Goal: Information Seeking & Learning: Learn about a topic

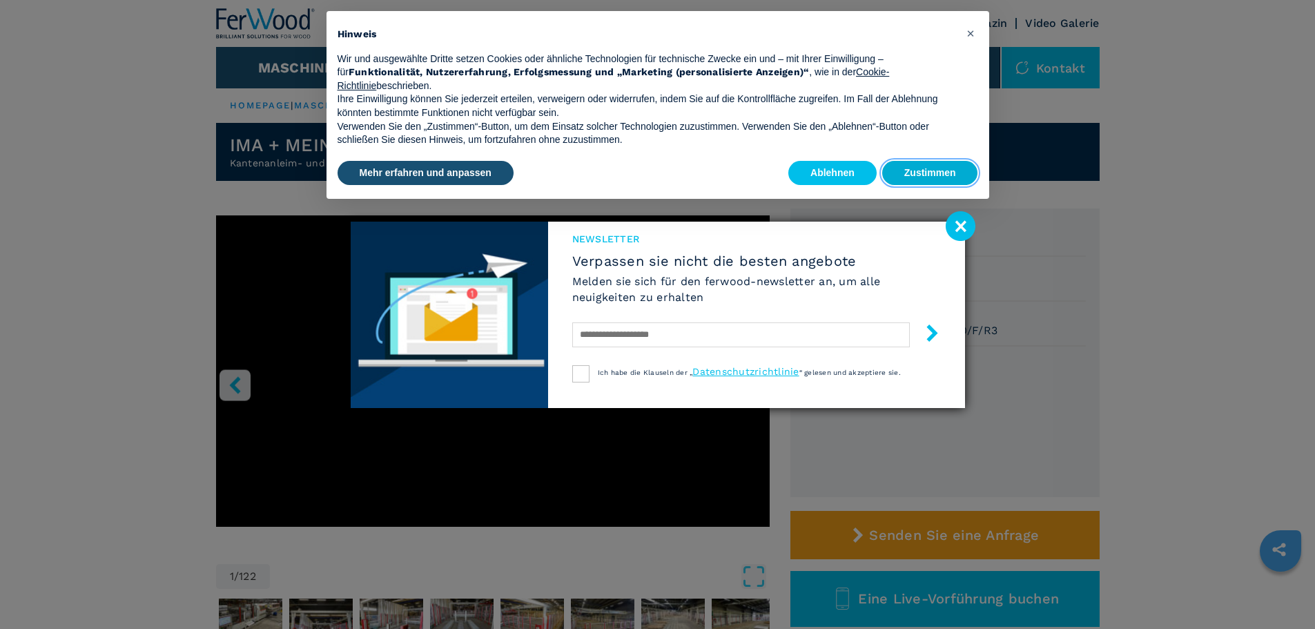
click at [939, 170] on button "Zustimmen" at bounding box center [930, 173] width 96 height 25
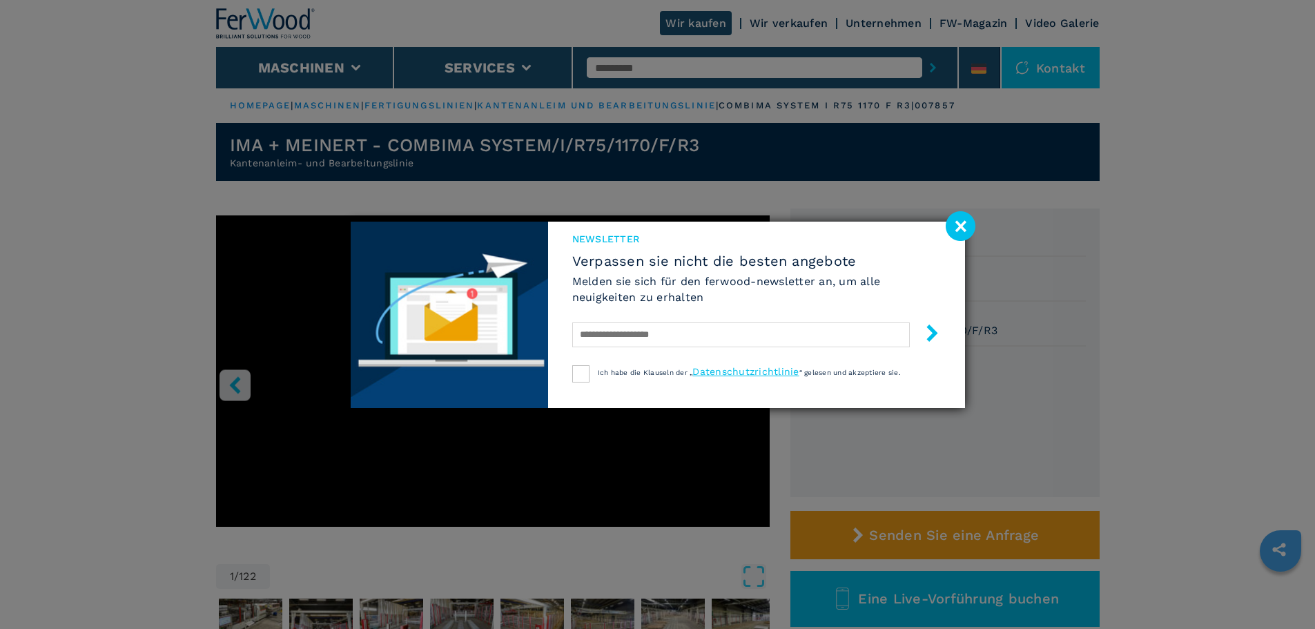
click at [957, 219] on image at bounding box center [960, 226] width 30 height 30
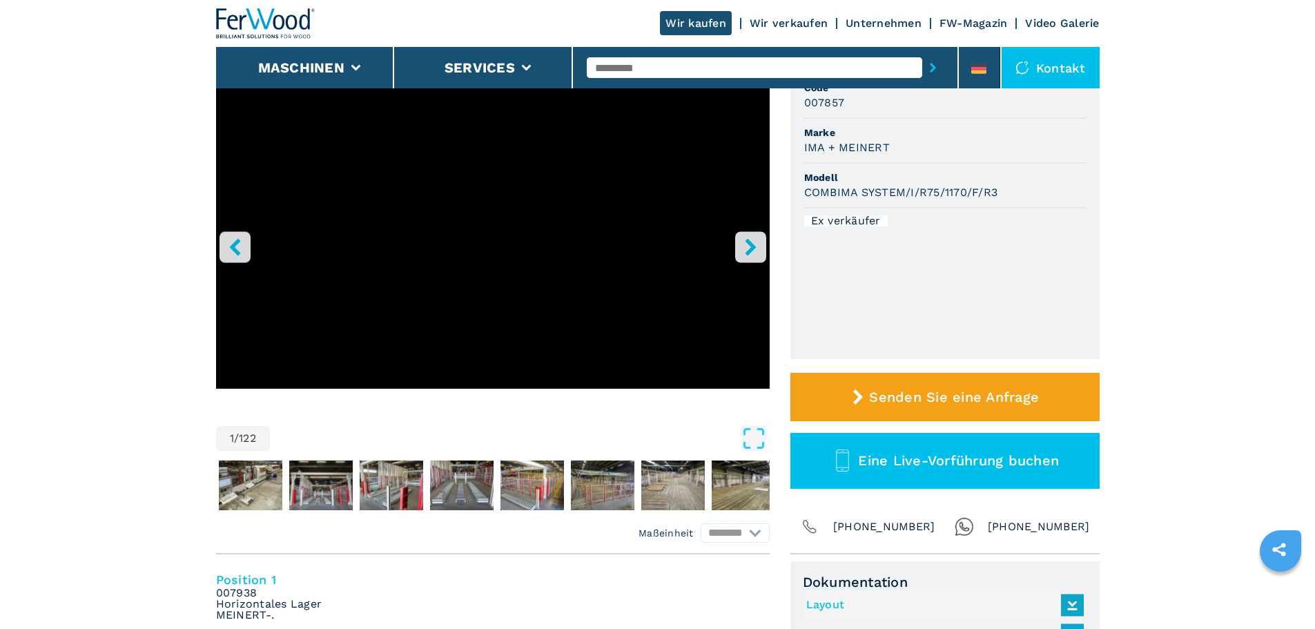
scroll to position [69, 0]
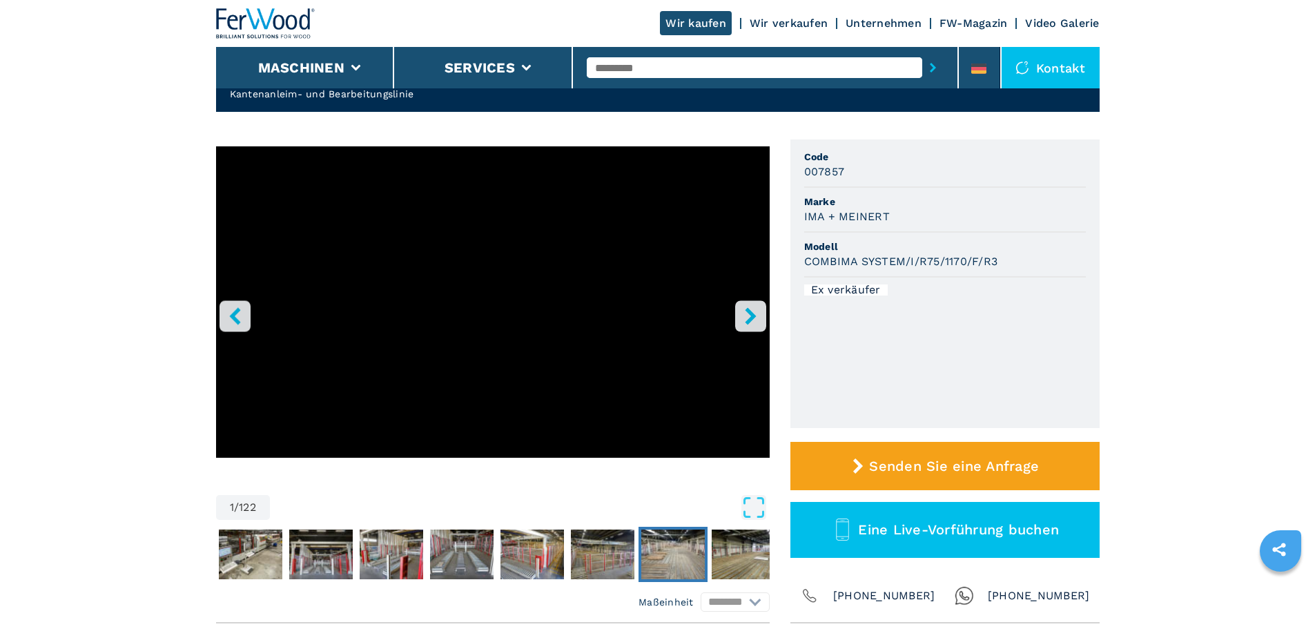
click at [694, 550] on img "Go to Slide 8" at bounding box center [672, 554] width 63 height 50
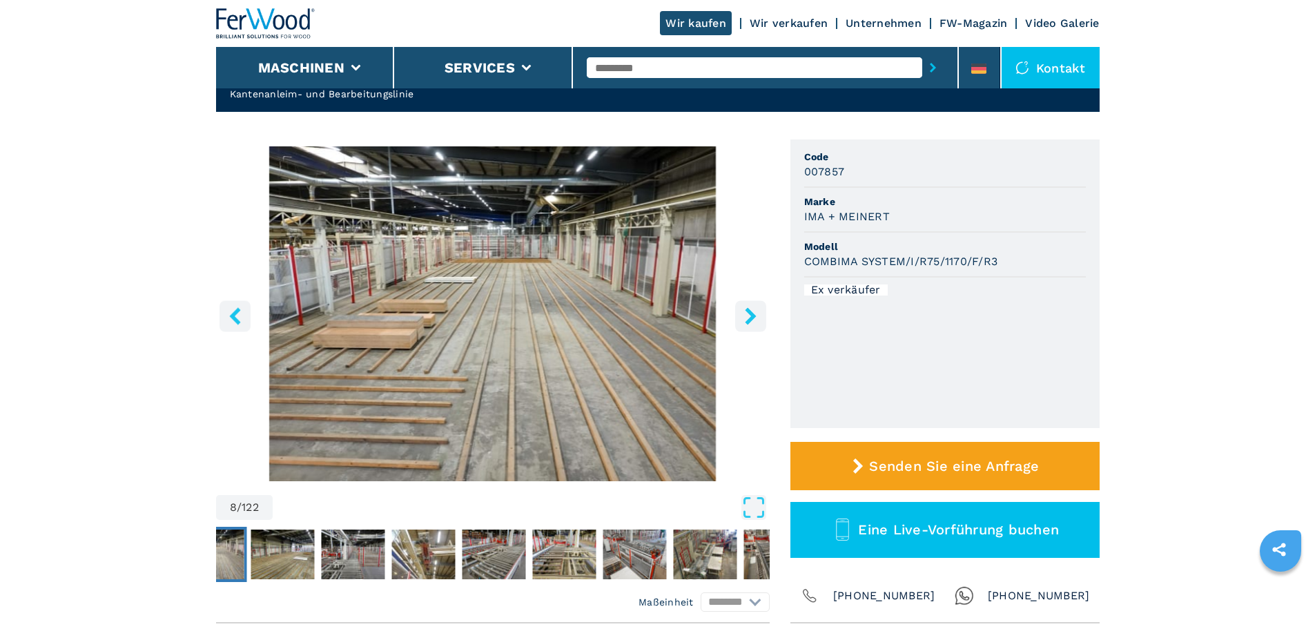
click at [749, 315] on icon "right-button" at bounding box center [750, 315] width 17 height 17
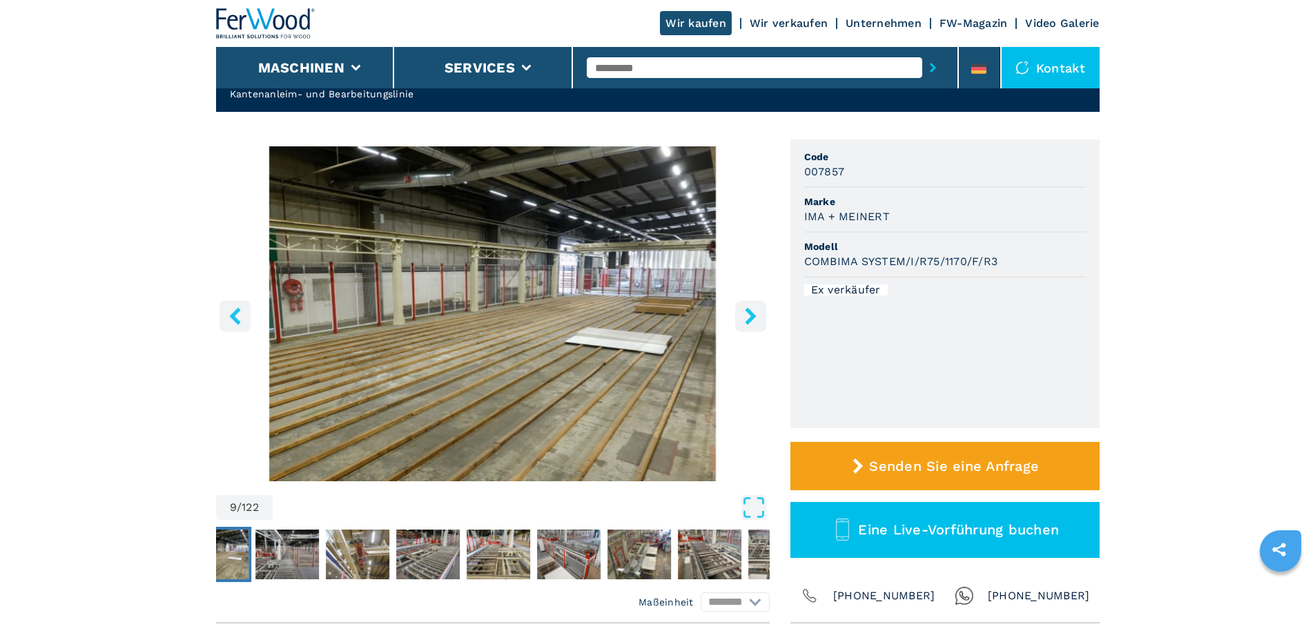
click at [749, 315] on icon "right-button" at bounding box center [750, 315] width 17 height 17
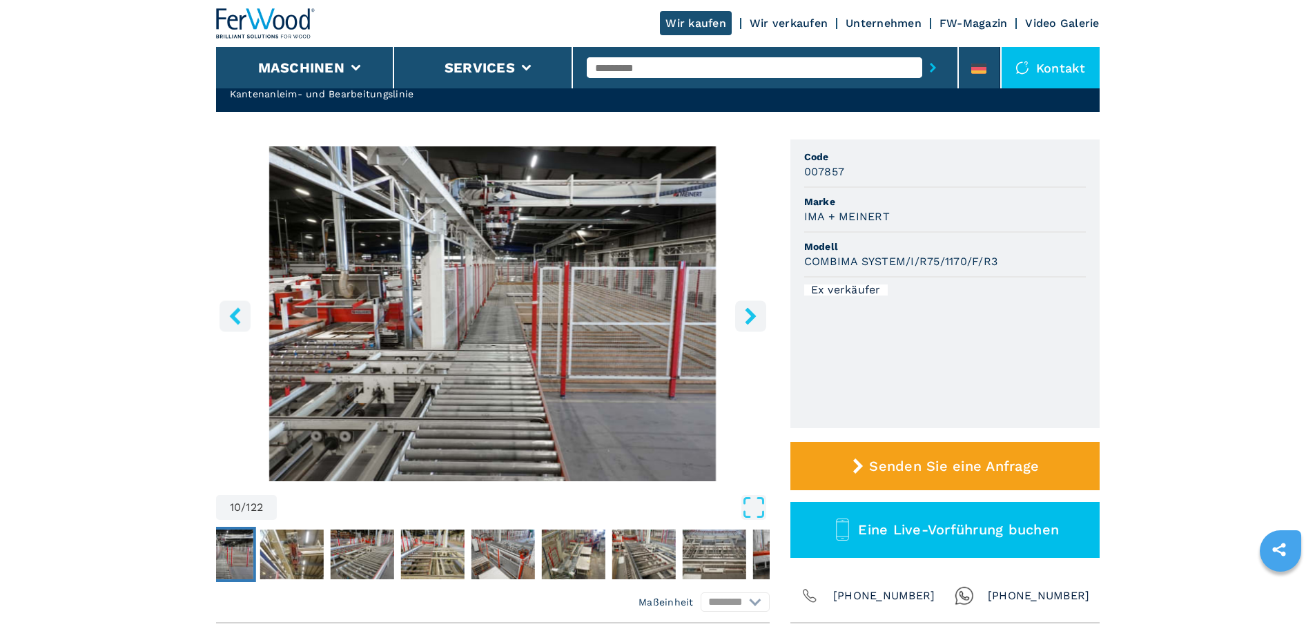
click at [749, 315] on icon "right-button" at bounding box center [750, 315] width 17 height 17
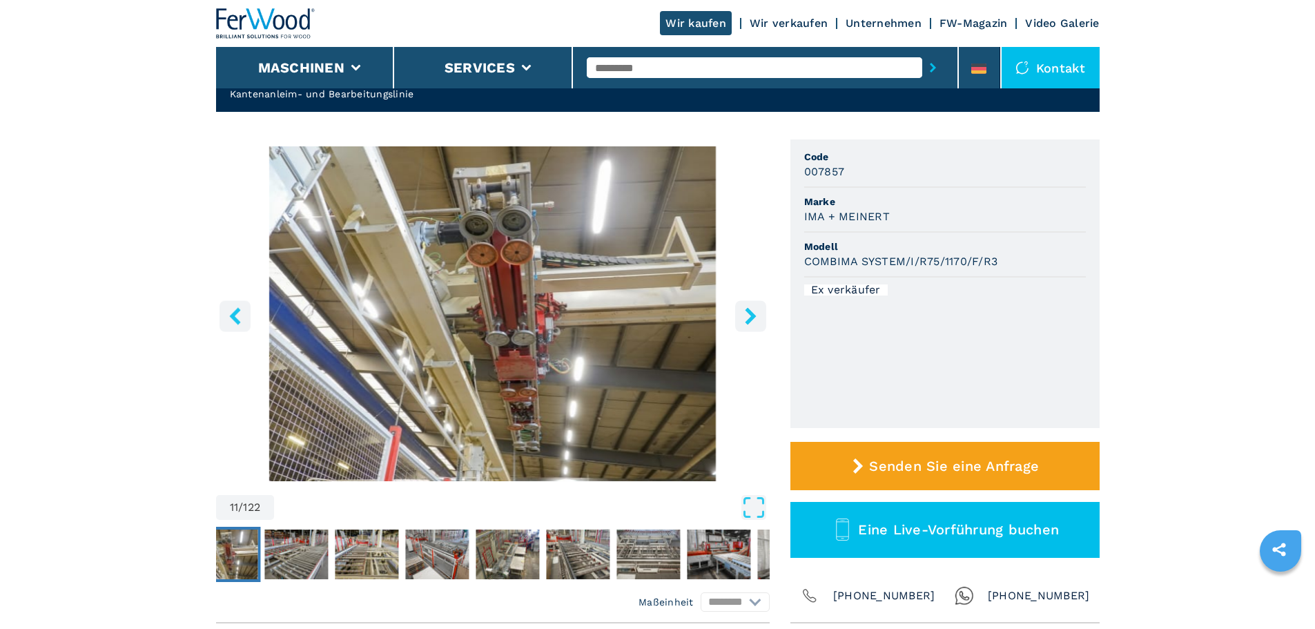
click at [749, 315] on icon "right-button" at bounding box center [750, 315] width 17 height 17
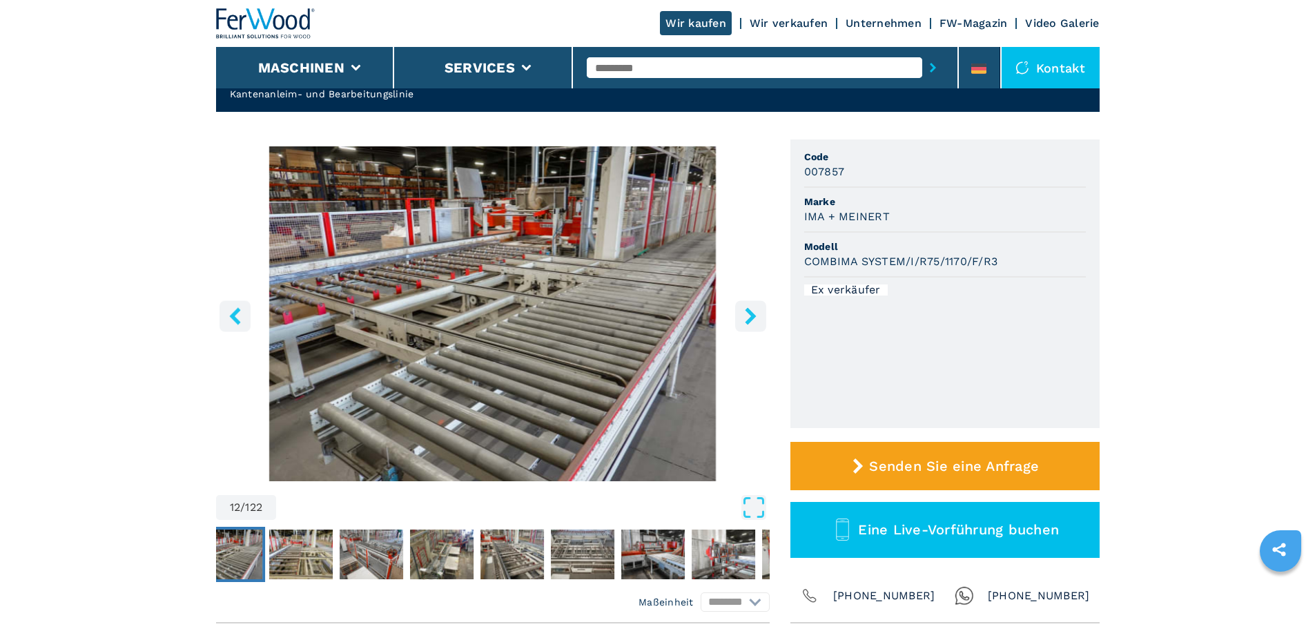
click at [749, 315] on icon "right-button" at bounding box center [750, 315] width 17 height 17
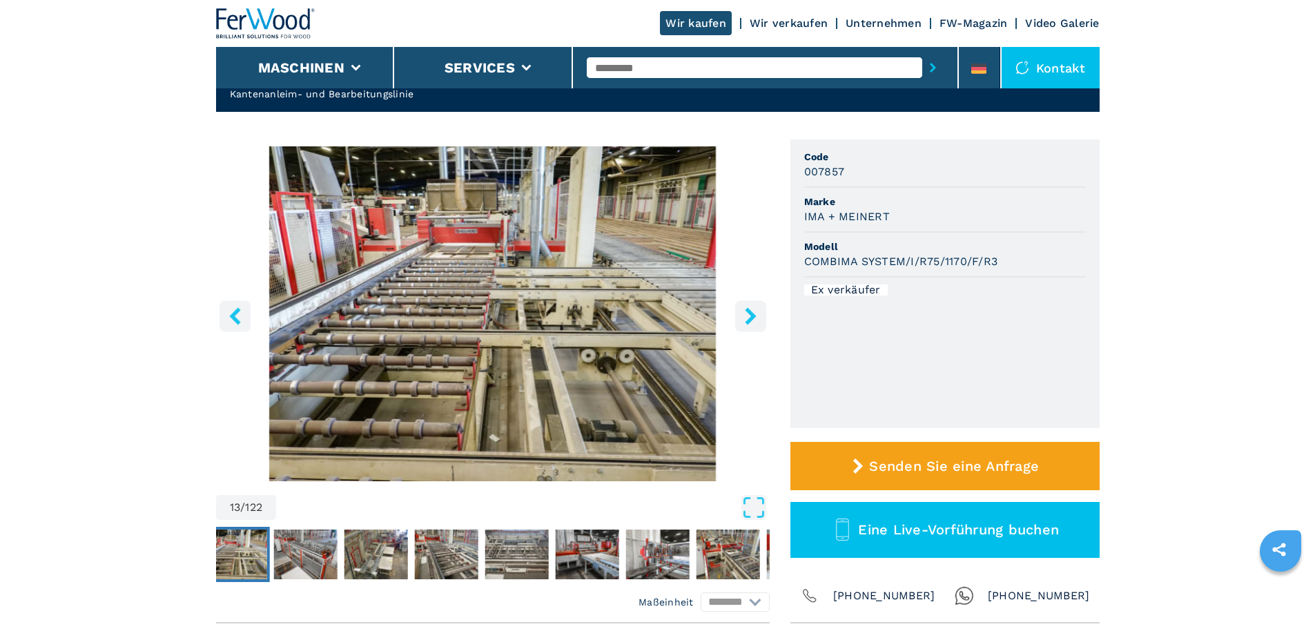
click at [749, 315] on icon "right-button" at bounding box center [750, 315] width 17 height 17
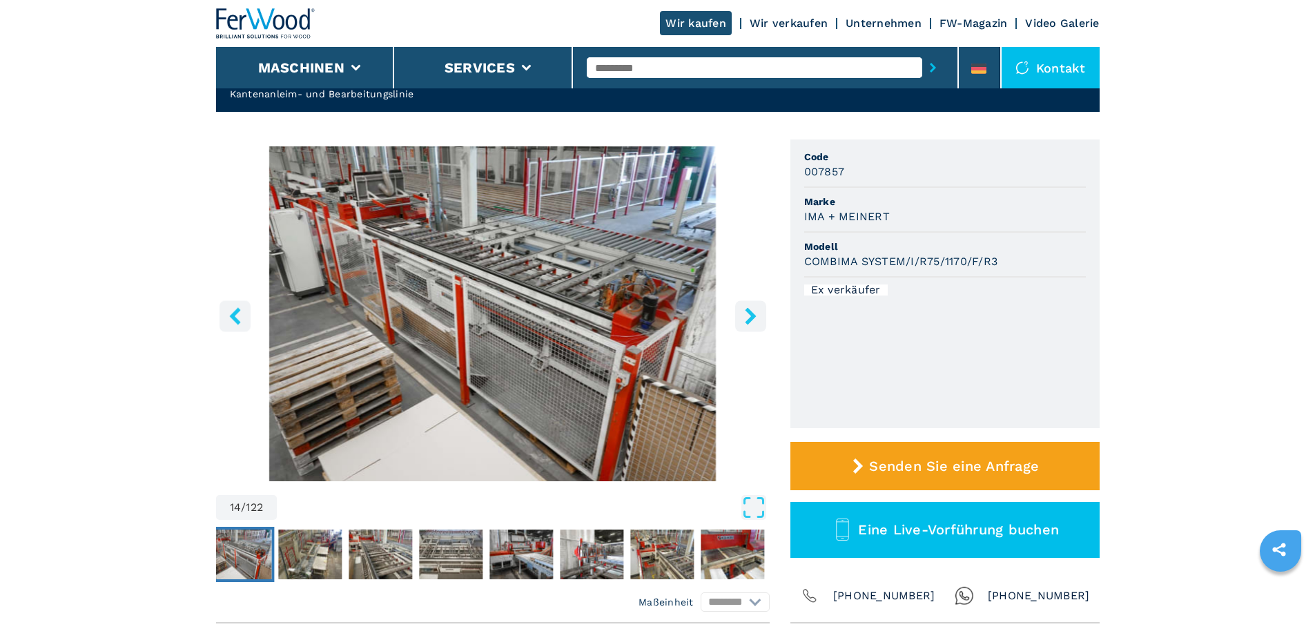
click at [749, 315] on icon "right-button" at bounding box center [750, 315] width 17 height 17
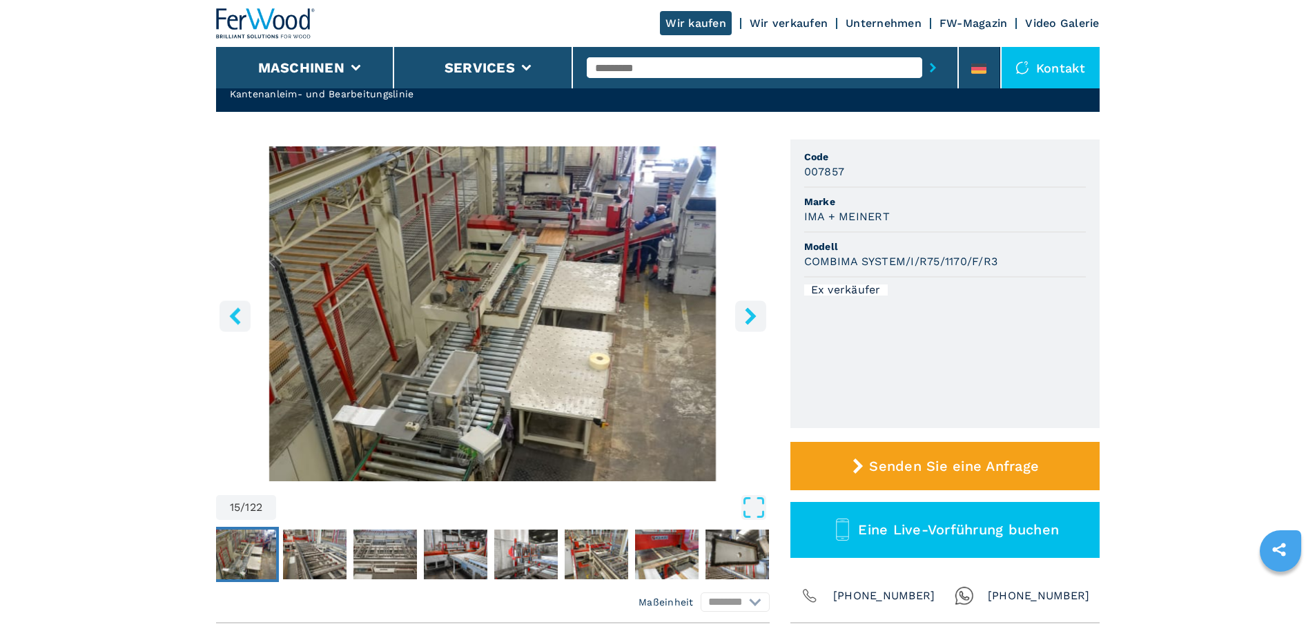
click at [749, 315] on icon "right-button" at bounding box center [750, 315] width 17 height 17
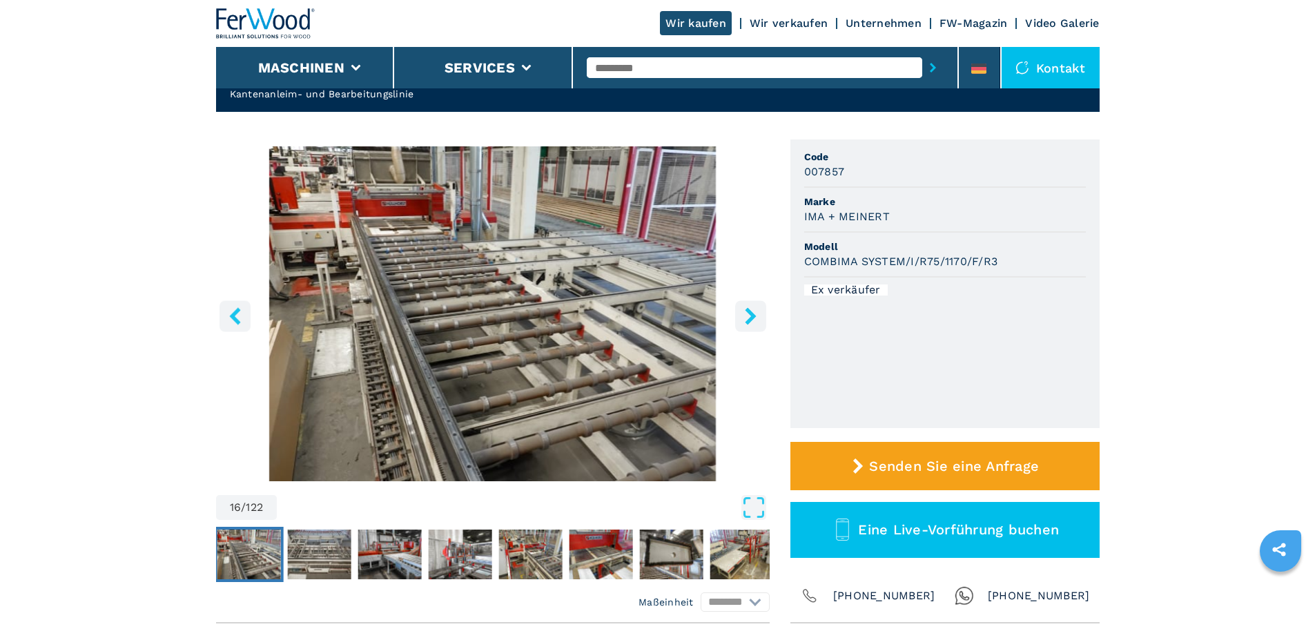
click at [228, 320] on icon "left-button" at bounding box center [234, 315] width 17 height 17
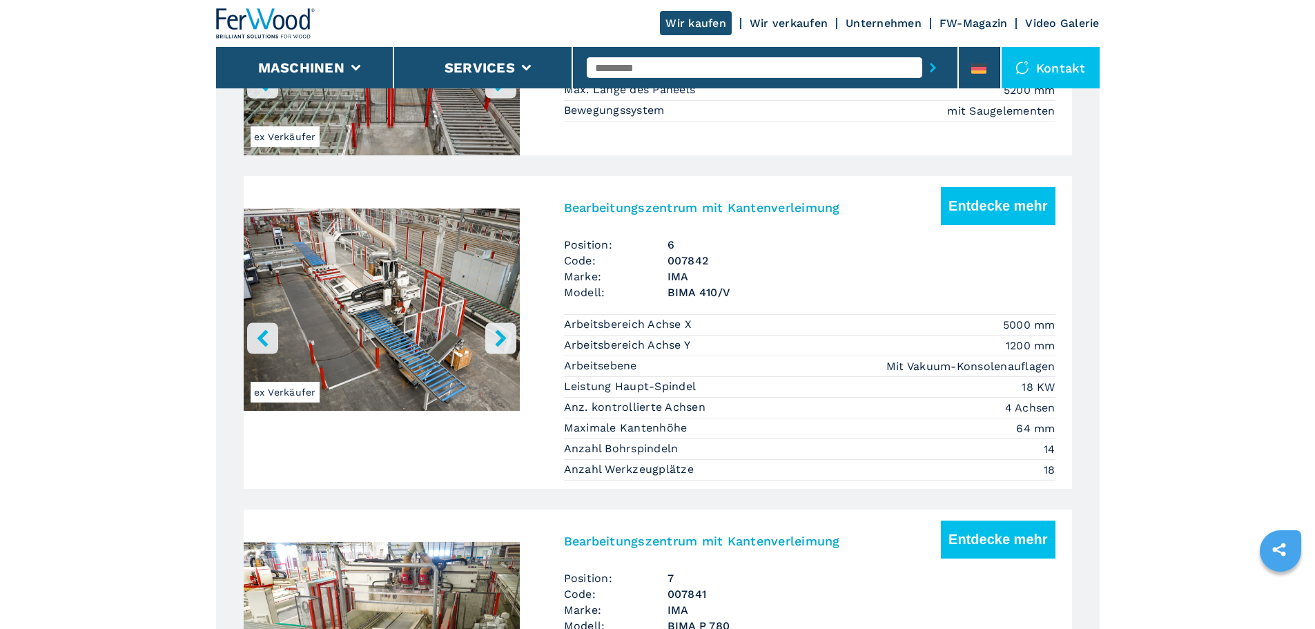
scroll to position [2553, 0]
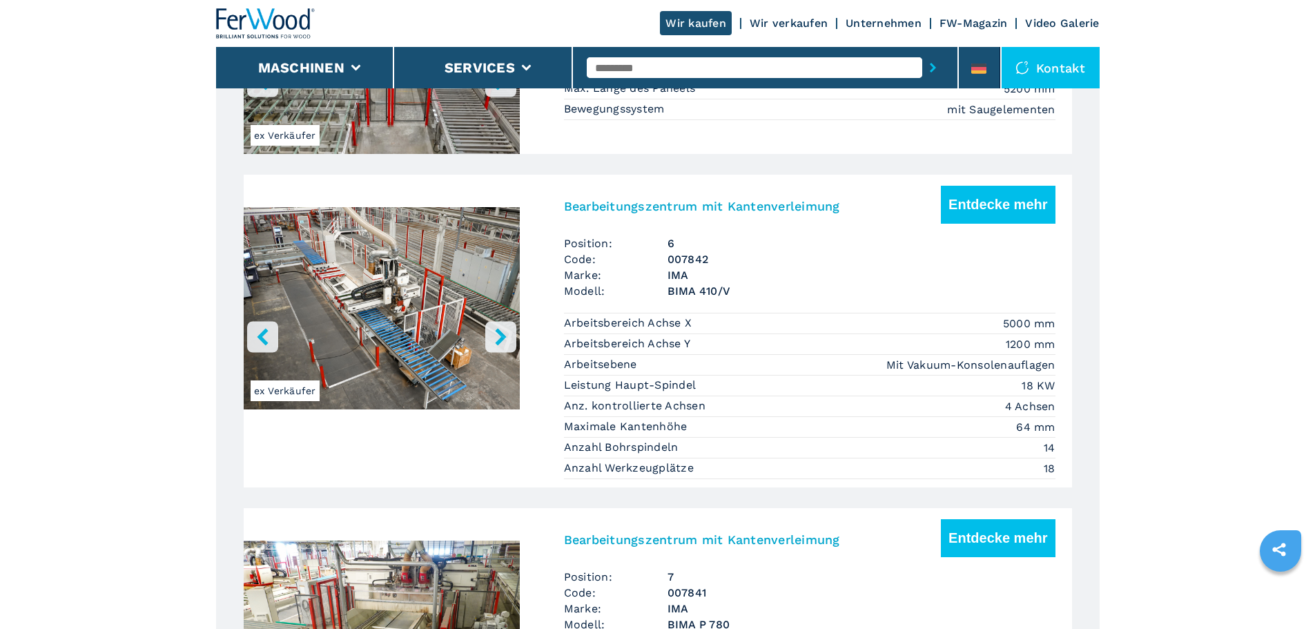
click at [504, 345] on icon "right-button" at bounding box center [500, 336] width 17 height 17
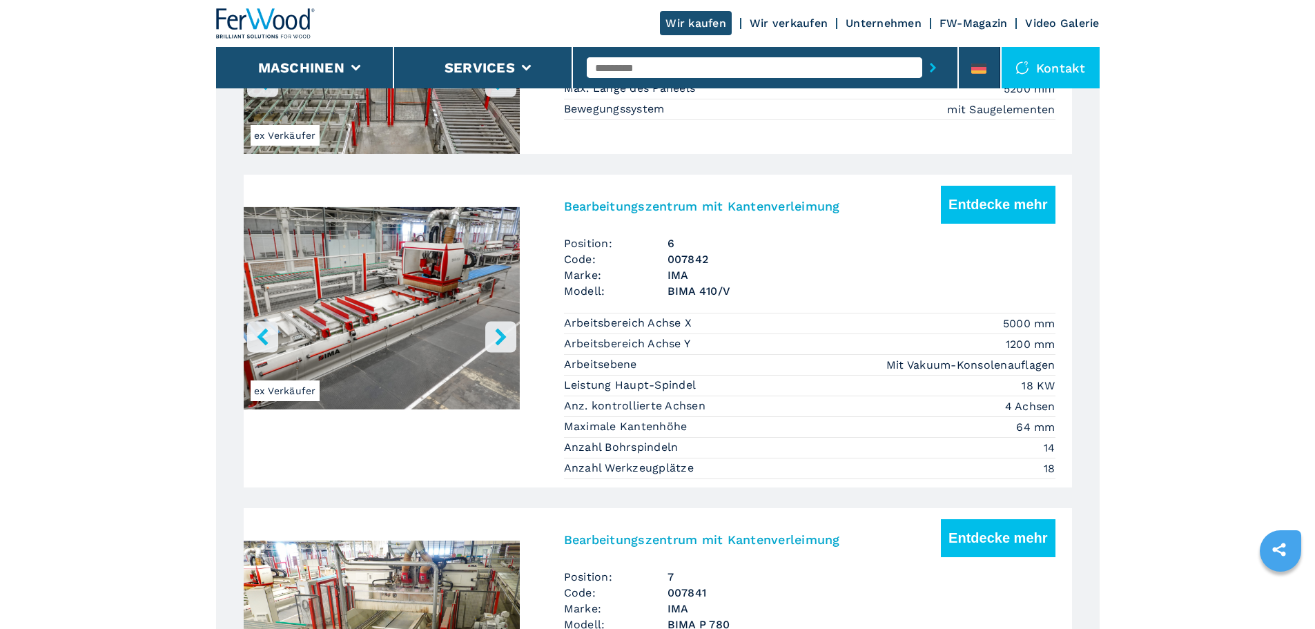
click at [504, 345] on icon "right-button" at bounding box center [500, 336] width 17 height 17
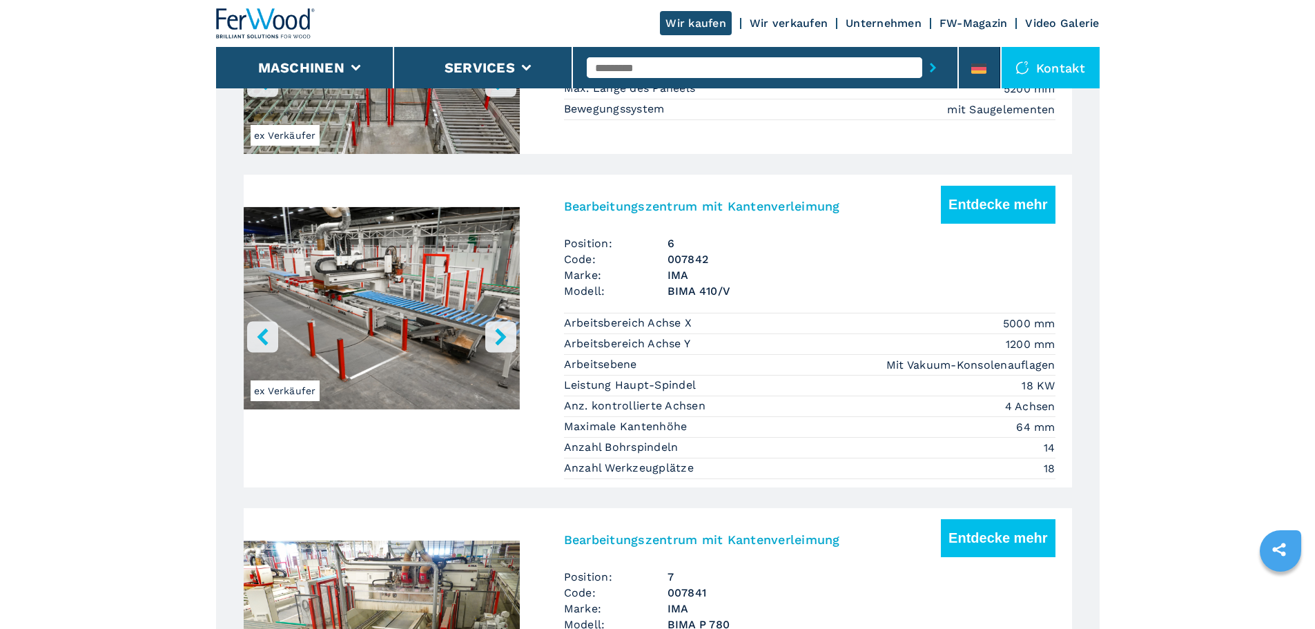
click at [504, 345] on icon "right-button" at bounding box center [500, 336] width 17 height 17
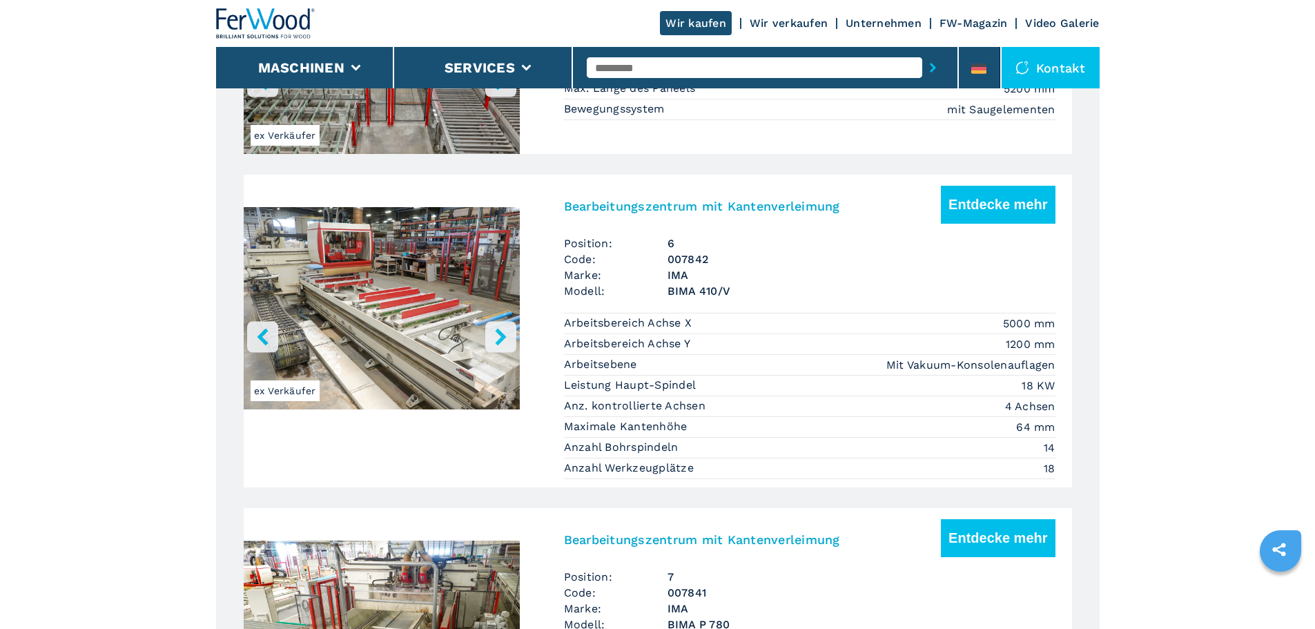
click at [504, 345] on icon "right-button" at bounding box center [500, 336] width 17 height 17
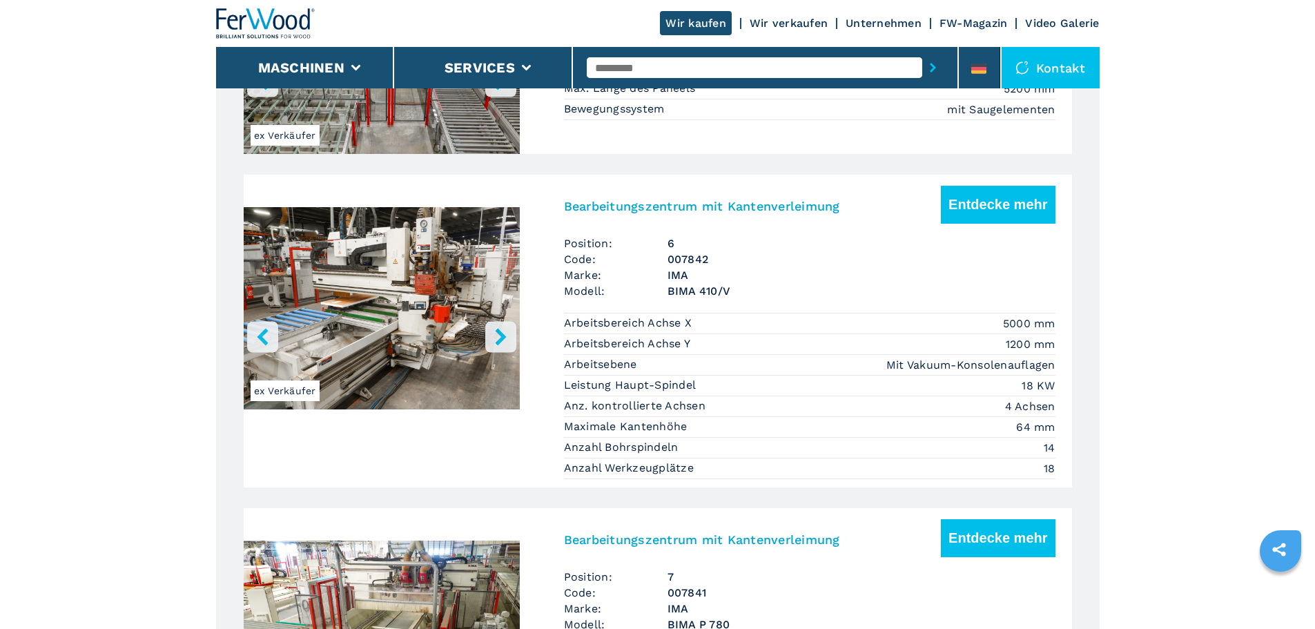
click at [504, 345] on icon "right-button" at bounding box center [500, 336] width 17 height 17
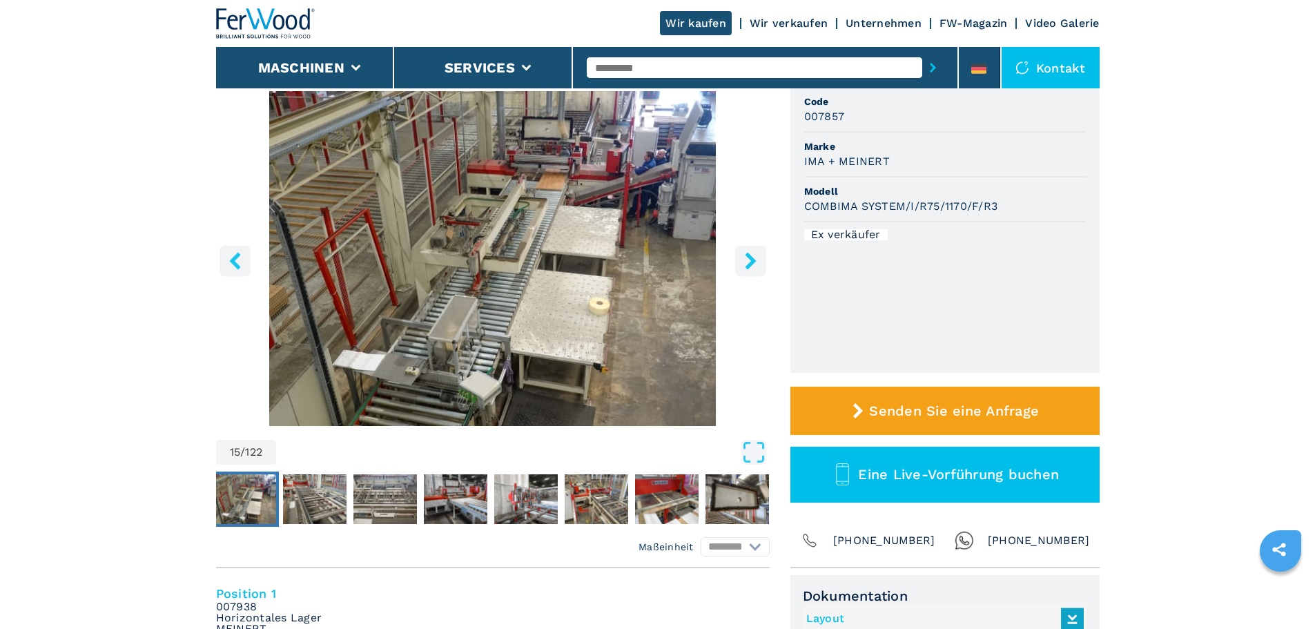
scroll to position [138, 0]
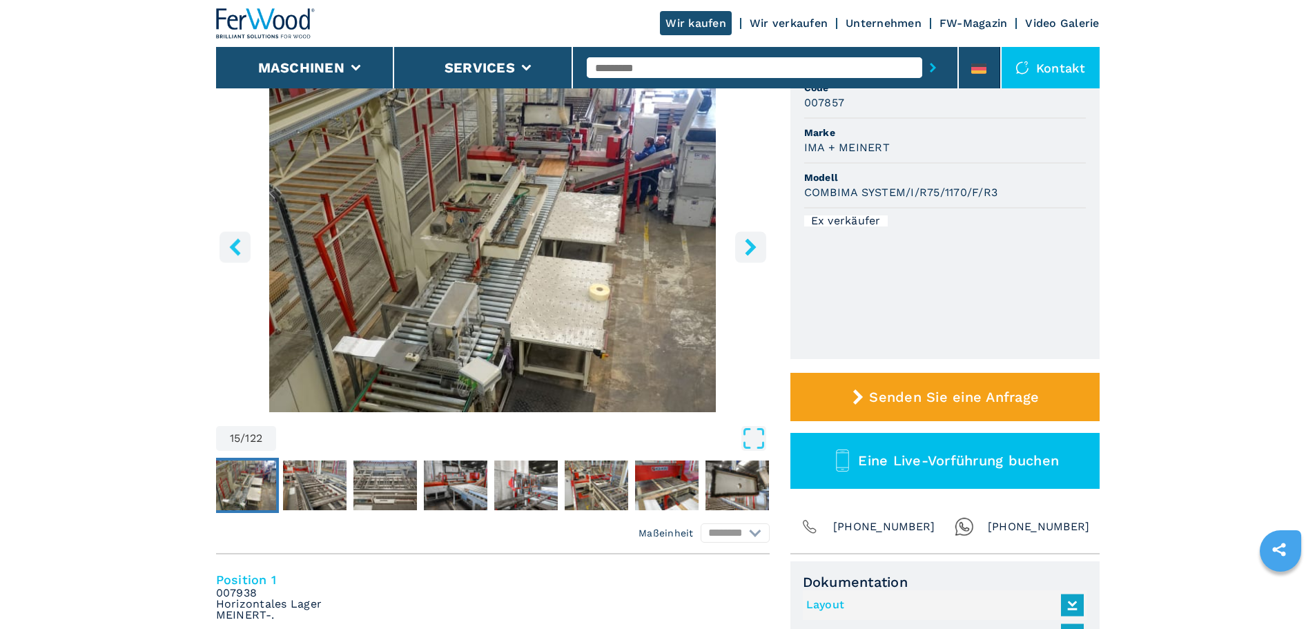
click at [754, 255] on icon "right-button" at bounding box center [750, 246] width 17 height 17
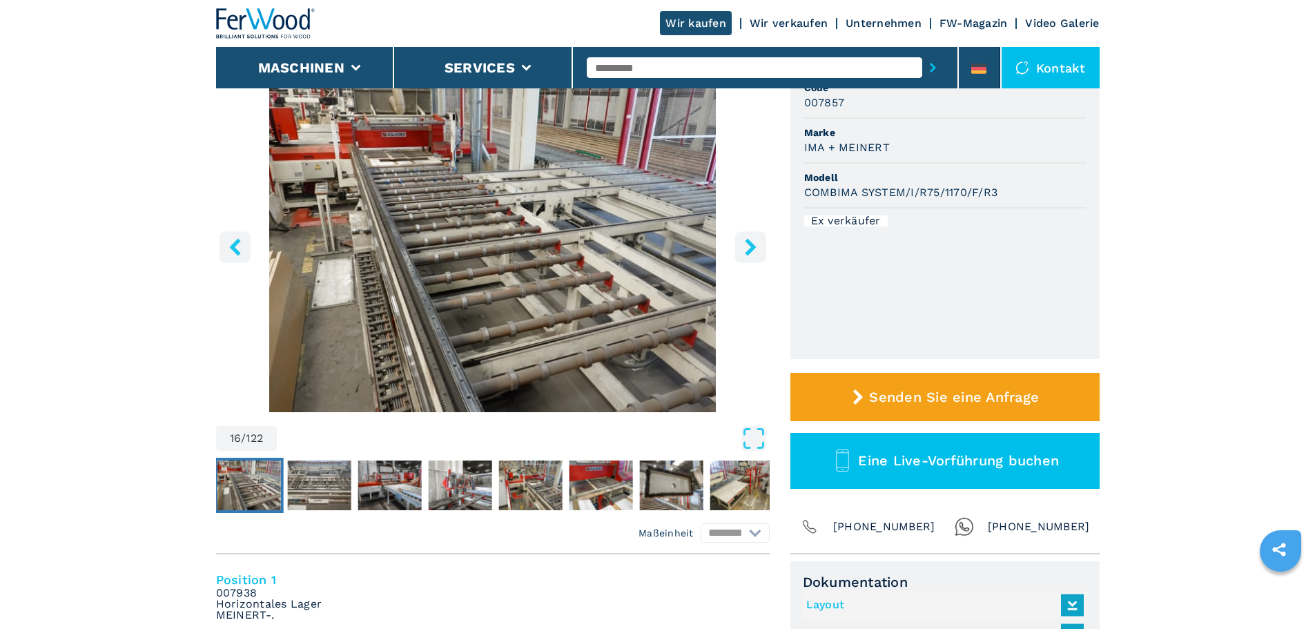
click at [754, 255] on icon "right-button" at bounding box center [750, 246] width 17 height 17
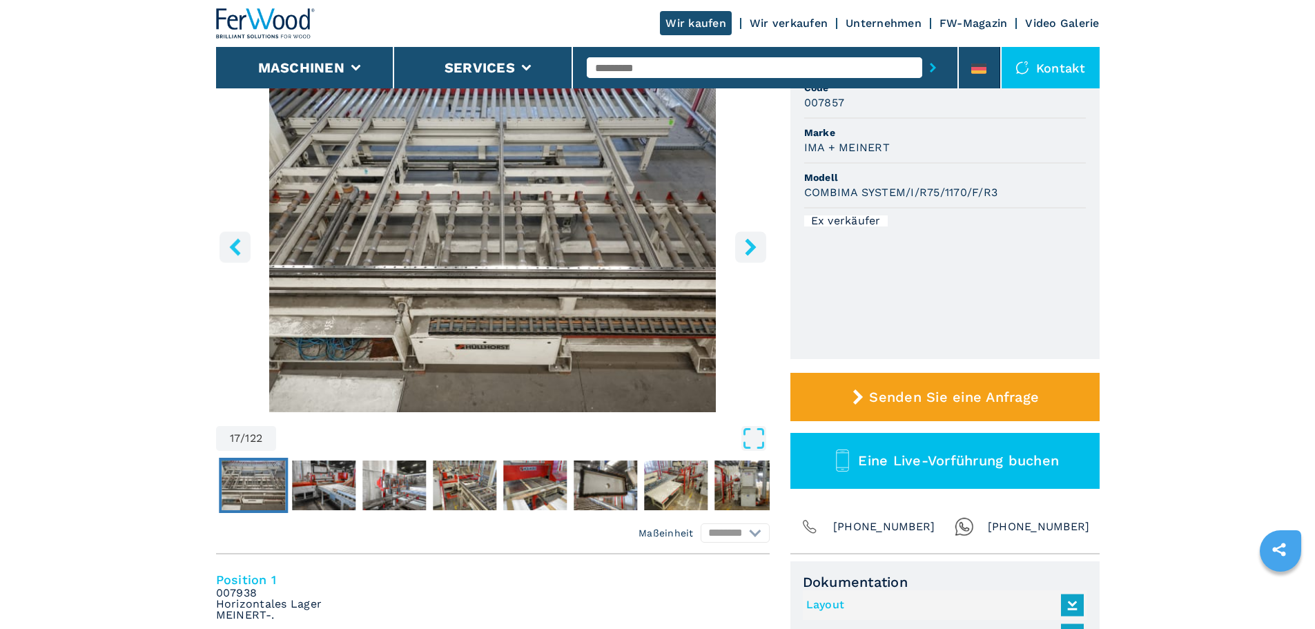
click at [754, 255] on icon "right-button" at bounding box center [750, 246] width 17 height 17
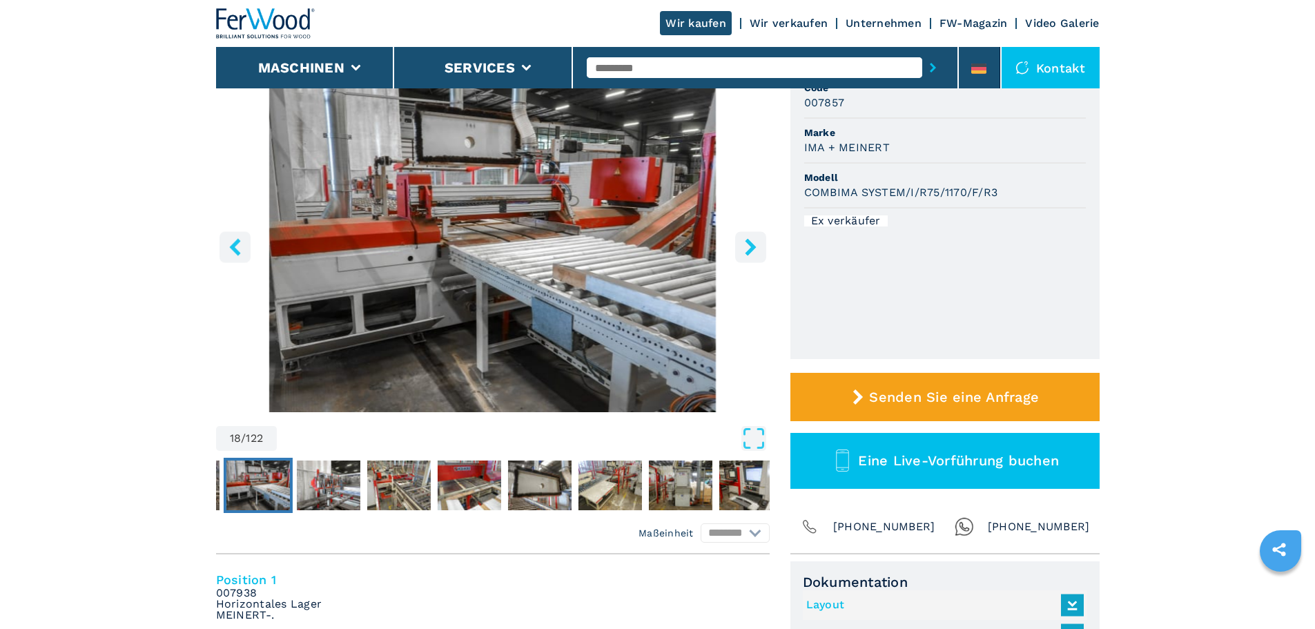
click at [754, 255] on icon "right-button" at bounding box center [750, 246] width 17 height 17
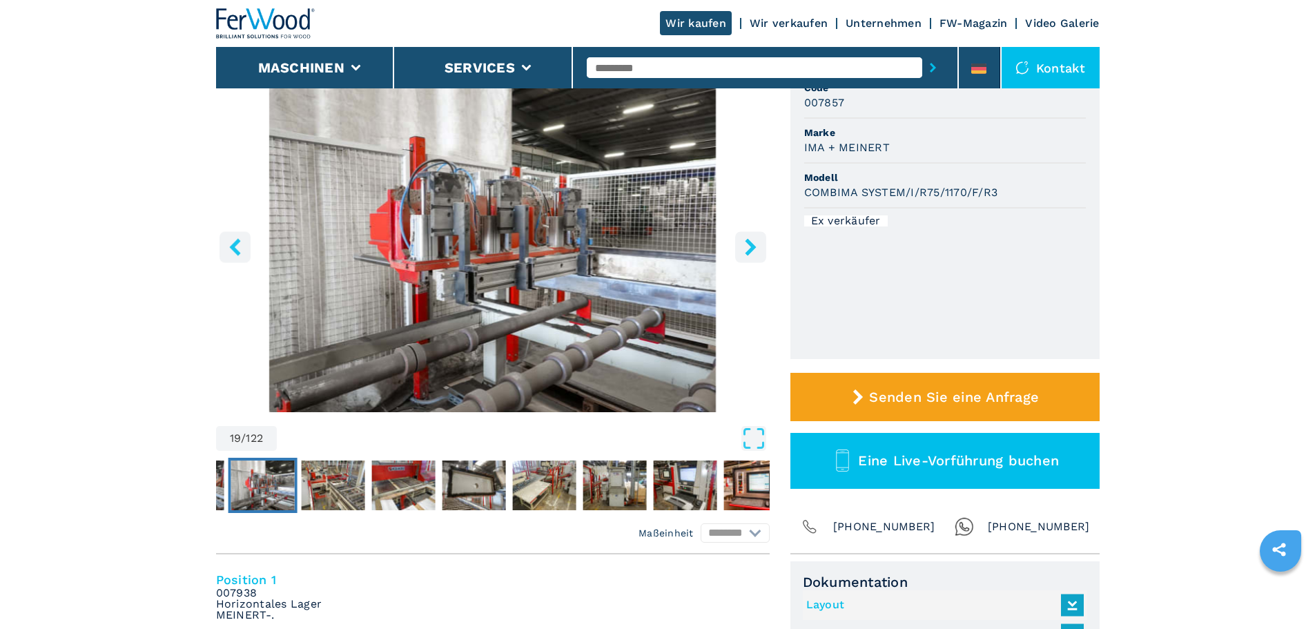
click at [754, 255] on icon "right-button" at bounding box center [750, 246] width 17 height 17
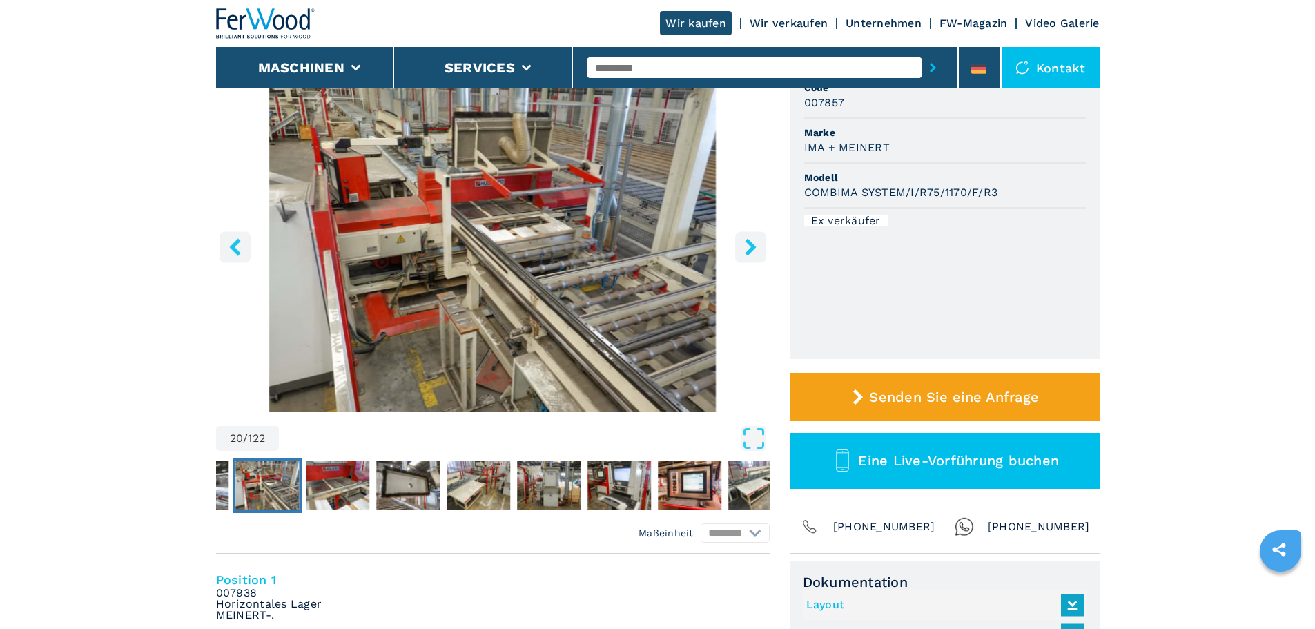
click at [754, 255] on icon "right-button" at bounding box center [750, 246] width 17 height 17
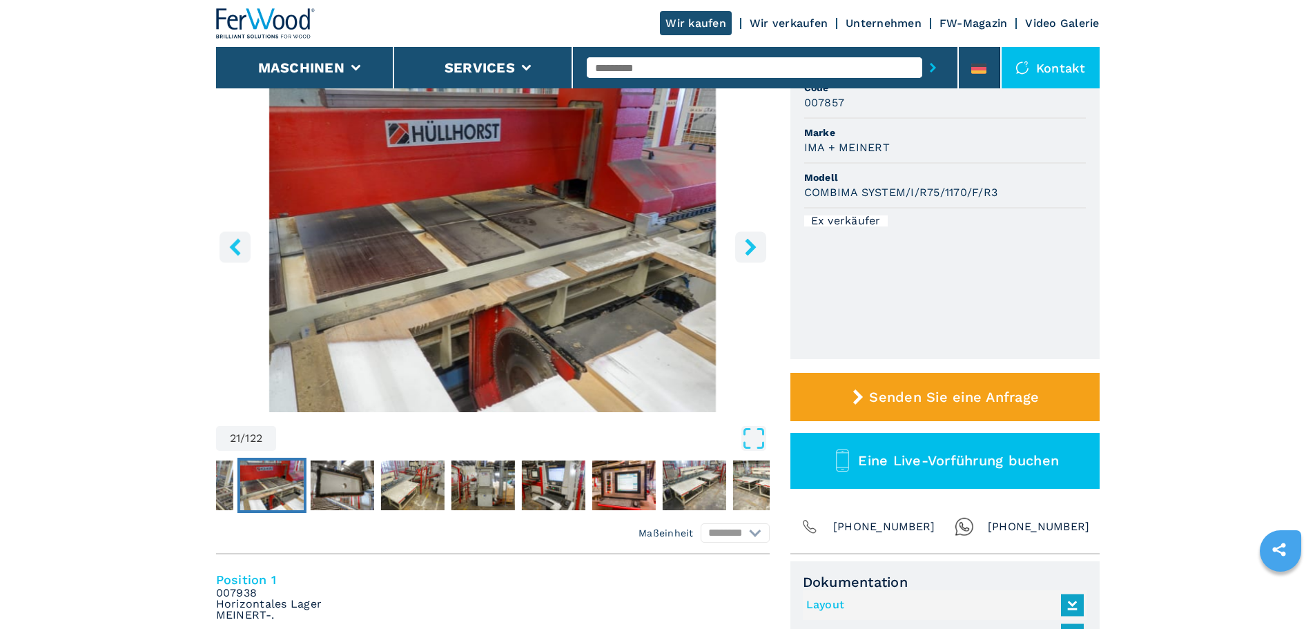
click at [754, 255] on icon "right-button" at bounding box center [750, 246] width 17 height 17
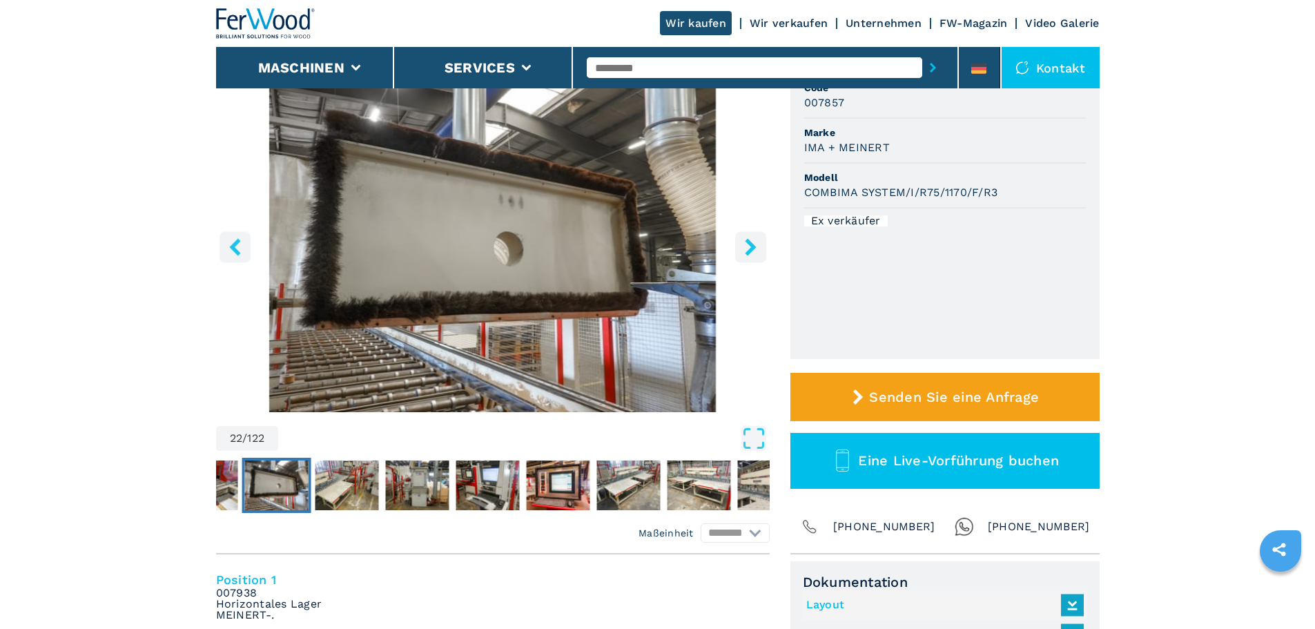
click at [754, 255] on icon "right-button" at bounding box center [750, 246] width 17 height 17
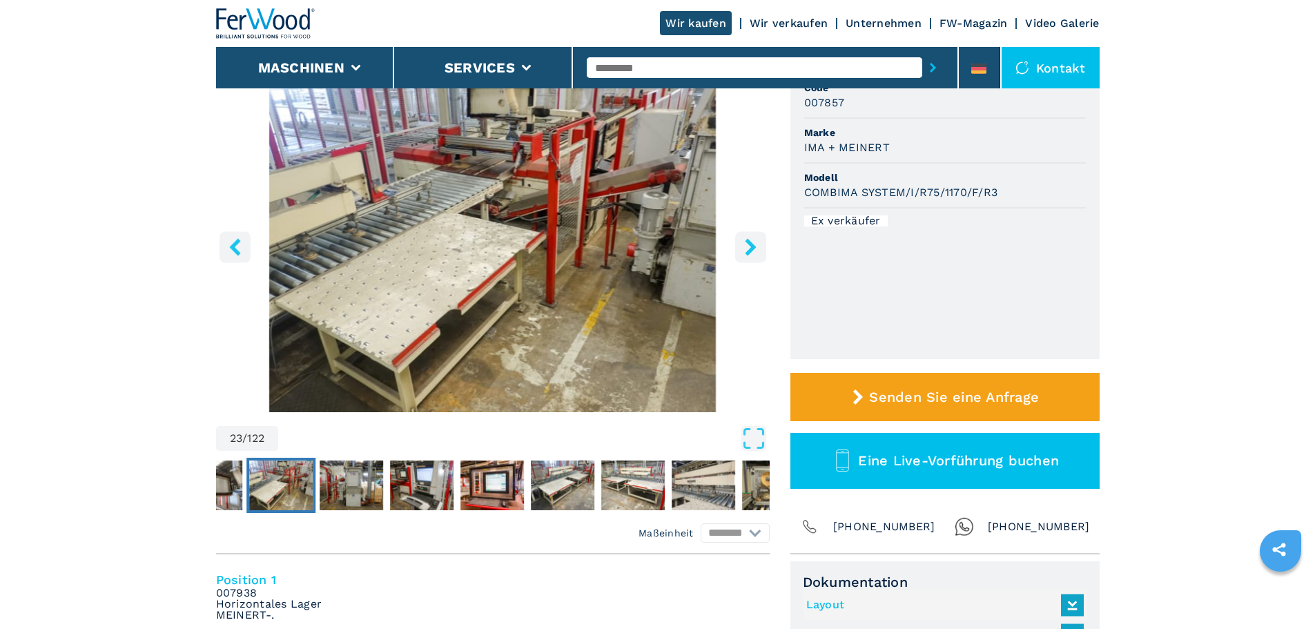
click at [754, 254] on icon "right-button" at bounding box center [750, 246] width 17 height 17
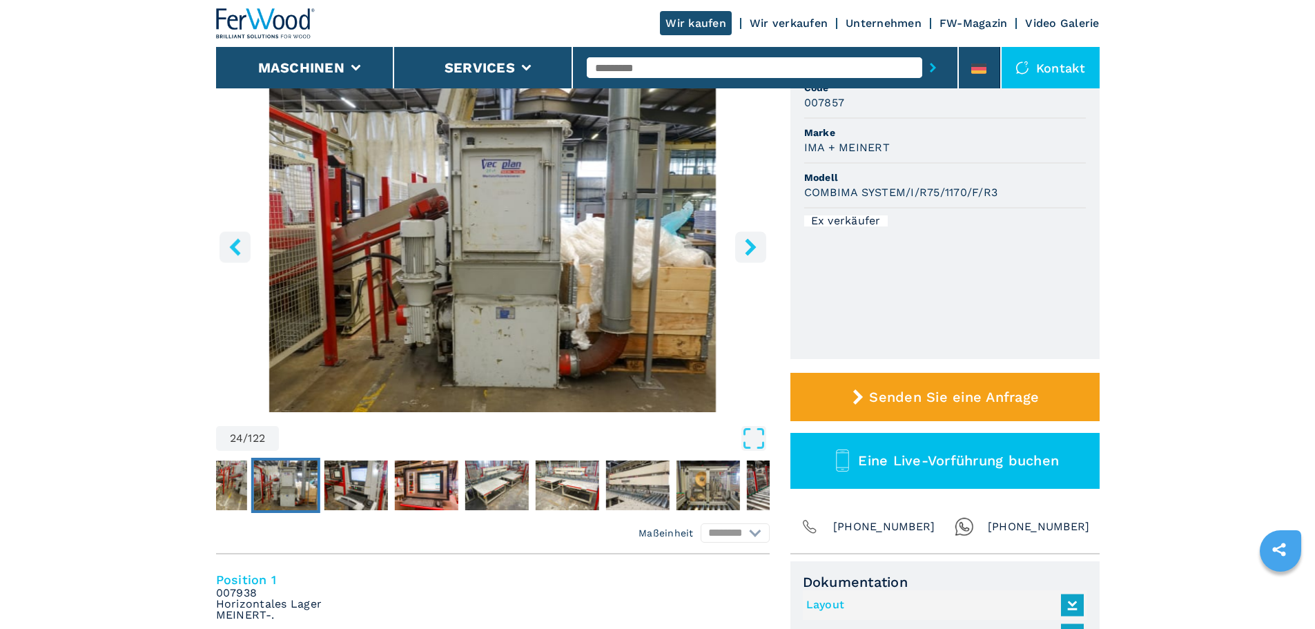
click at [754, 254] on icon "right-button" at bounding box center [750, 246] width 17 height 17
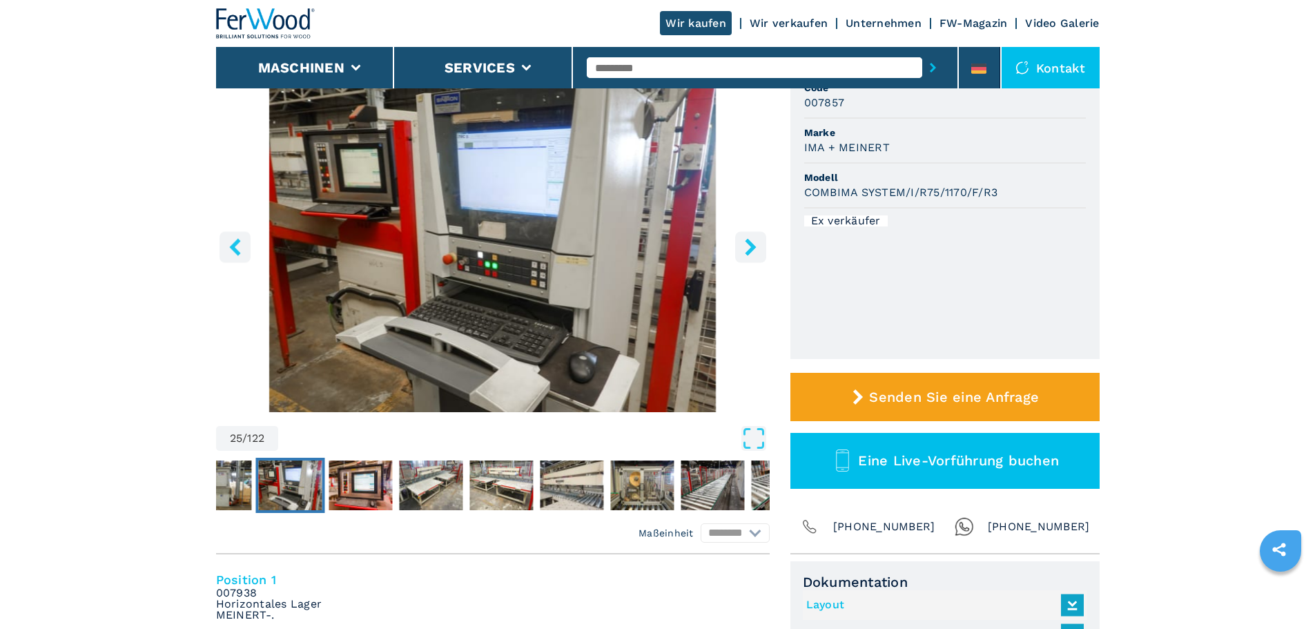
click at [754, 254] on icon "right-button" at bounding box center [750, 246] width 17 height 17
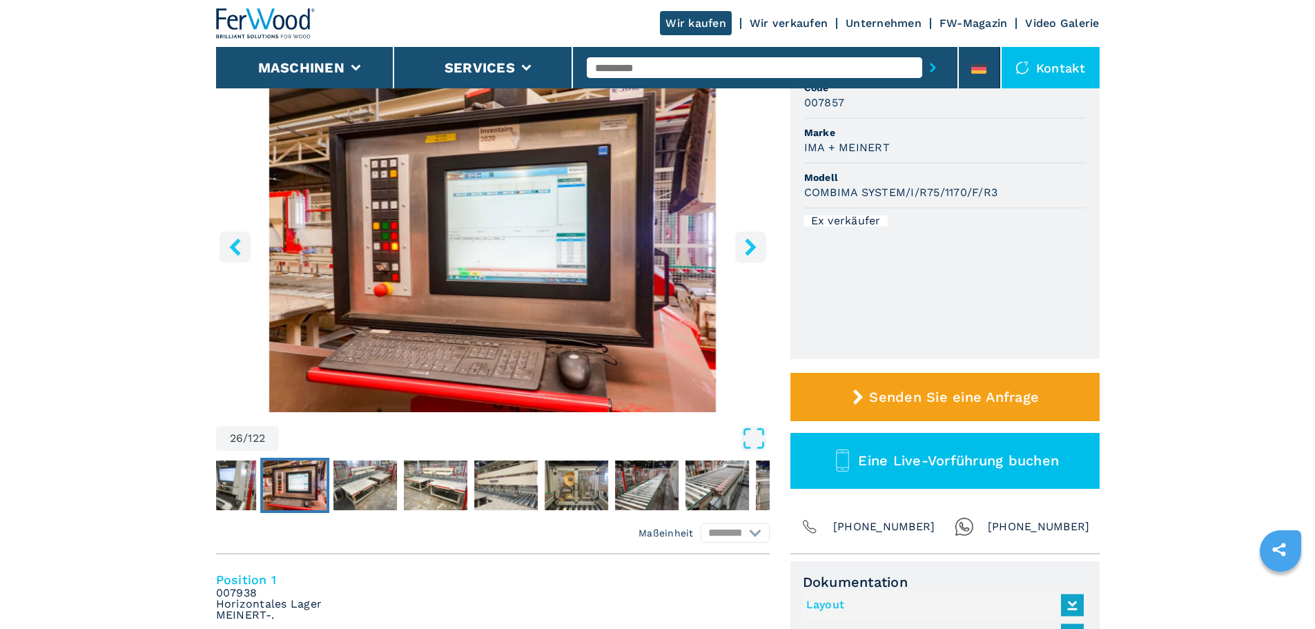
click at [568, 262] on img "Go to Slide 26" at bounding box center [492, 244] width 553 height 335
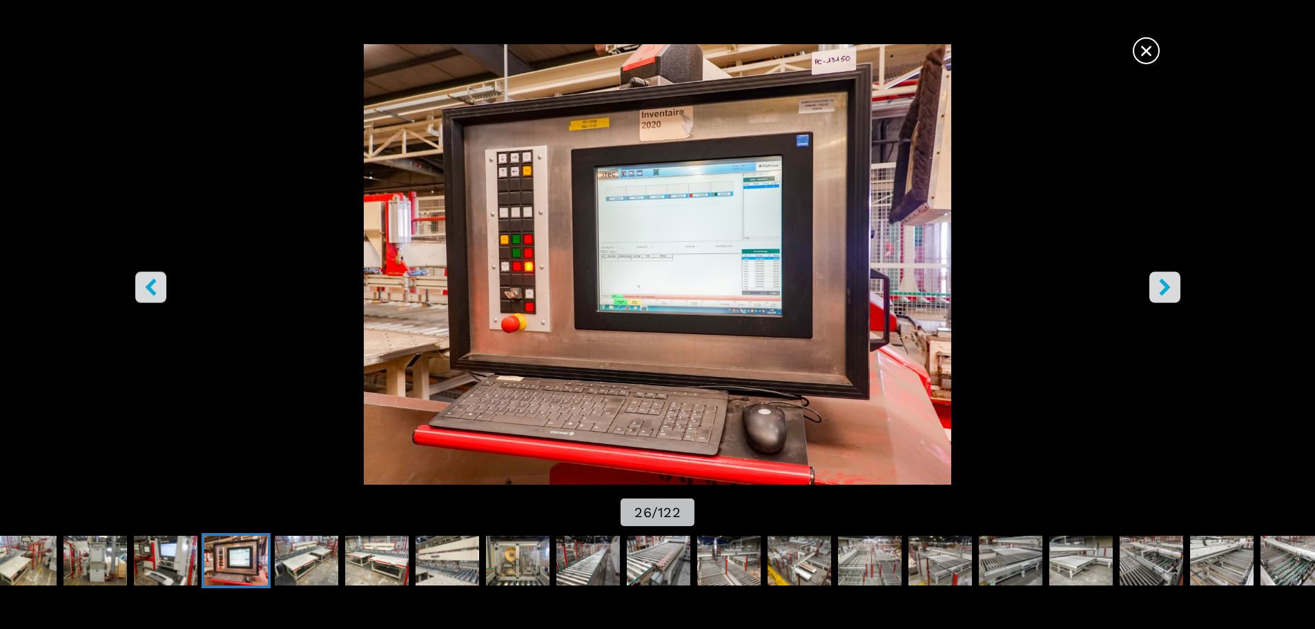
click at [1170, 291] on icon "right-button" at bounding box center [1164, 286] width 17 height 17
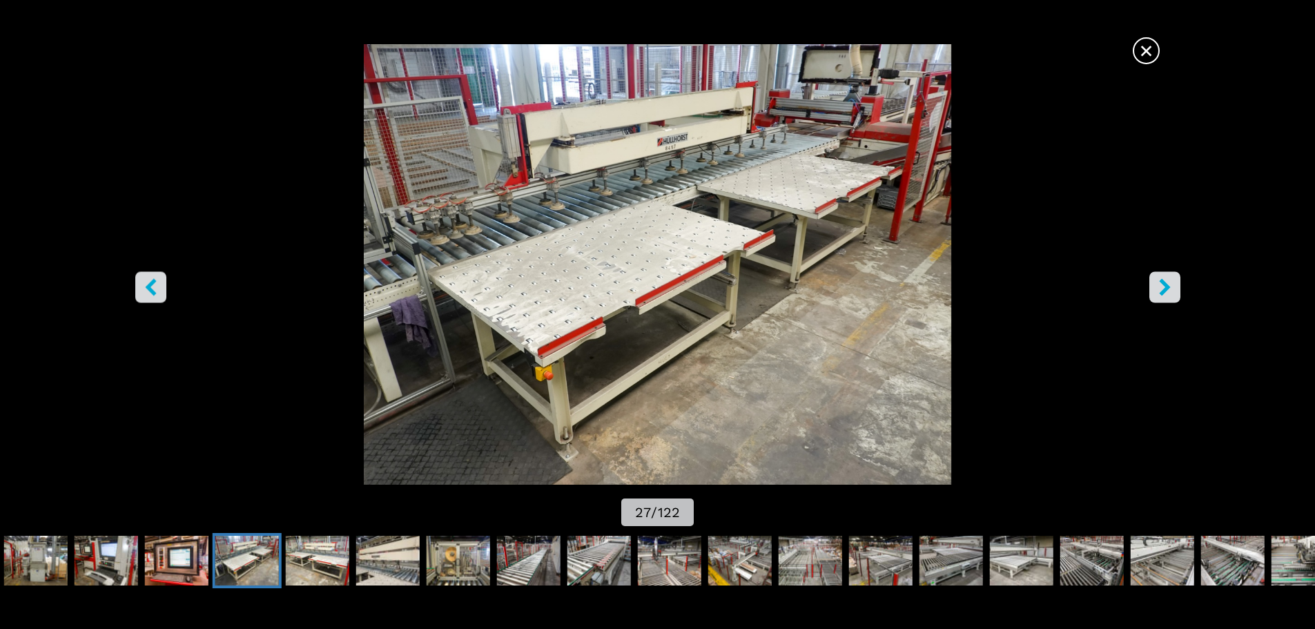
scroll to position [0, 0]
click at [311, 535] on img "Go to Slide 28" at bounding box center [317, 560] width 63 height 50
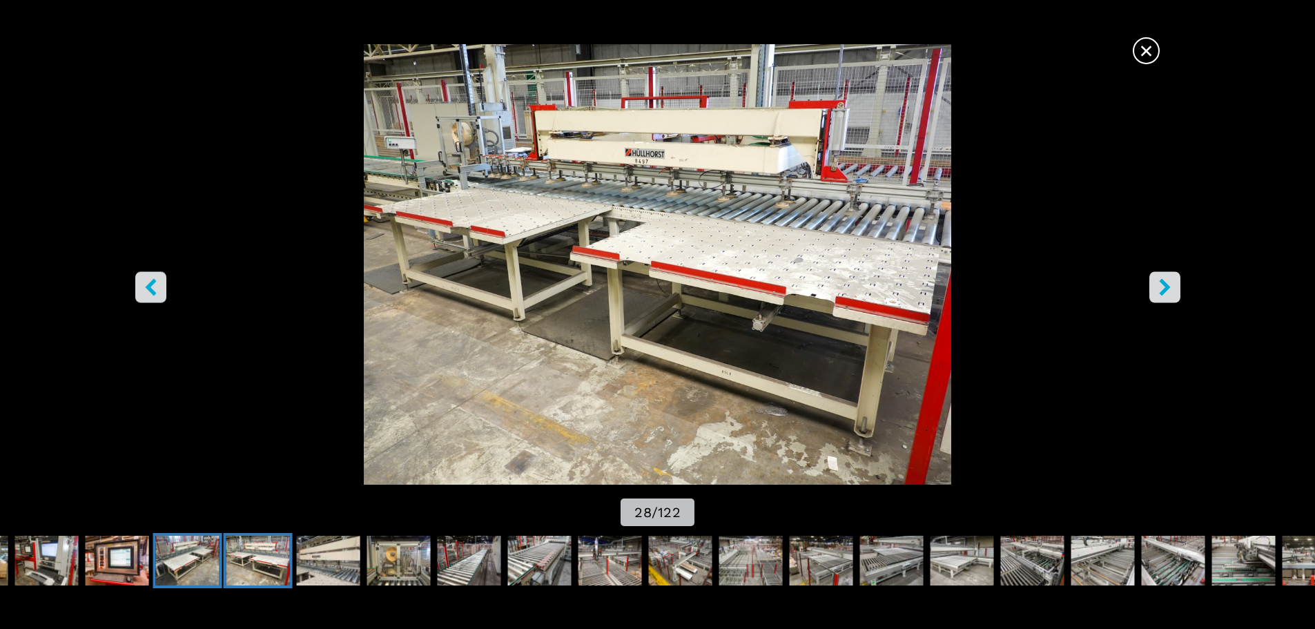
click at [179, 535] on img "Go to Slide 27" at bounding box center [187, 560] width 63 height 50
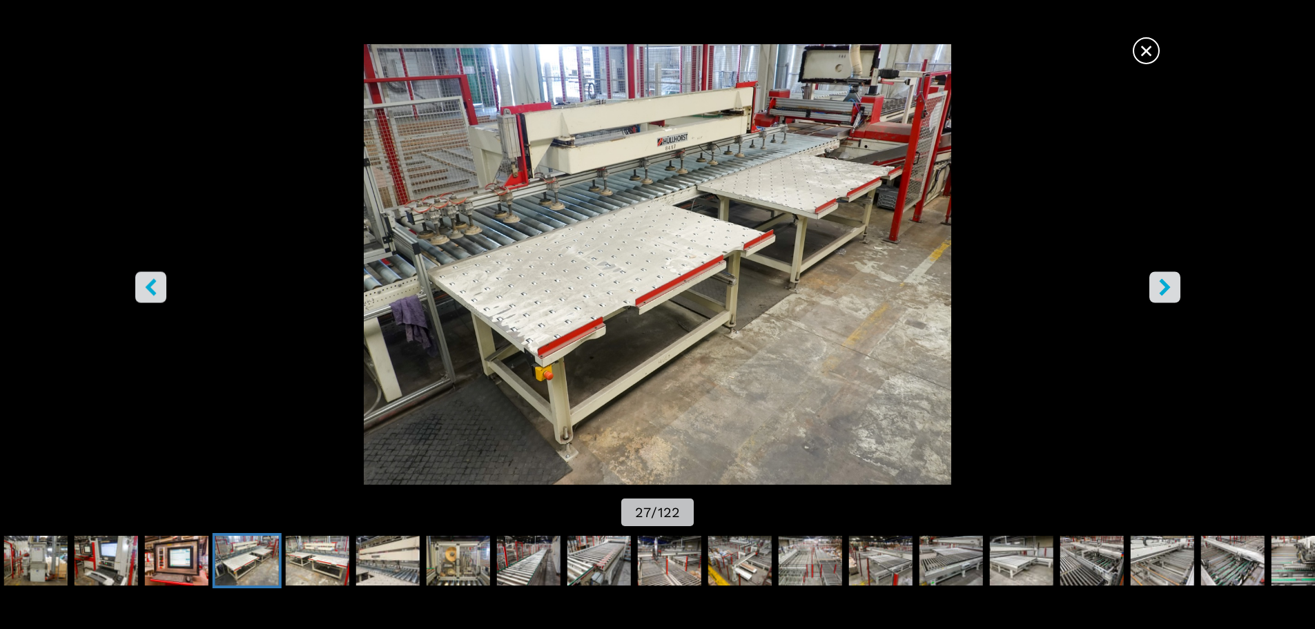
click at [1143, 60] on span "×" at bounding box center [1146, 48] width 24 height 24
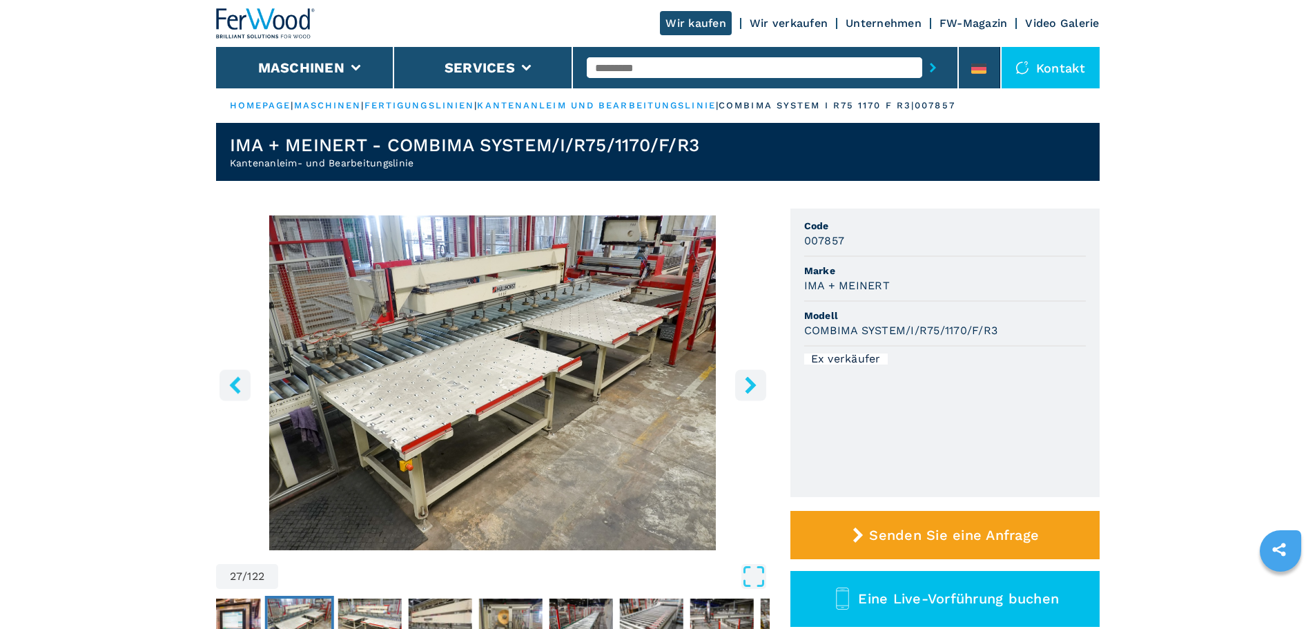
scroll to position [138, 0]
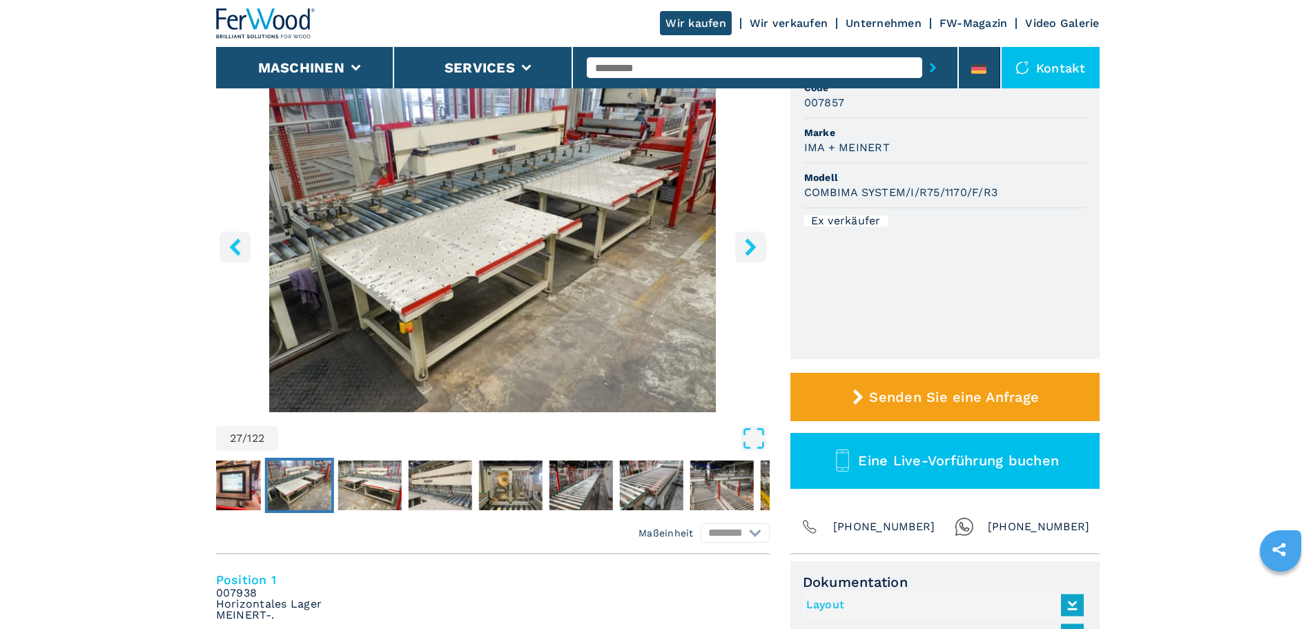
click at [480, 237] on img "Go to Slide 27" at bounding box center [492, 244] width 553 height 335
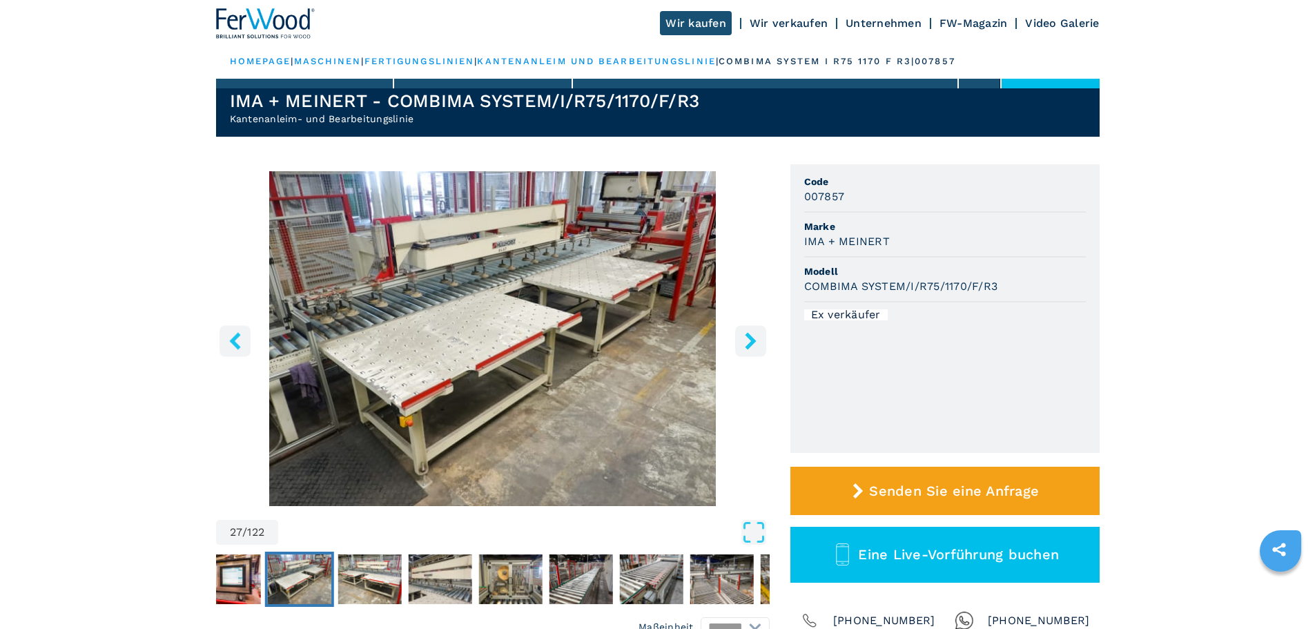
scroll to position [69, 0]
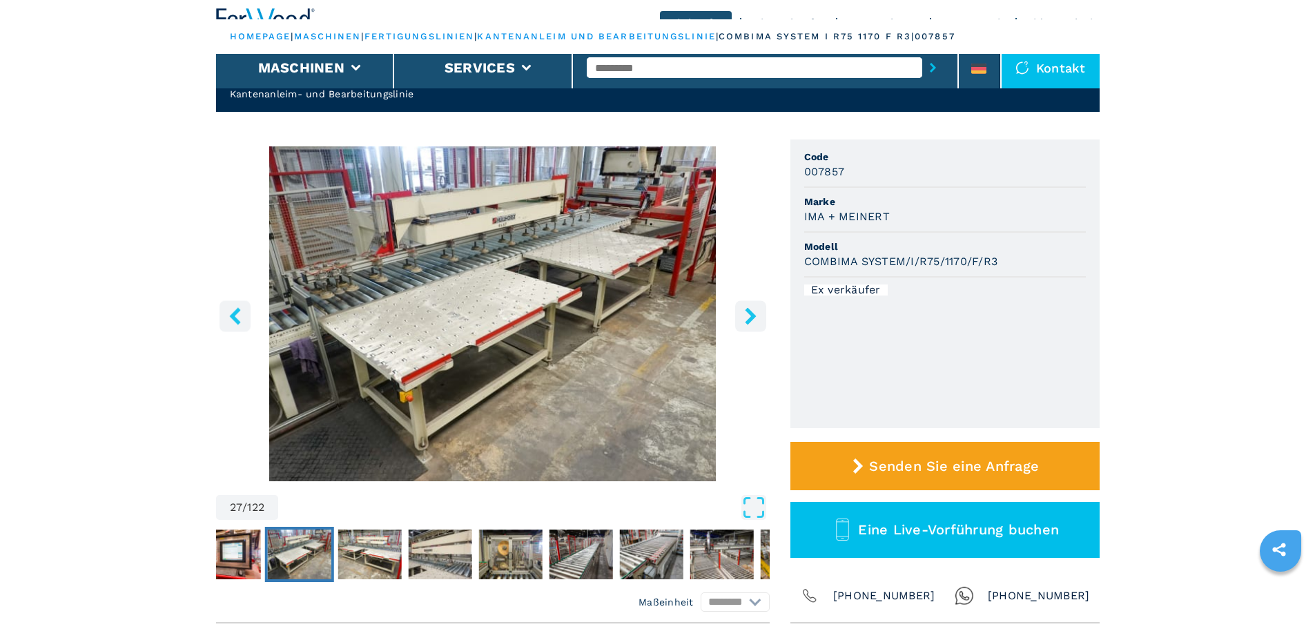
click at [747, 311] on icon "right-button" at bounding box center [750, 315] width 11 height 17
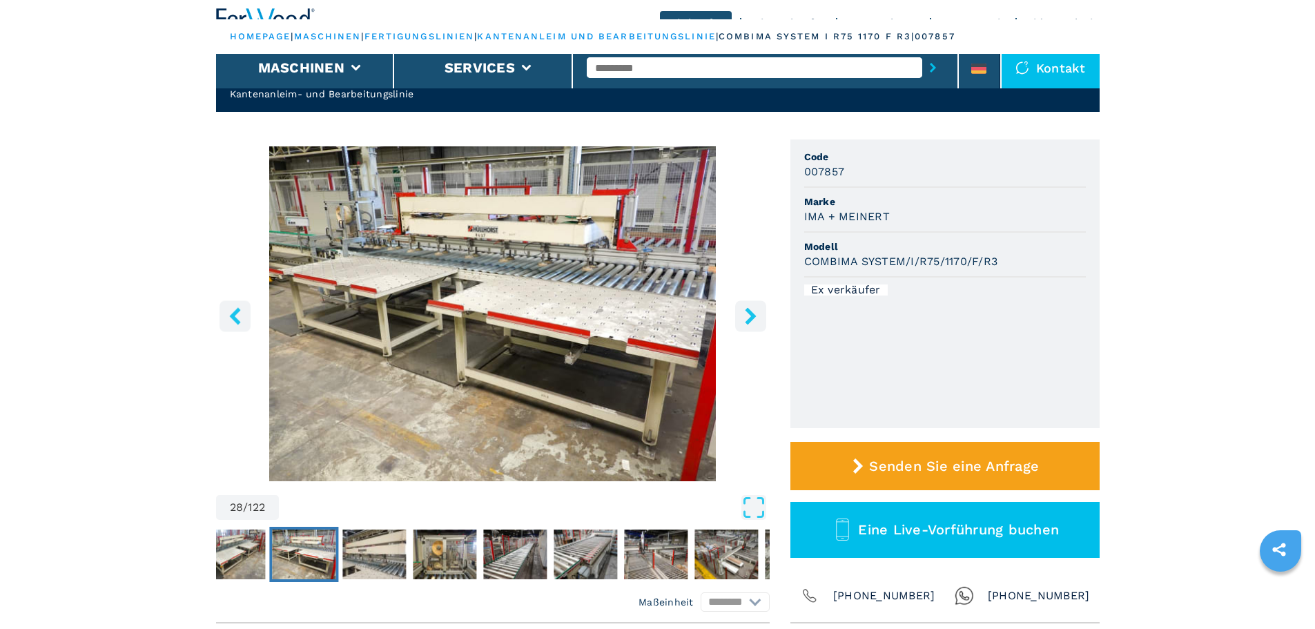
click at [747, 311] on icon "right-button" at bounding box center [750, 315] width 11 height 17
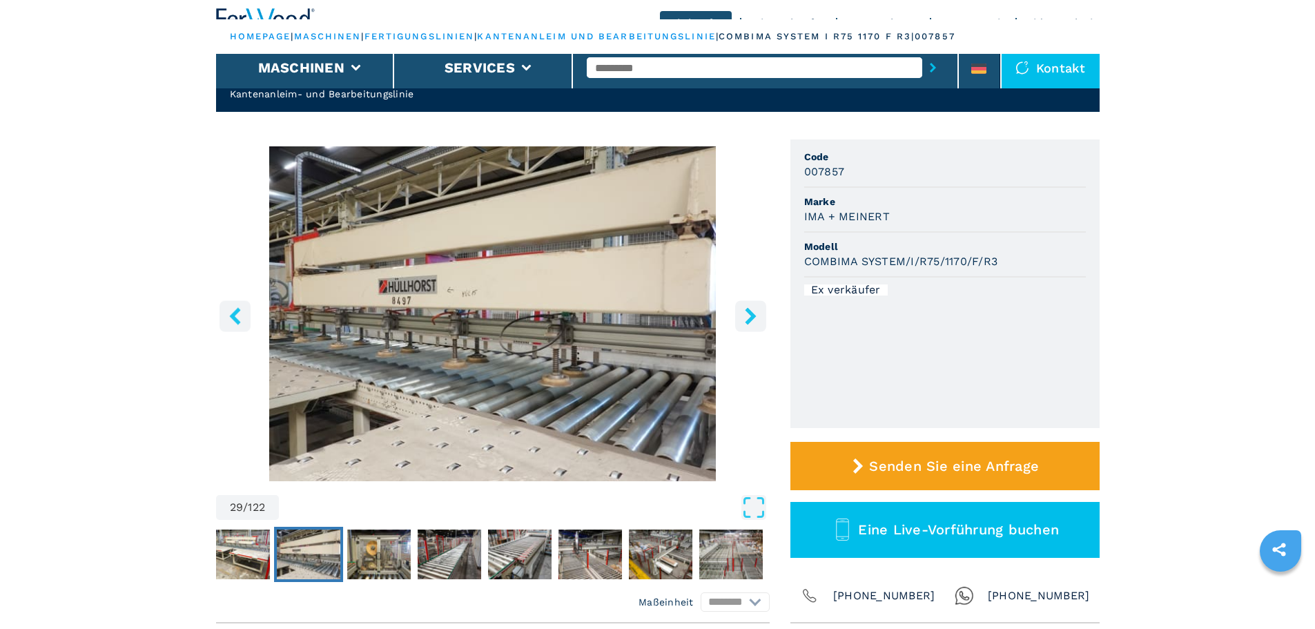
click at [747, 311] on icon "right-button" at bounding box center [750, 315] width 11 height 17
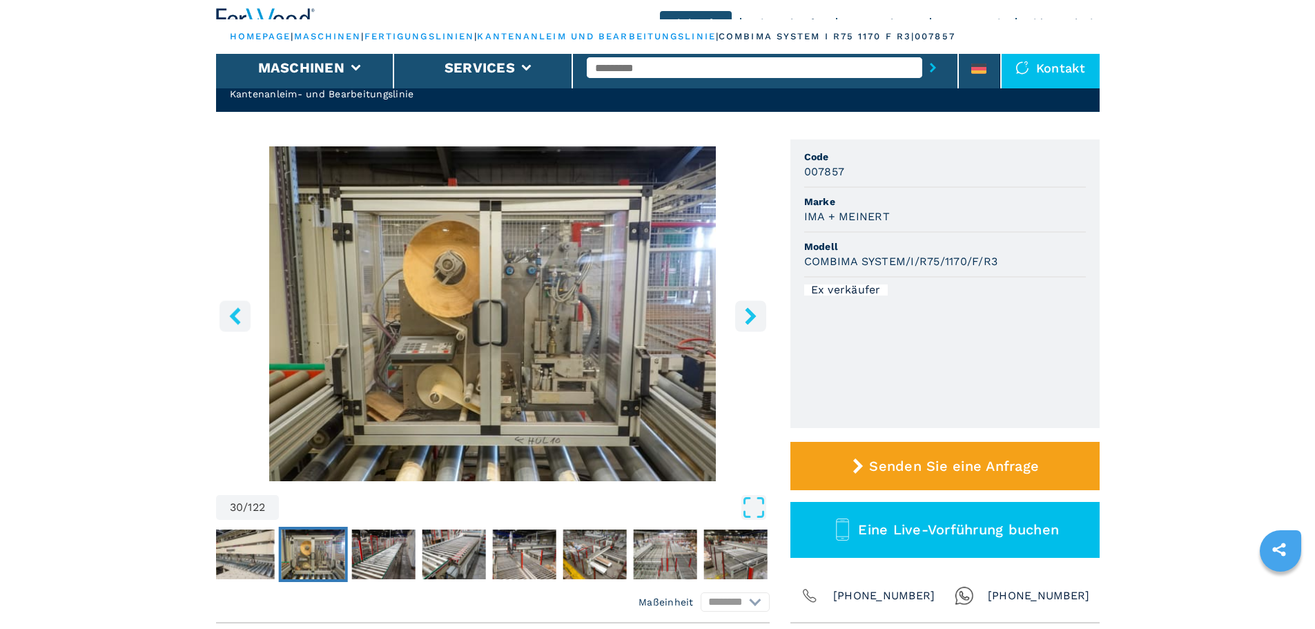
click at [747, 311] on icon "right-button" at bounding box center [750, 315] width 11 height 17
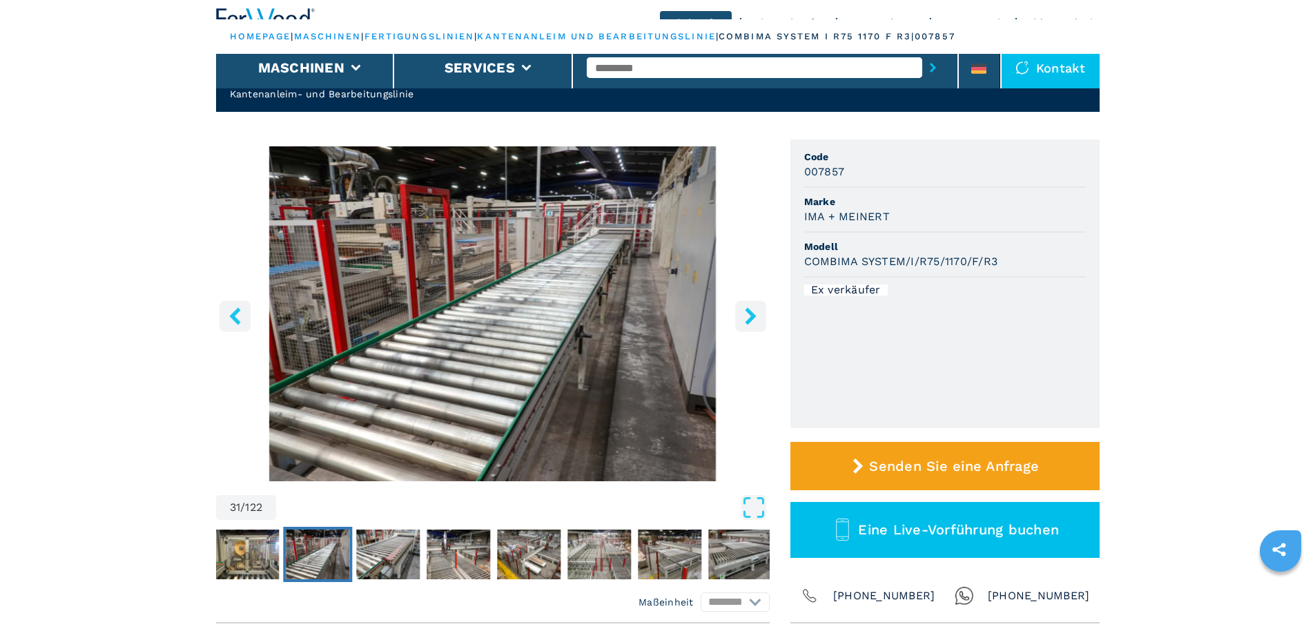
click at [236, 323] on icon "left-button" at bounding box center [234, 315] width 17 height 17
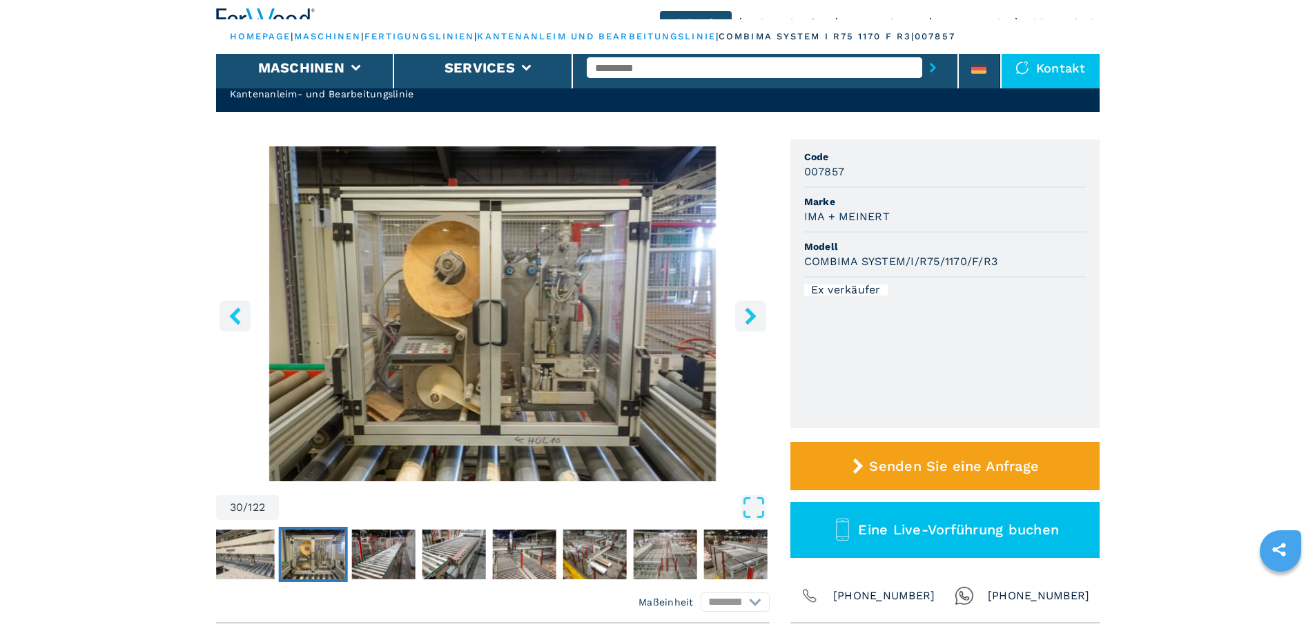
click at [749, 319] on icon "right-button" at bounding box center [750, 315] width 11 height 17
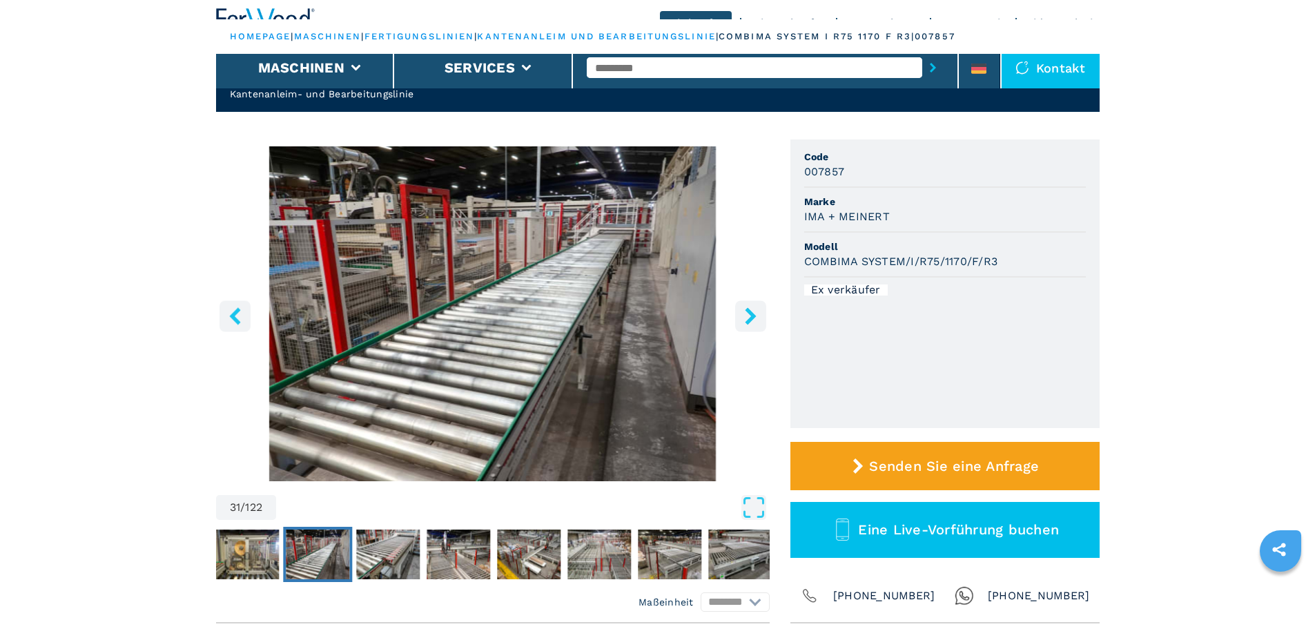
click at [749, 319] on icon "right-button" at bounding box center [750, 315] width 11 height 17
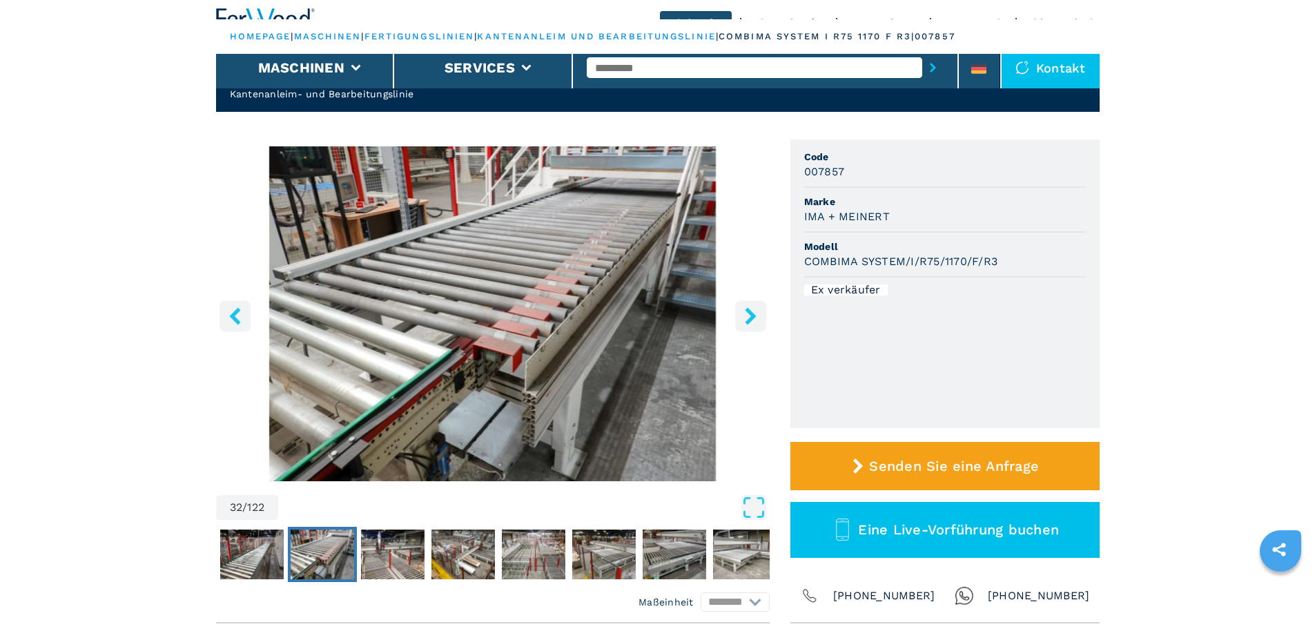
click at [749, 319] on icon "right-button" at bounding box center [750, 315] width 11 height 17
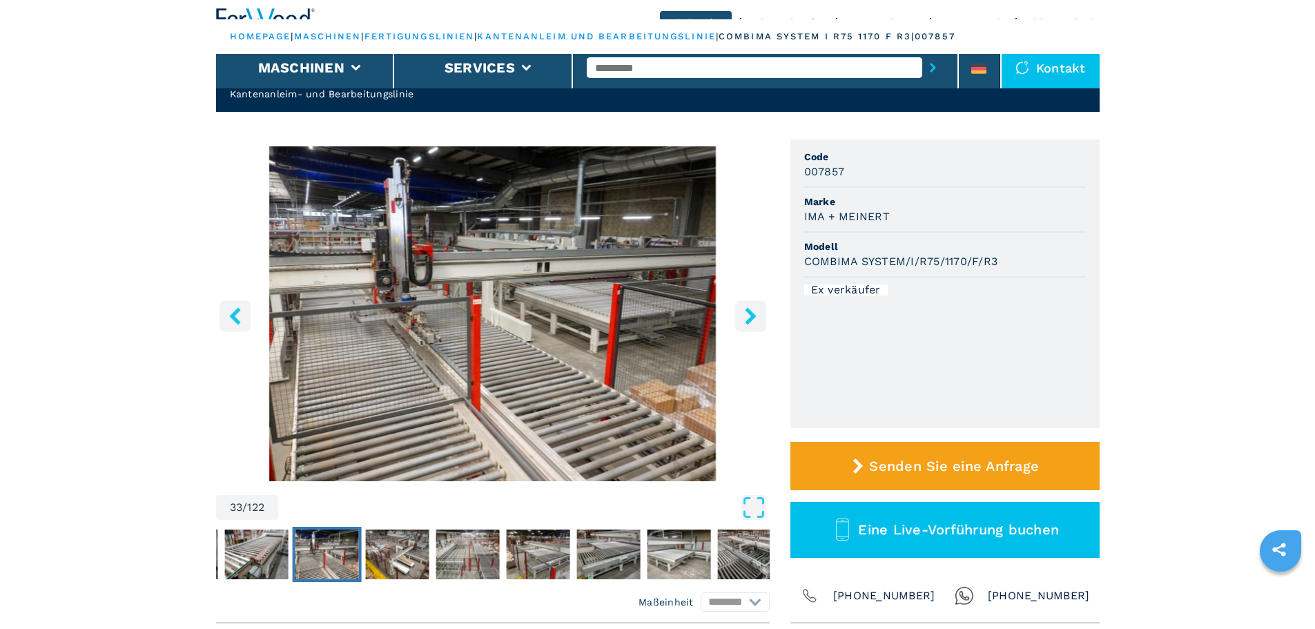
click at [749, 319] on icon "right-button" at bounding box center [750, 315] width 11 height 17
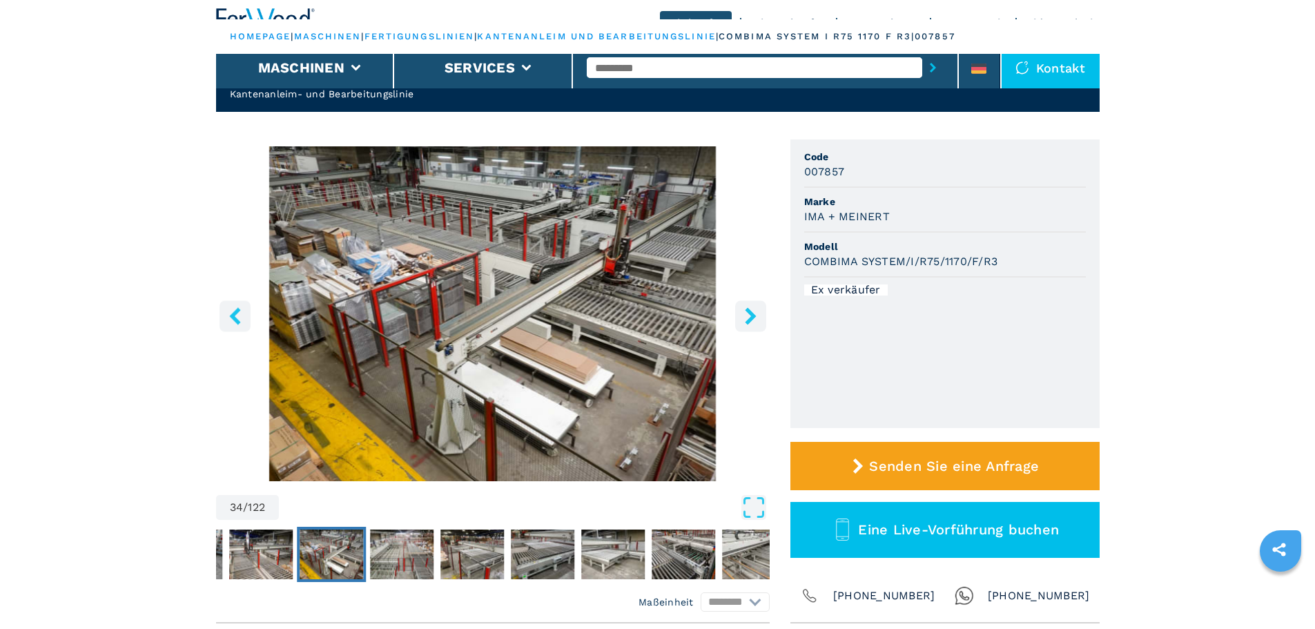
click at [749, 319] on icon "right-button" at bounding box center [750, 315] width 11 height 17
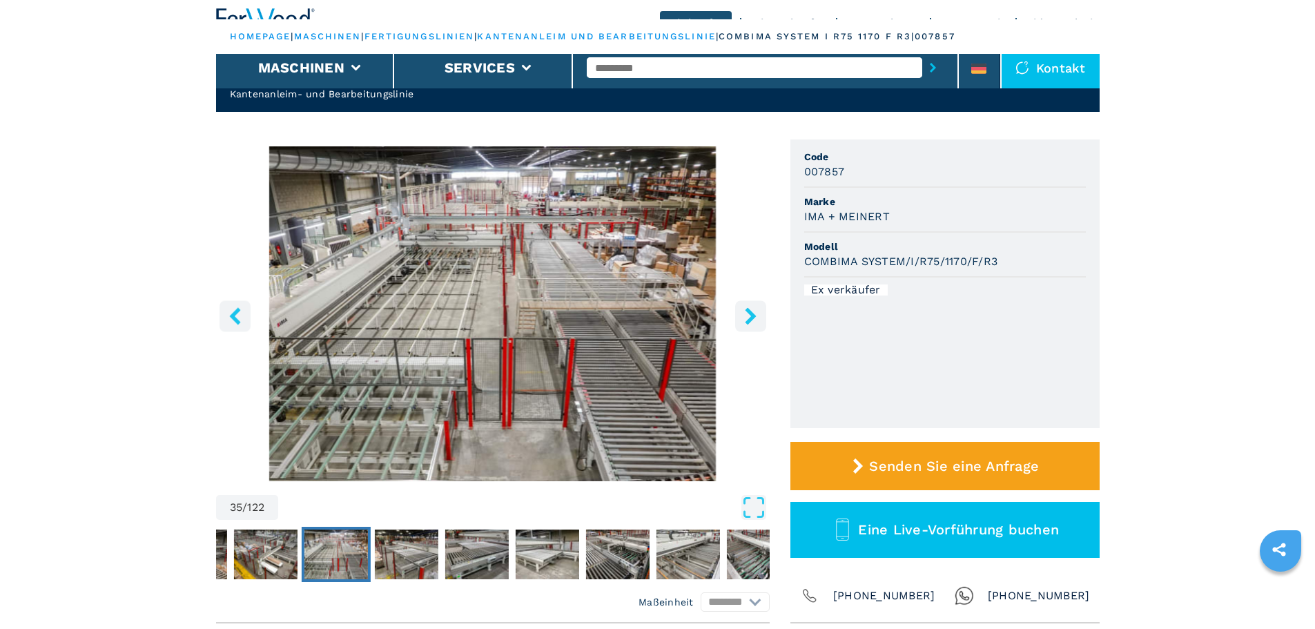
click at [749, 317] on icon "right-button" at bounding box center [750, 315] width 17 height 17
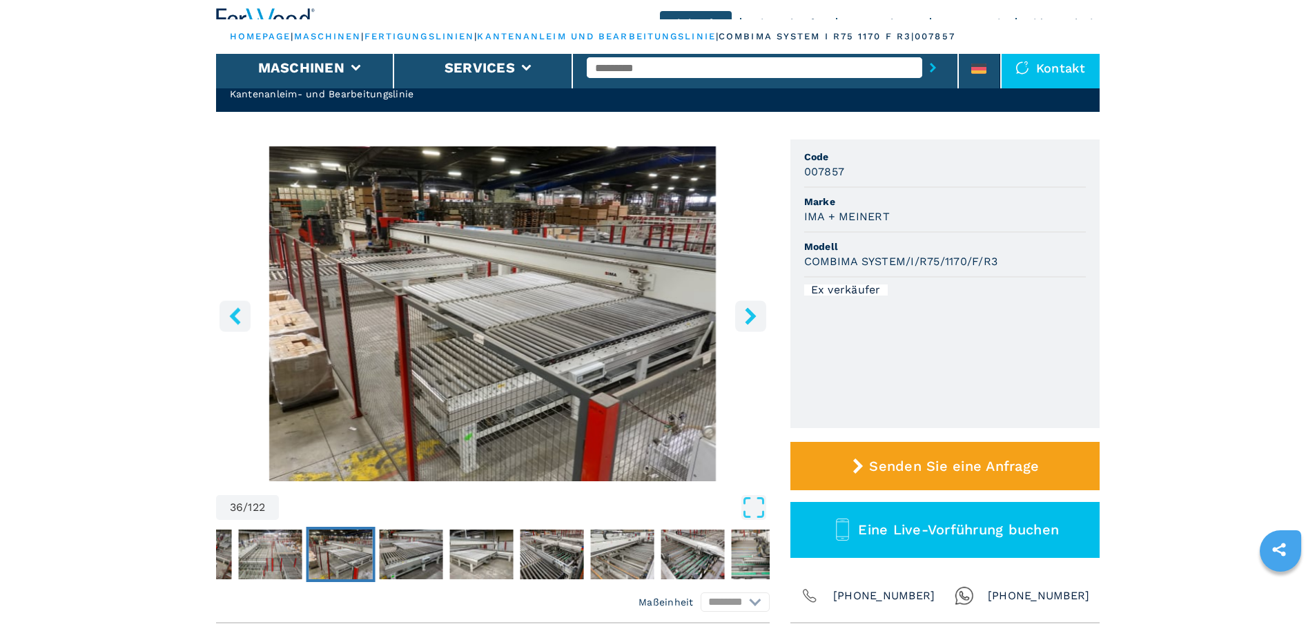
click at [749, 317] on icon "right-button" at bounding box center [750, 315] width 17 height 17
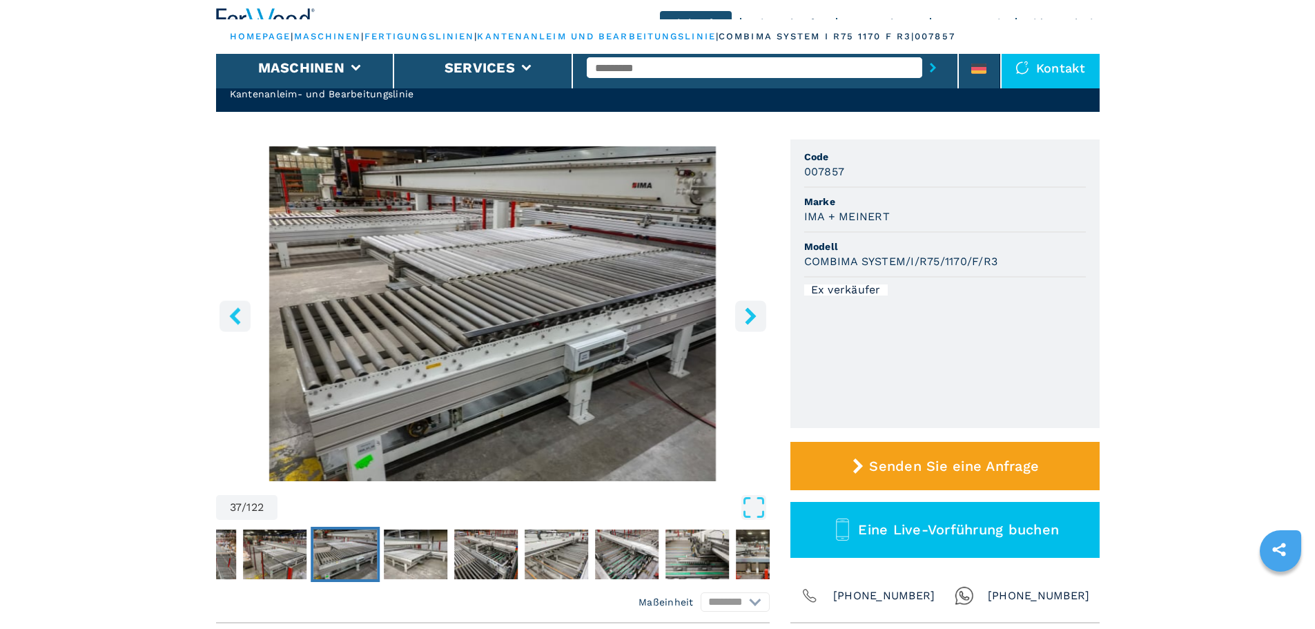
click at [749, 317] on icon "right-button" at bounding box center [750, 315] width 17 height 17
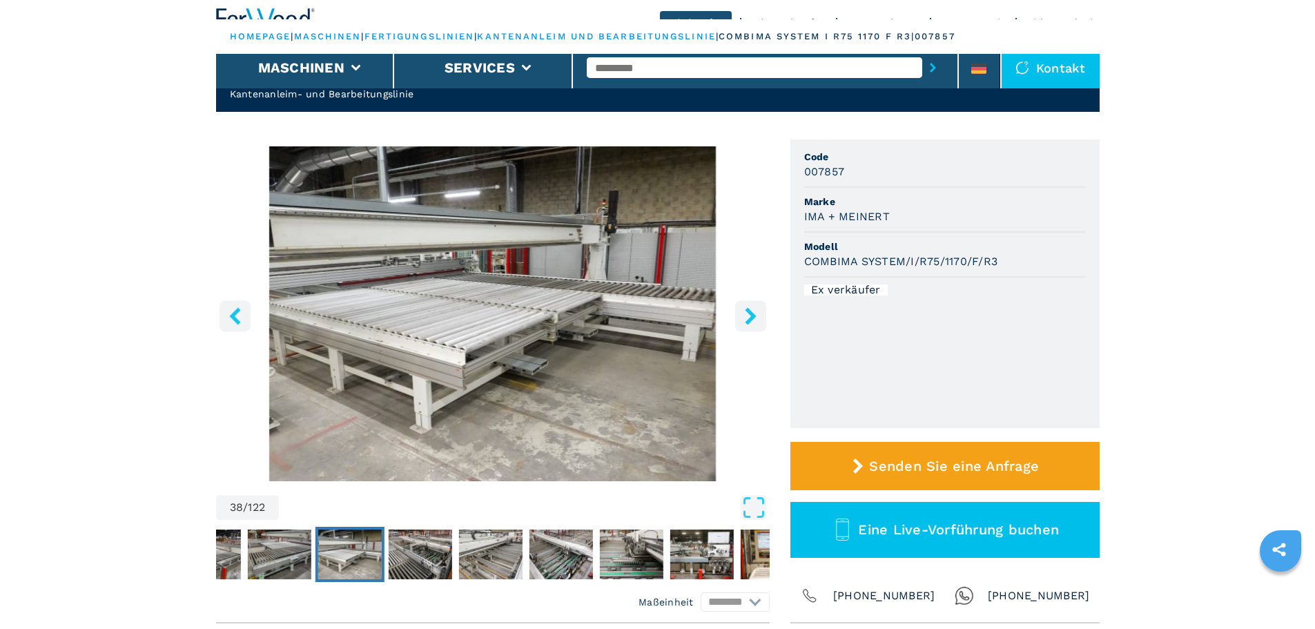
click at [749, 317] on icon "right-button" at bounding box center [750, 315] width 17 height 17
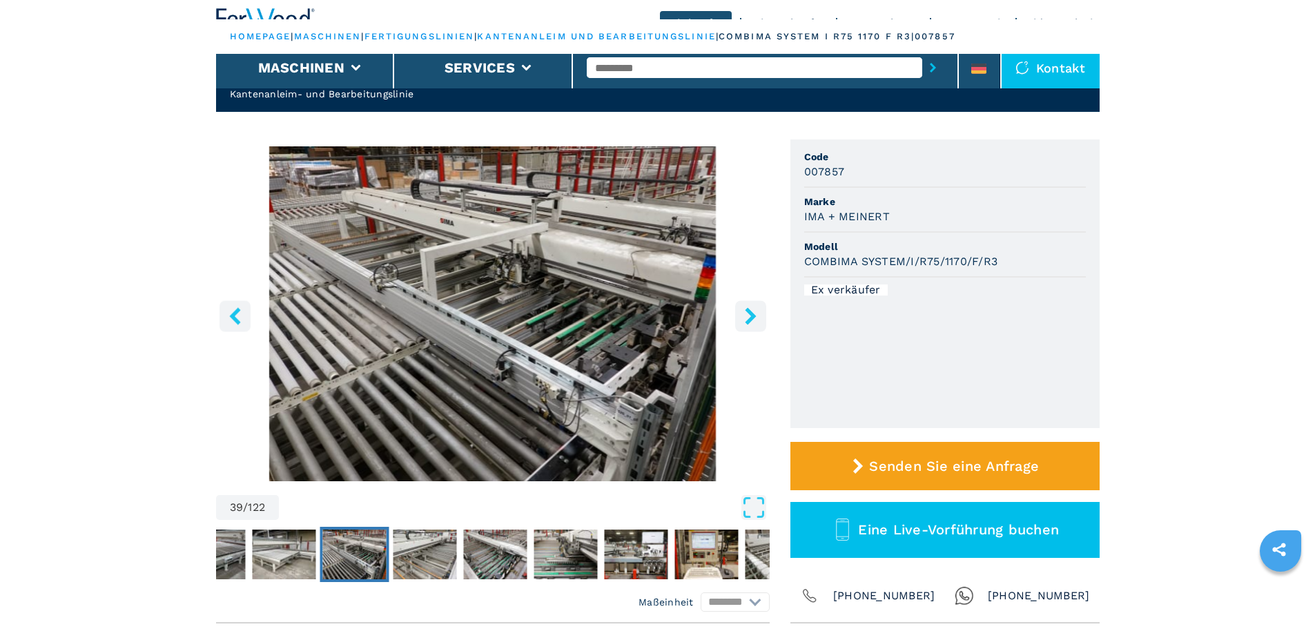
click at [749, 317] on icon "right-button" at bounding box center [750, 315] width 17 height 17
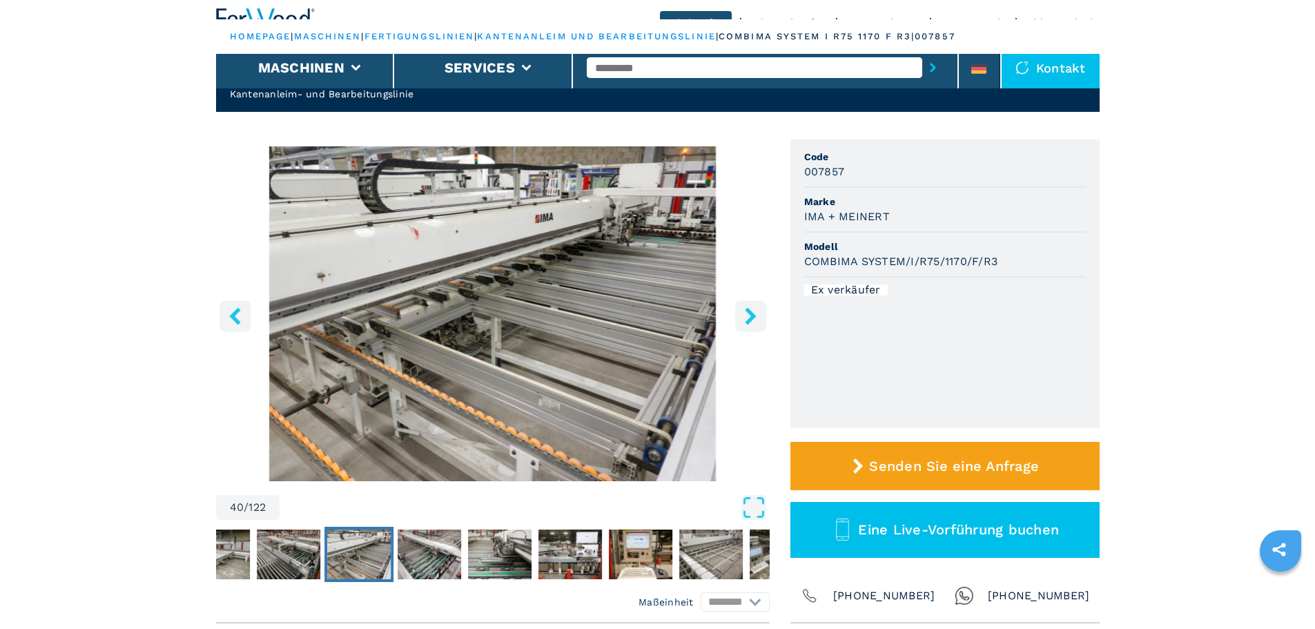
click at [749, 317] on icon "right-button" at bounding box center [750, 315] width 17 height 17
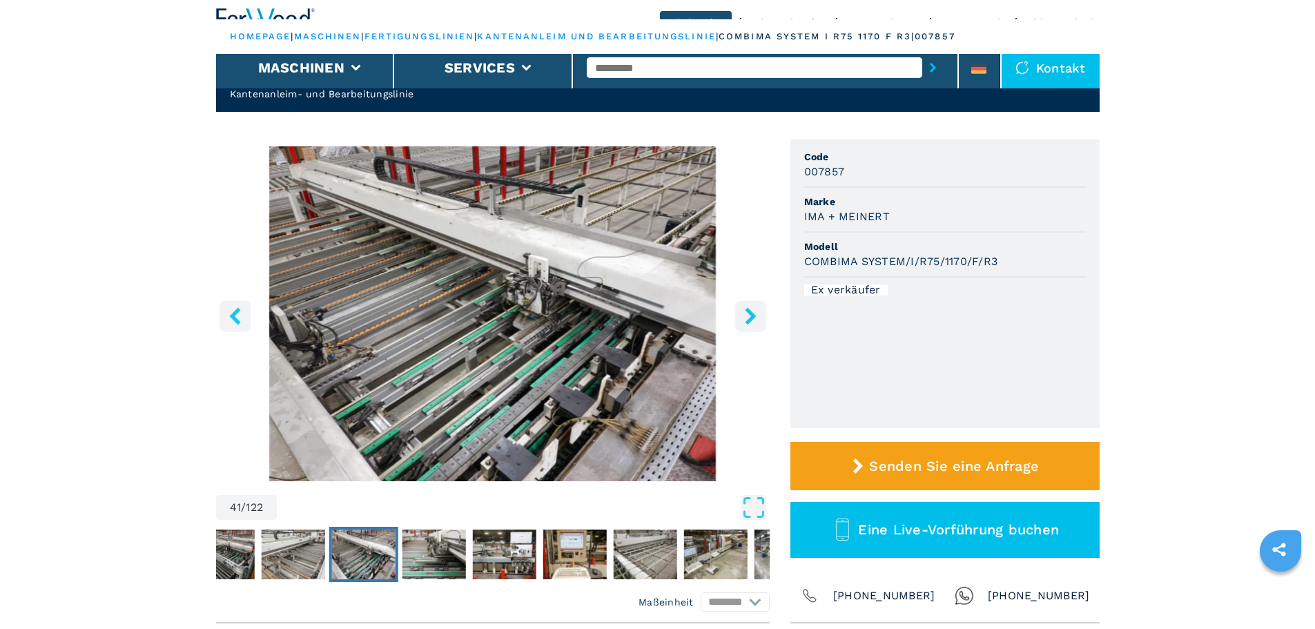
click at [749, 317] on icon "right-button" at bounding box center [750, 315] width 17 height 17
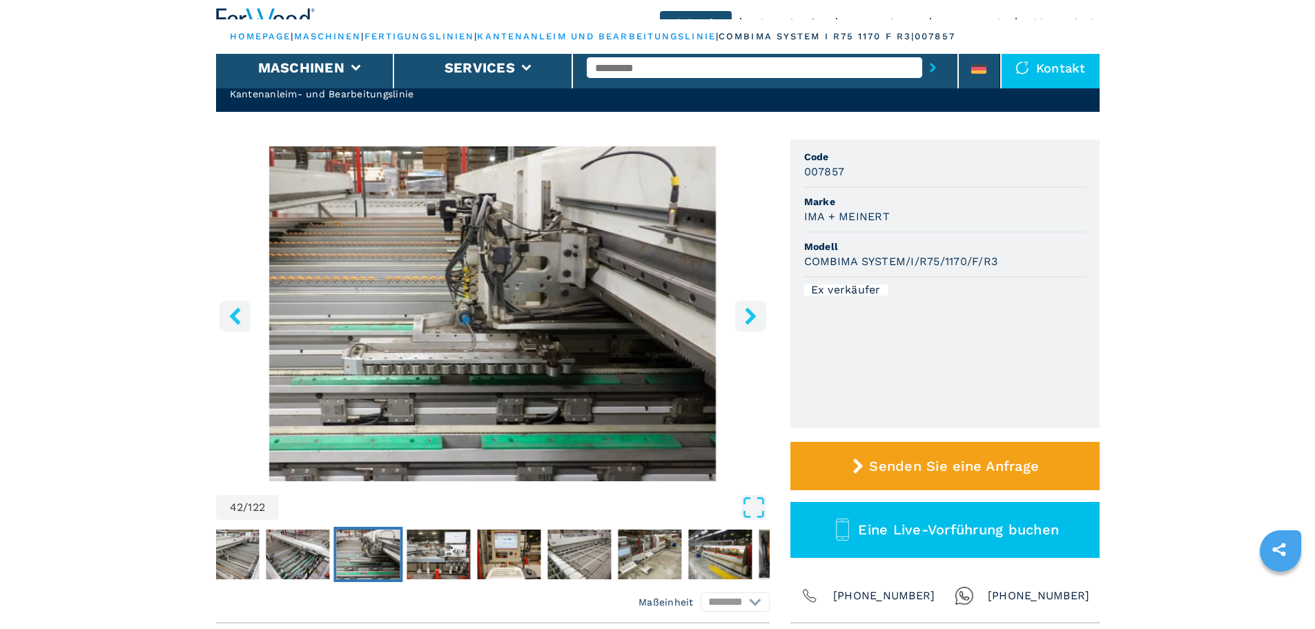
click at [749, 317] on icon "right-button" at bounding box center [750, 315] width 17 height 17
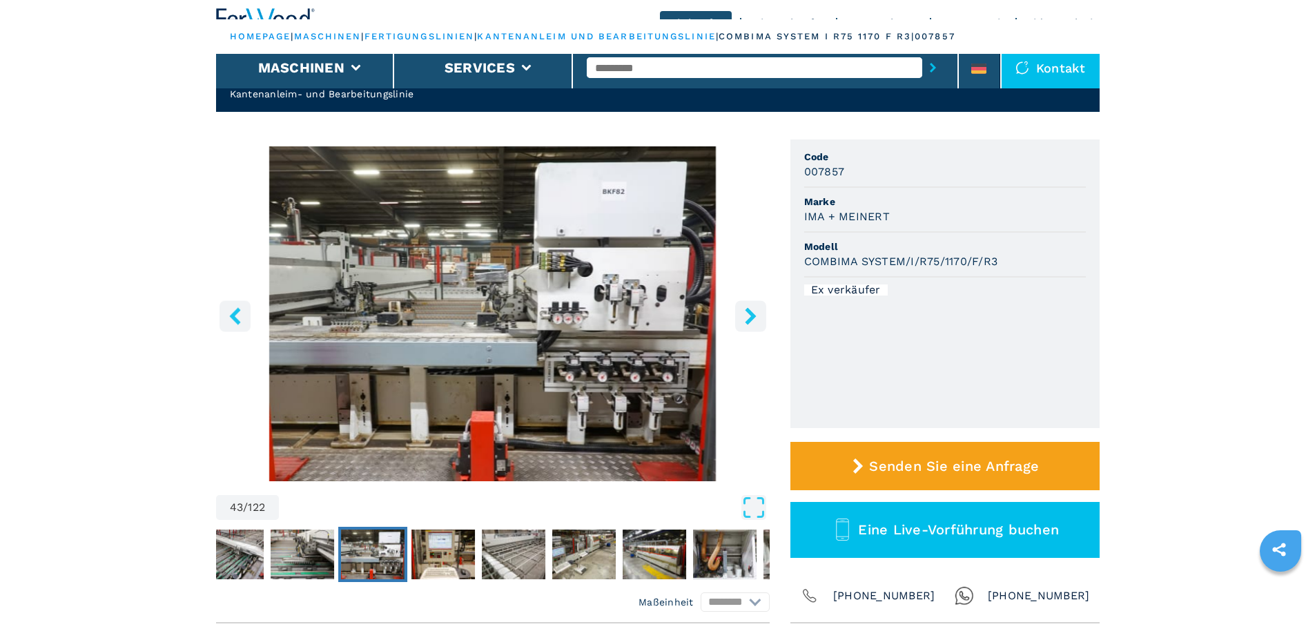
click at [749, 317] on icon "right-button" at bounding box center [750, 315] width 17 height 17
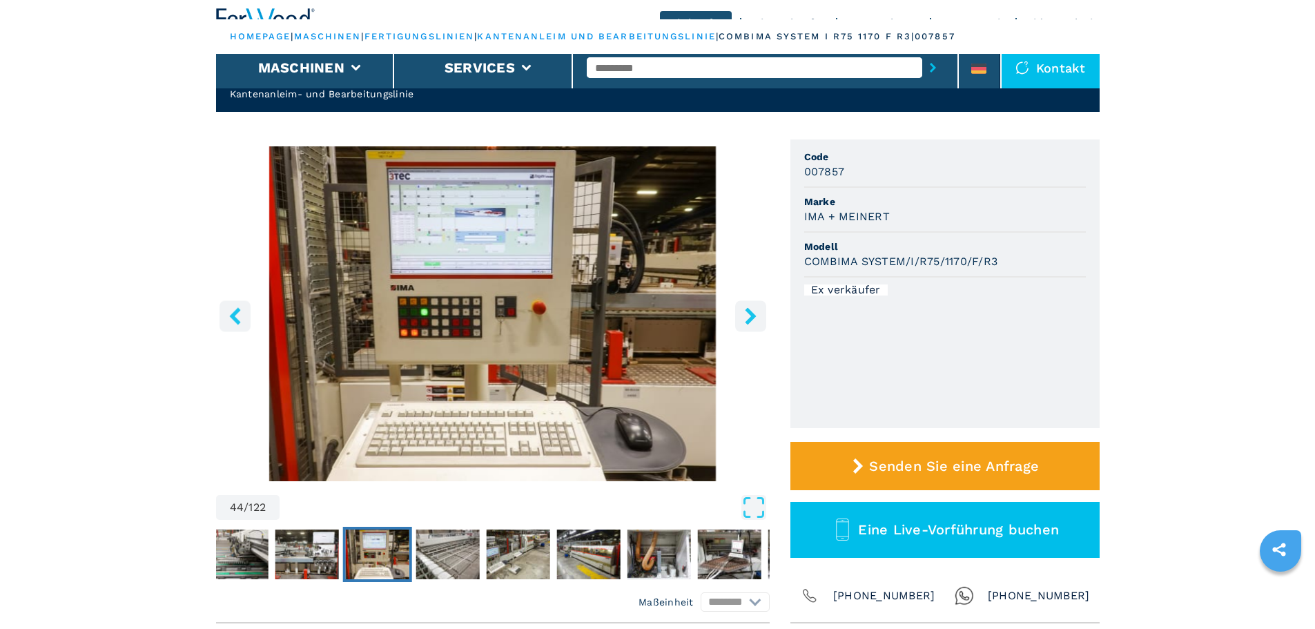
click at [749, 317] on icon "right-button" at bounding box center [750, 315] width 17 height 17
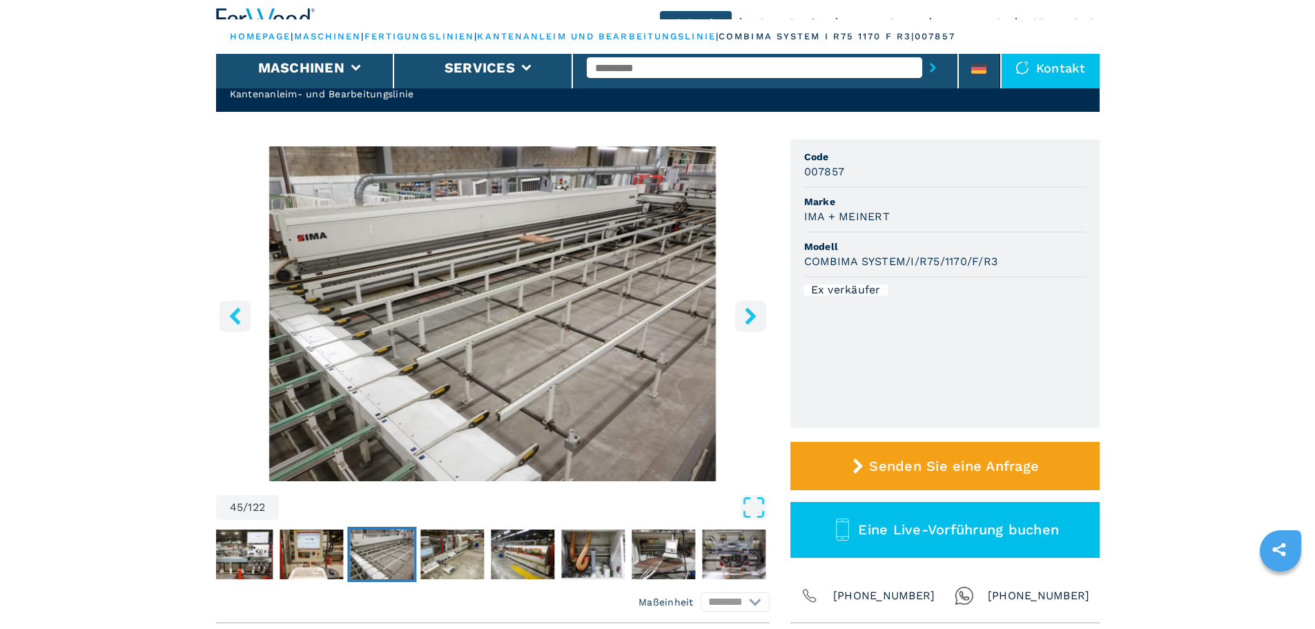
click at [749, 317] on icon "right-button" at bounding box center [750, 315] width 17 height 17
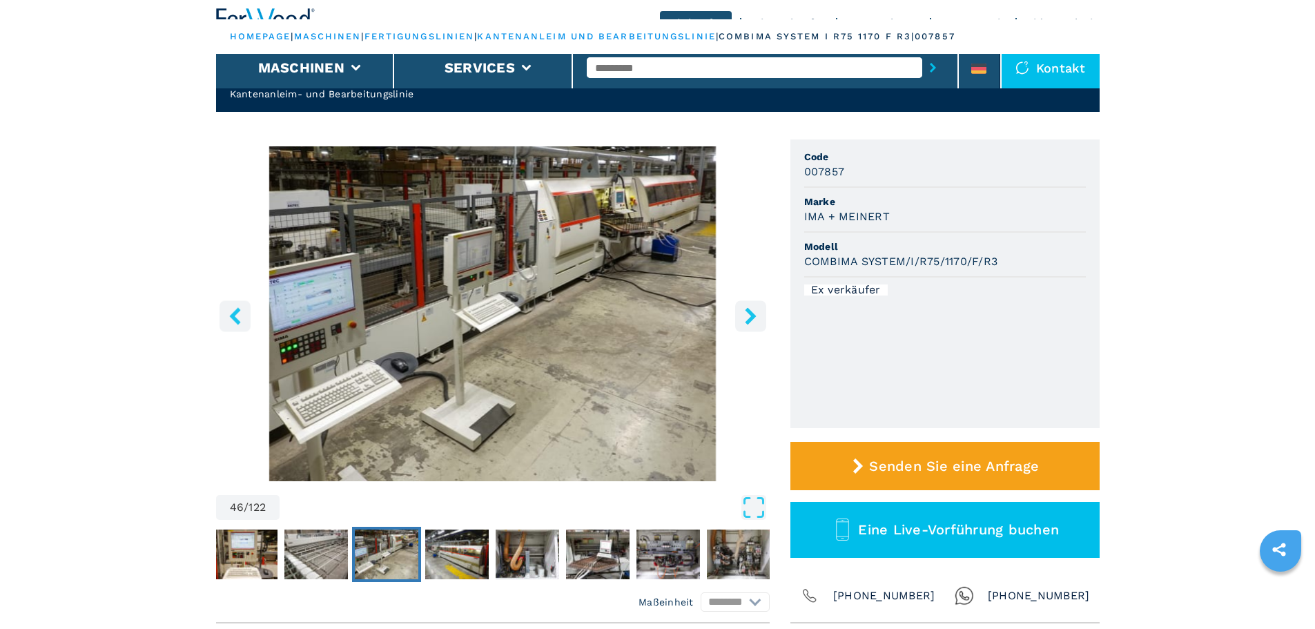
click at [749, 317] on icon "right-button" at bounding box center [750, 315] width 17 height 17
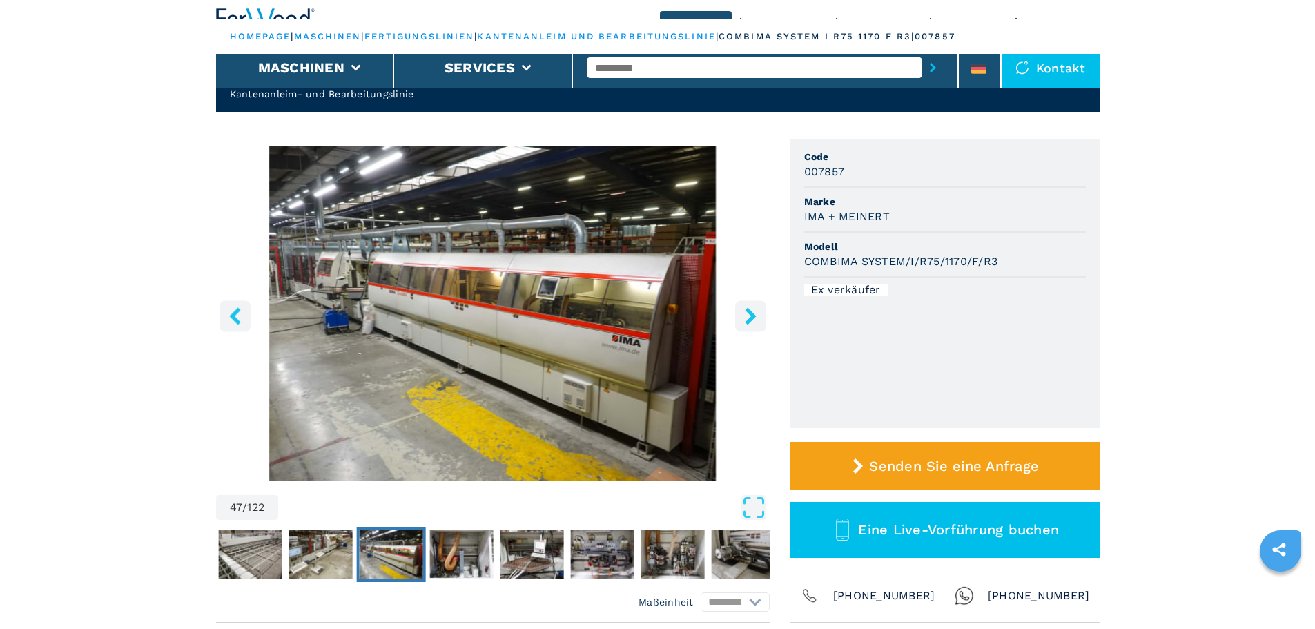
click at [747, 314] on icon "right-button" at bounding box center [750, 315] width 17 height 17
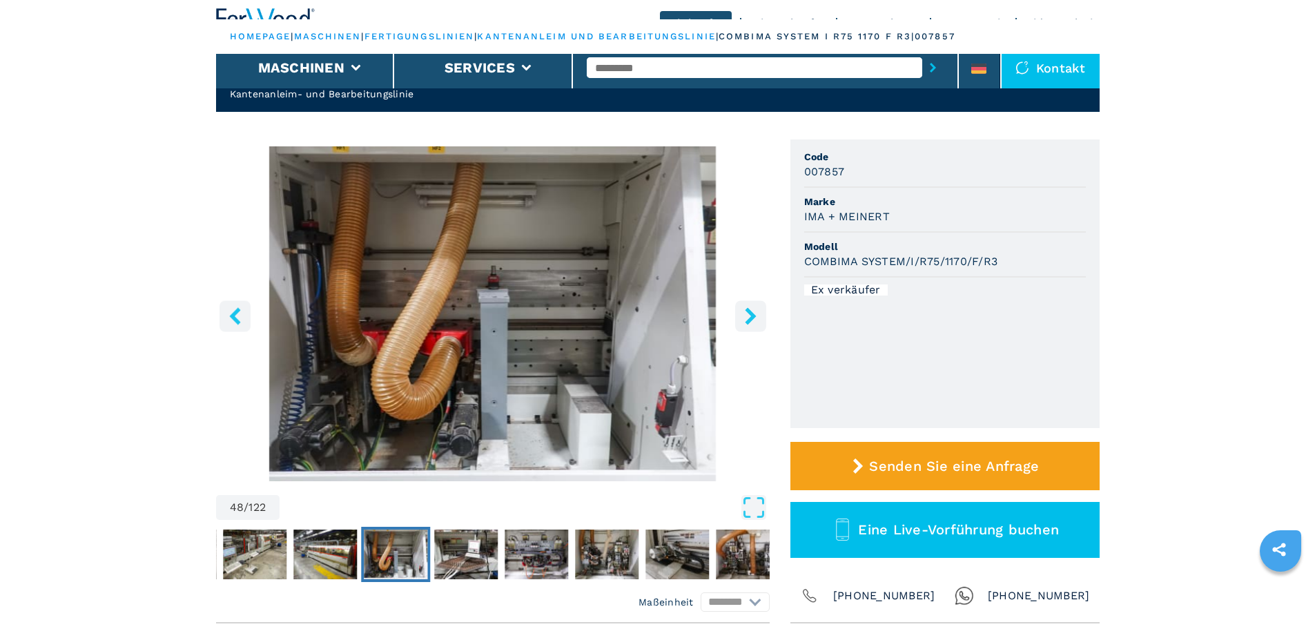
click at [747, 314] on icon "right-button" at bounding box center [750, 315] width 17 height 17
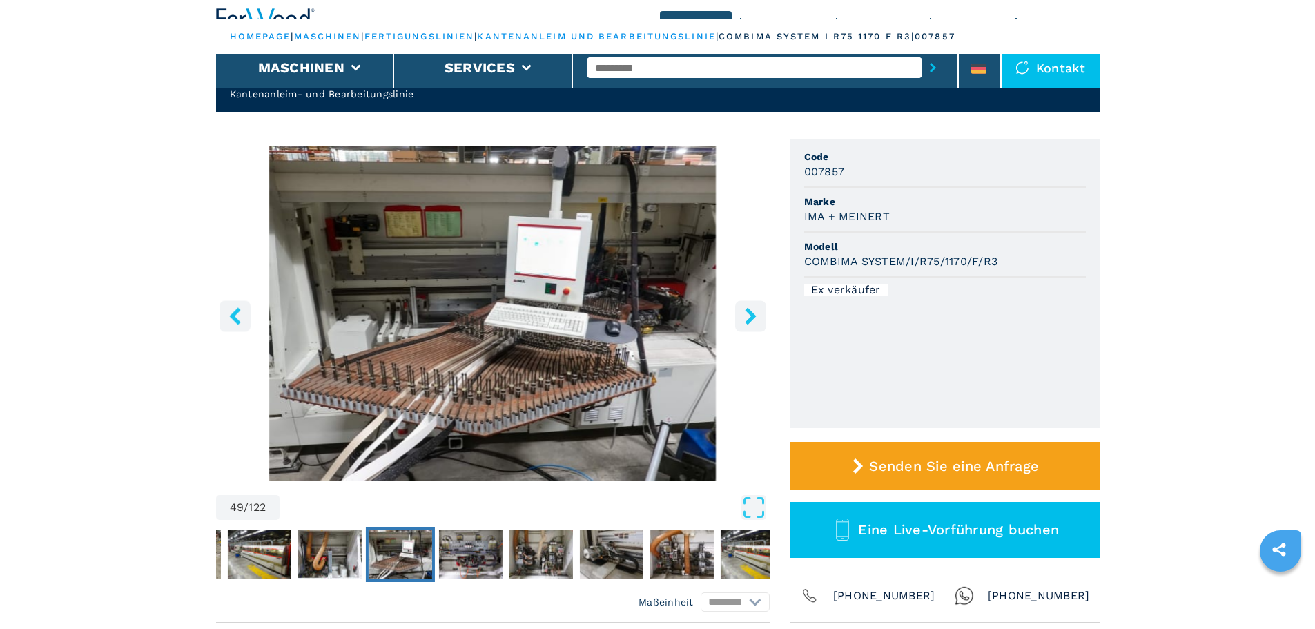
click at [747, 314] on icon "right-button" at bounding box center [750, 315] width 17 height 17
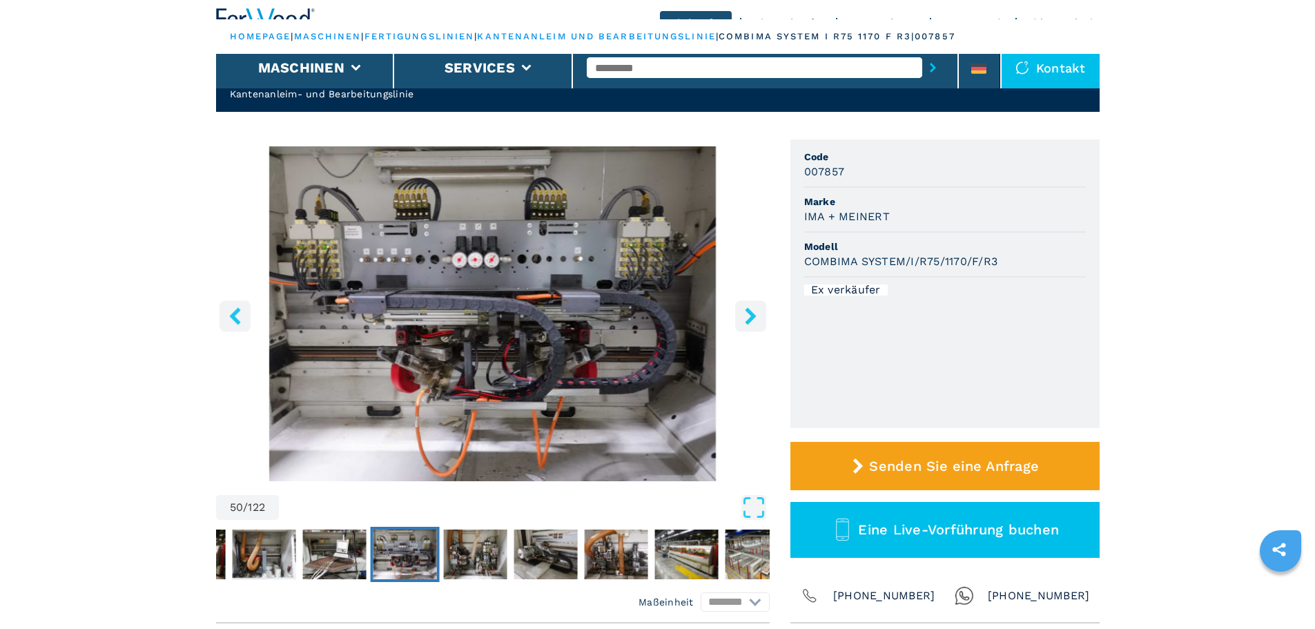
click at [747, 314] on icon "right-button" at bounding box center [750, 315] width 17 height 17
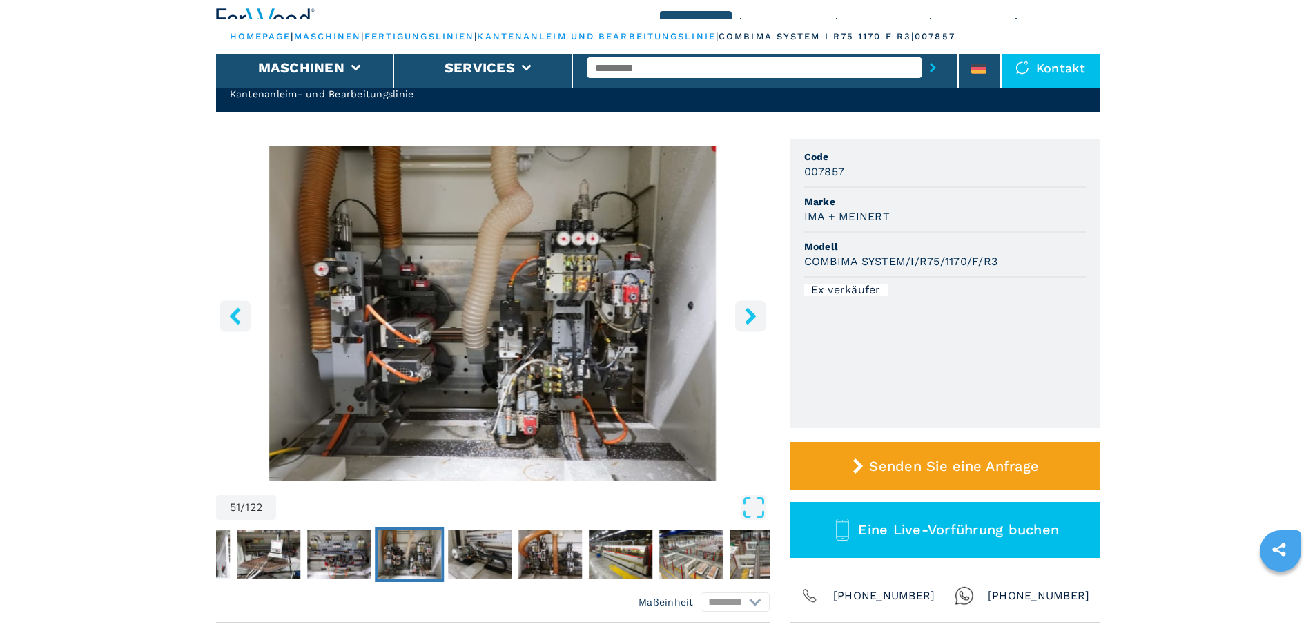
click at [747, 314] on icon "right-button" at bounding box center [750, 315] width 17 height 17
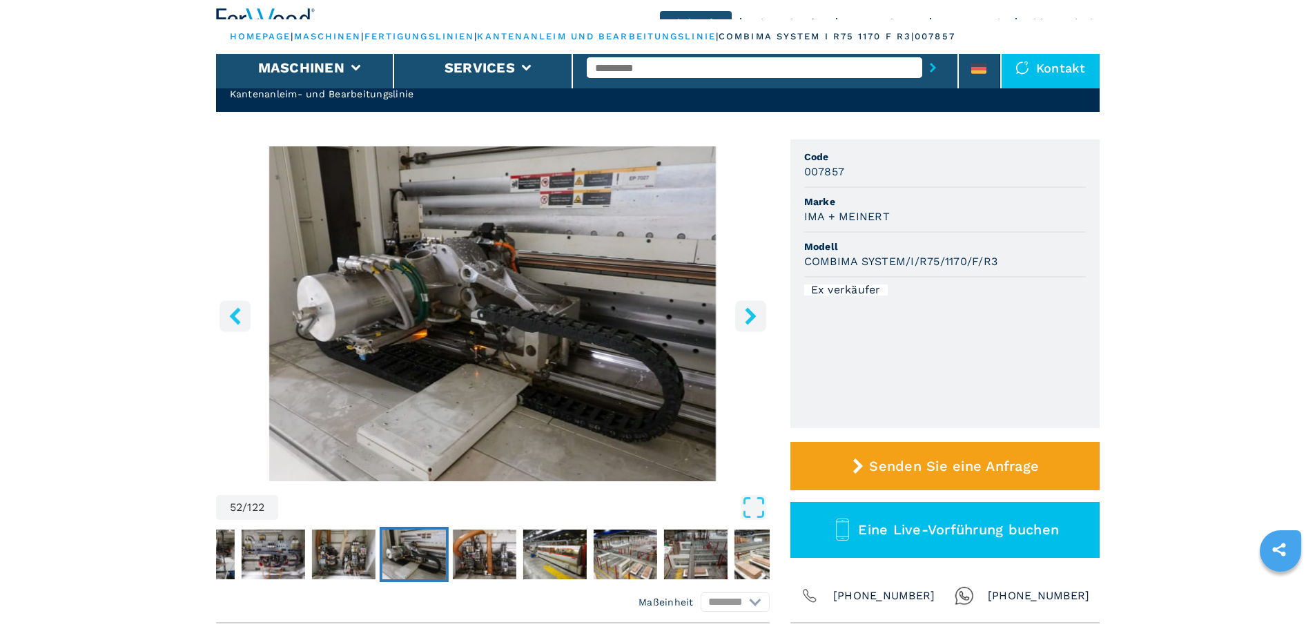
click at [747, 314] on icon "right-button" at bounding box center [750, 315] width 17 height 17
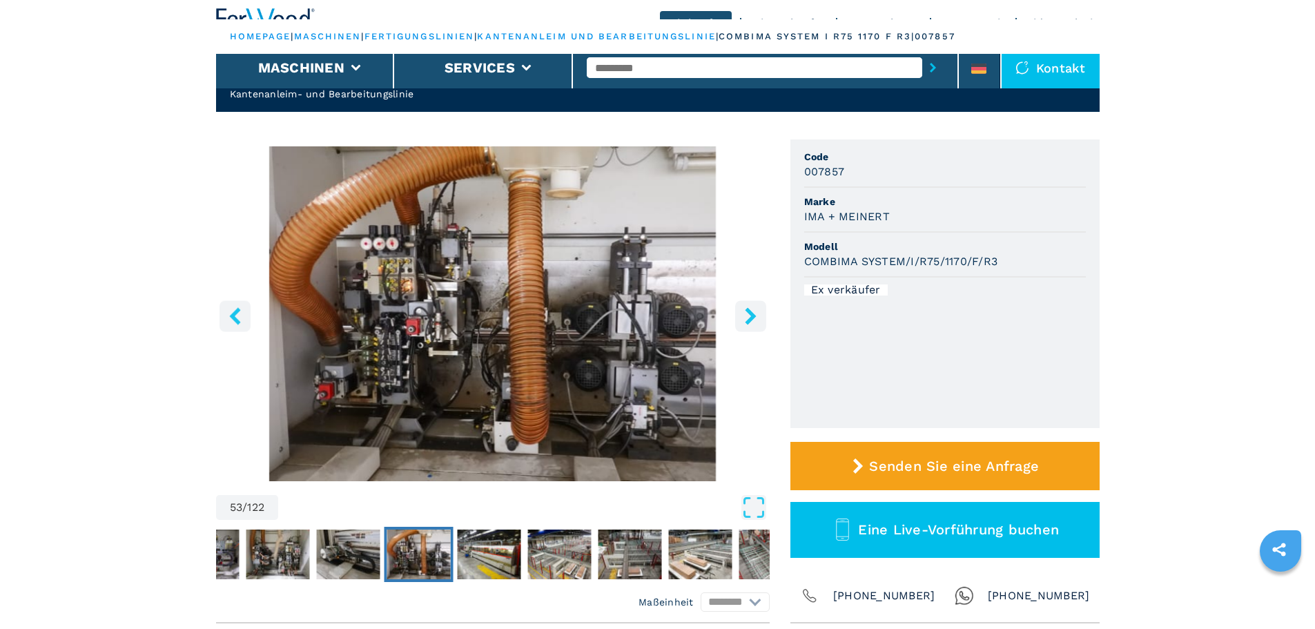
click at [747, 314] on icon "right-button" at bounding box center [750, 315] width 17 height 17
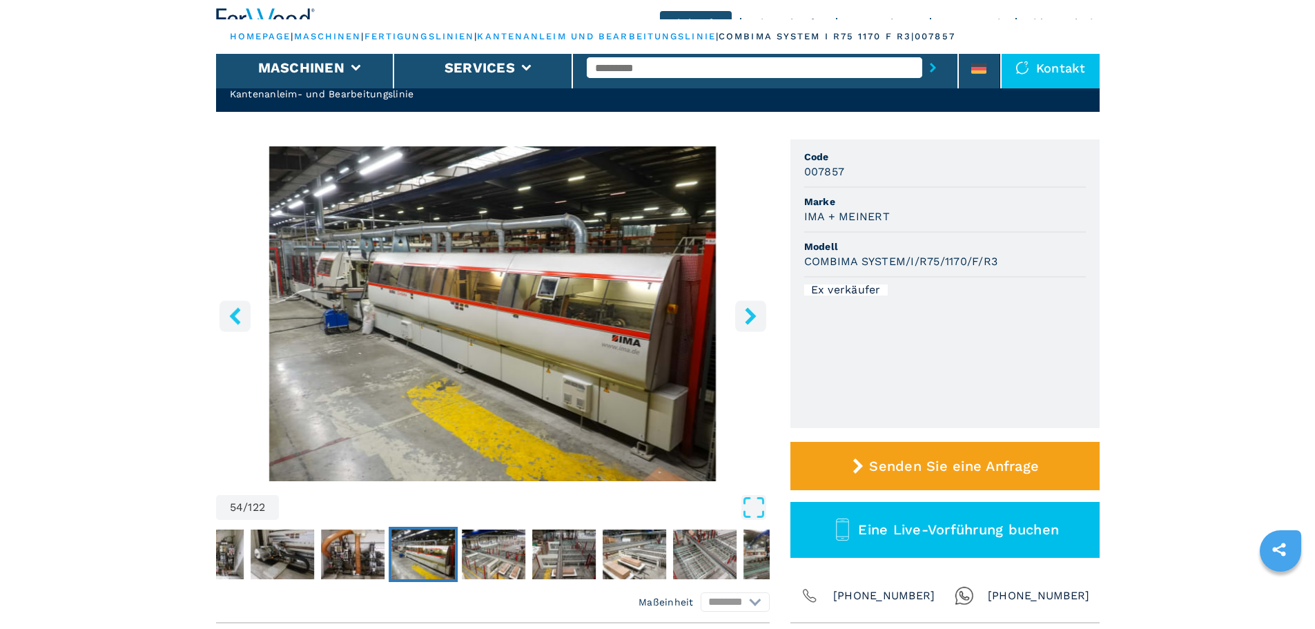
click at [747, 314] on icon "right-button" at bounding box center [750, 315] width 17 height 17
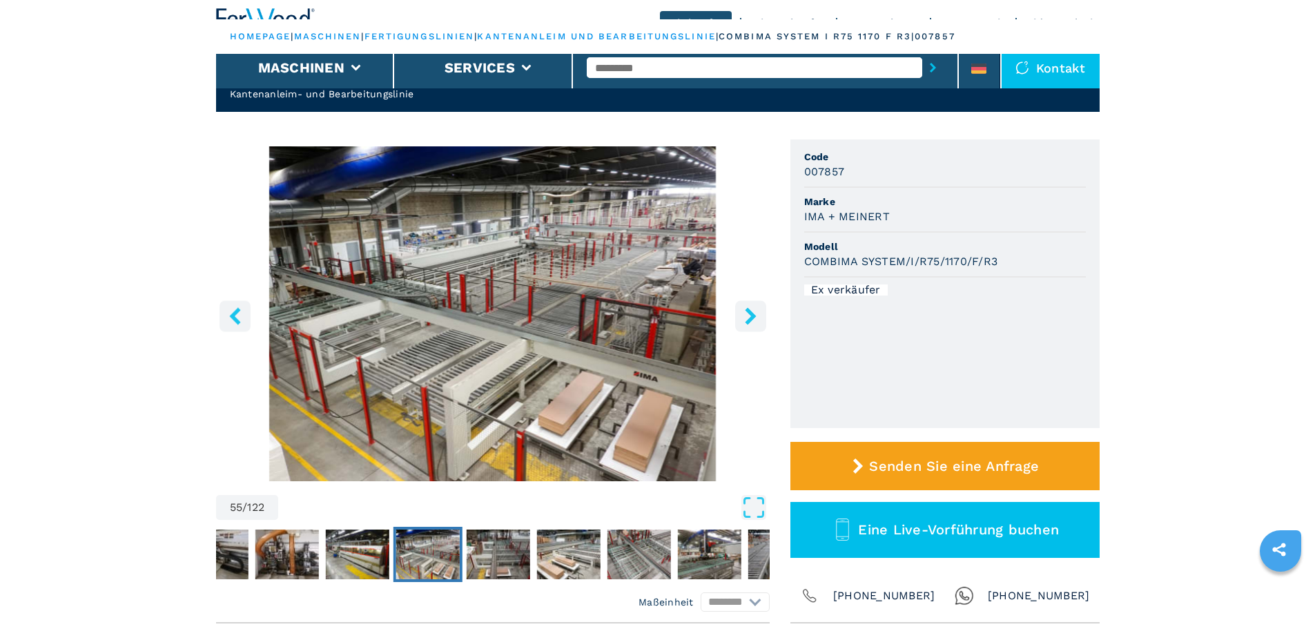
click at [747, 314] on icon "right-button" at bounding box center [750, 315] width 17 height 17
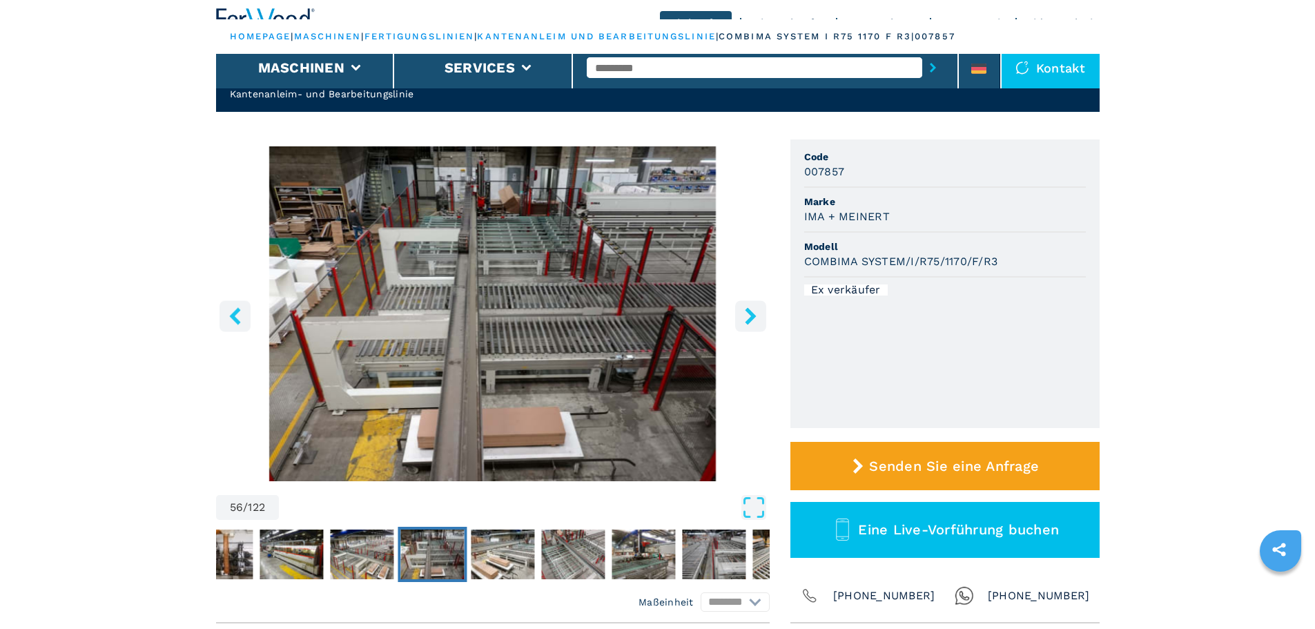
click at [747, 314] on icon "right-button" at bounding box center [750, 315] width 17 height 17
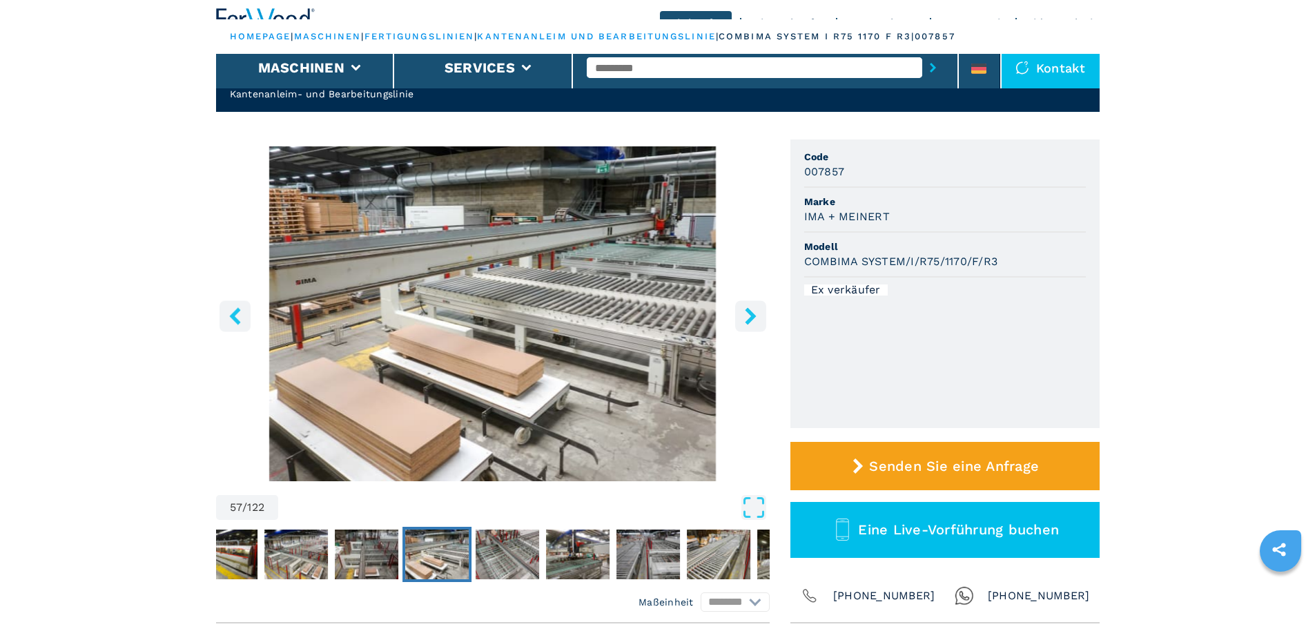
click at [235, 315] on icon "left-button" at bounding box center [234, 315] width 11 height 17
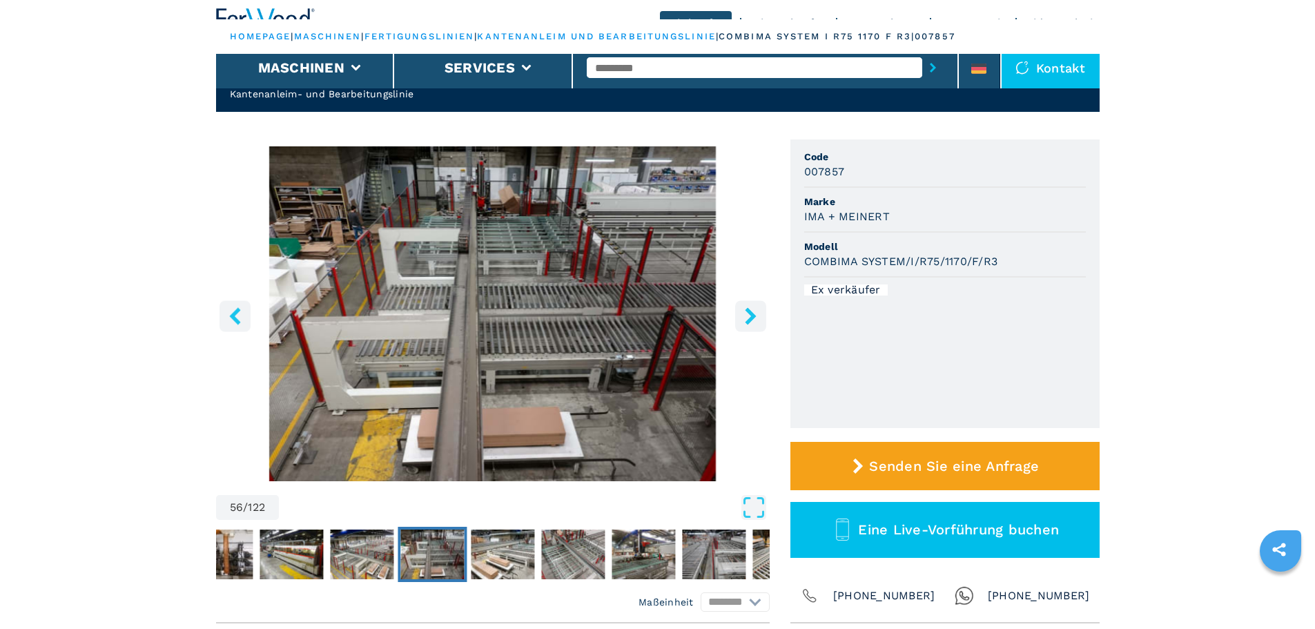
click at [746, 315] on icon "right-button" at bounding box center [750, 315] width 17 height 17
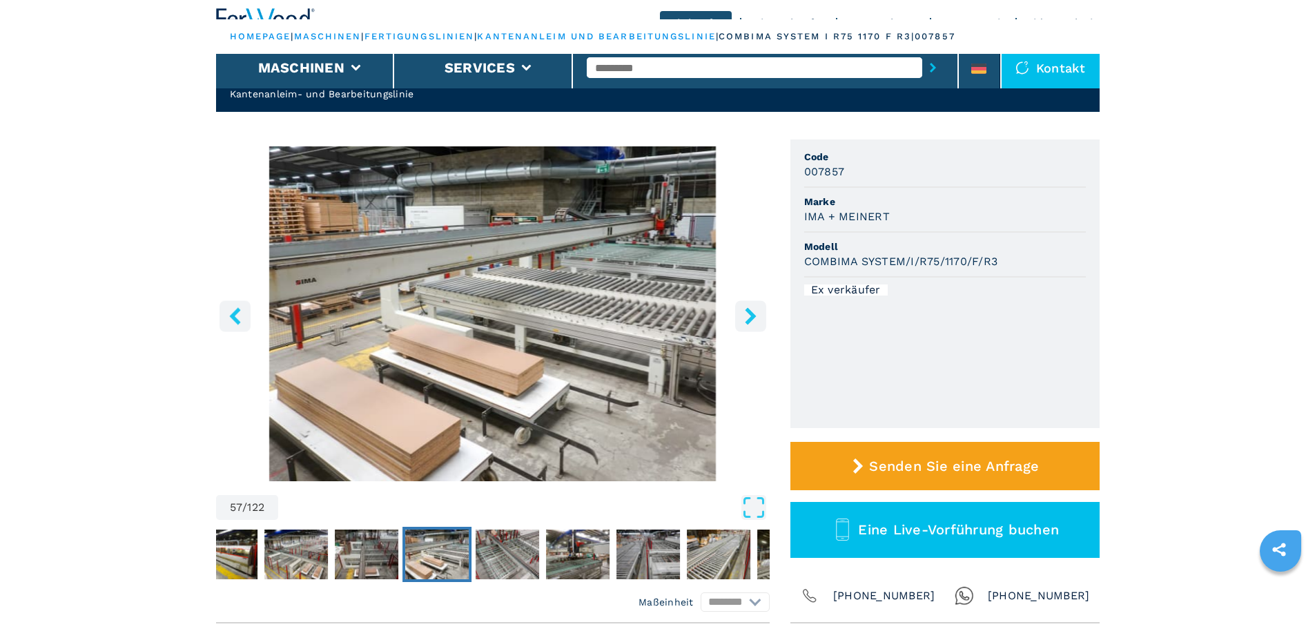
click at [746, 315] on icon "right-button" at bounding box center [750, 315] width 17 height 17
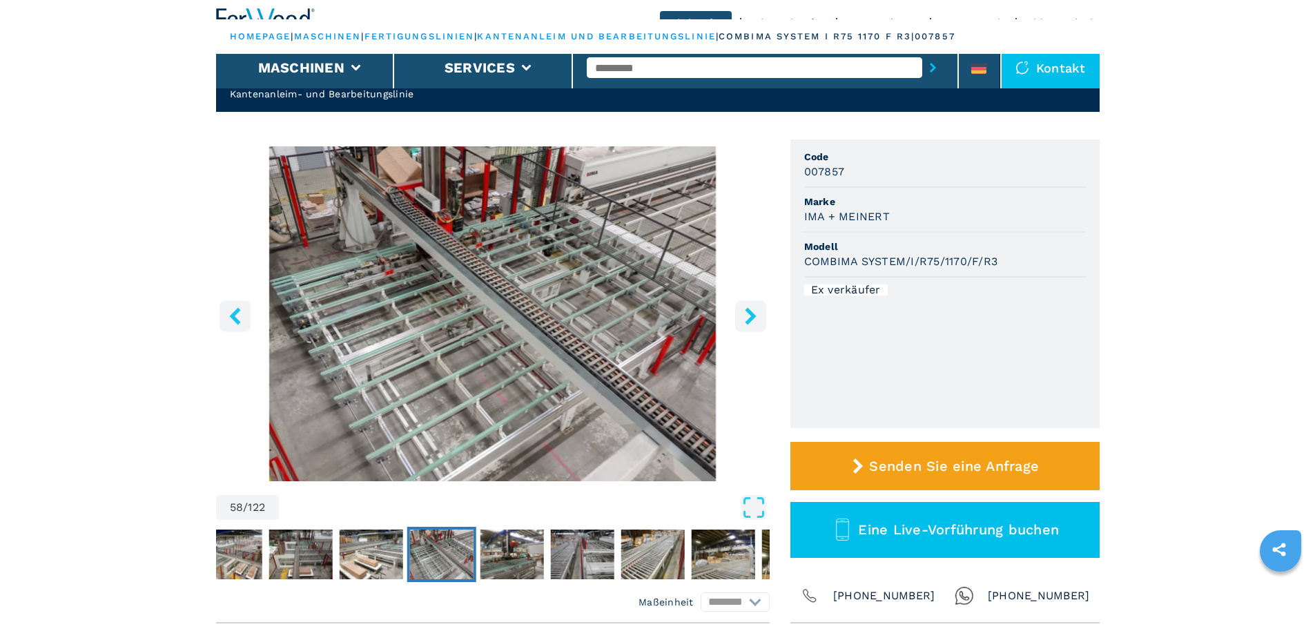
click at [746, 315] on icon "right-button" at bounding box center [750, 315] width 17 height 17
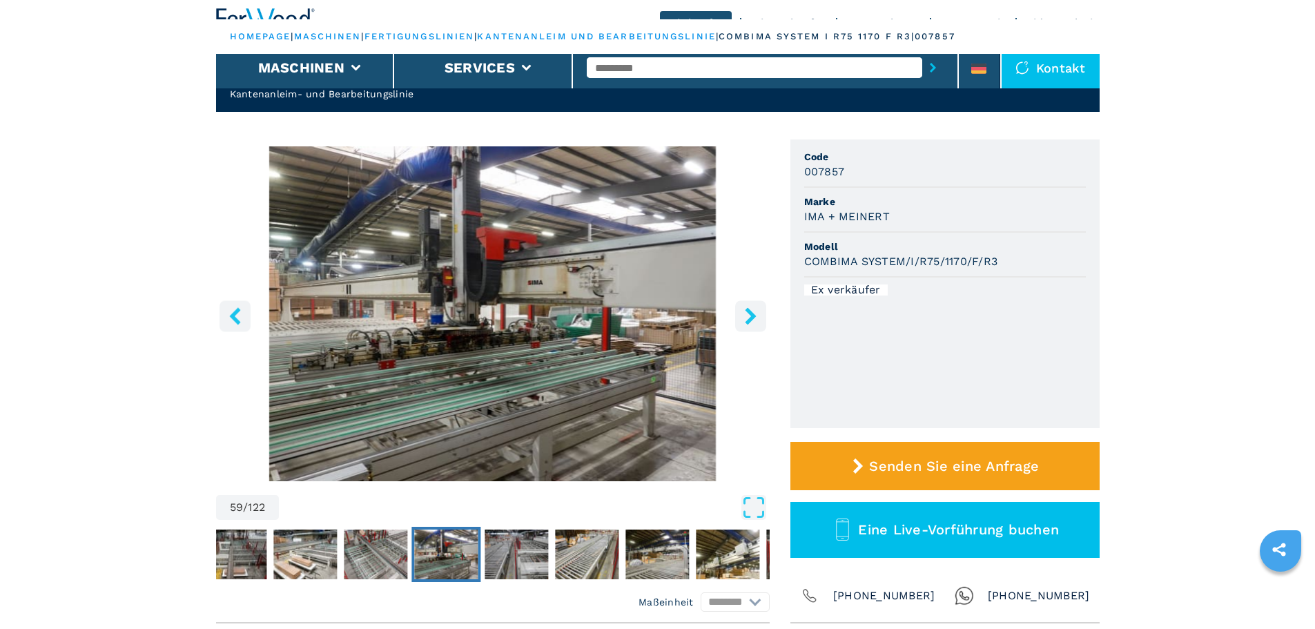
click at [751, 313] on icon "right-button" at bounding box center [750, 315] width 11 height 17
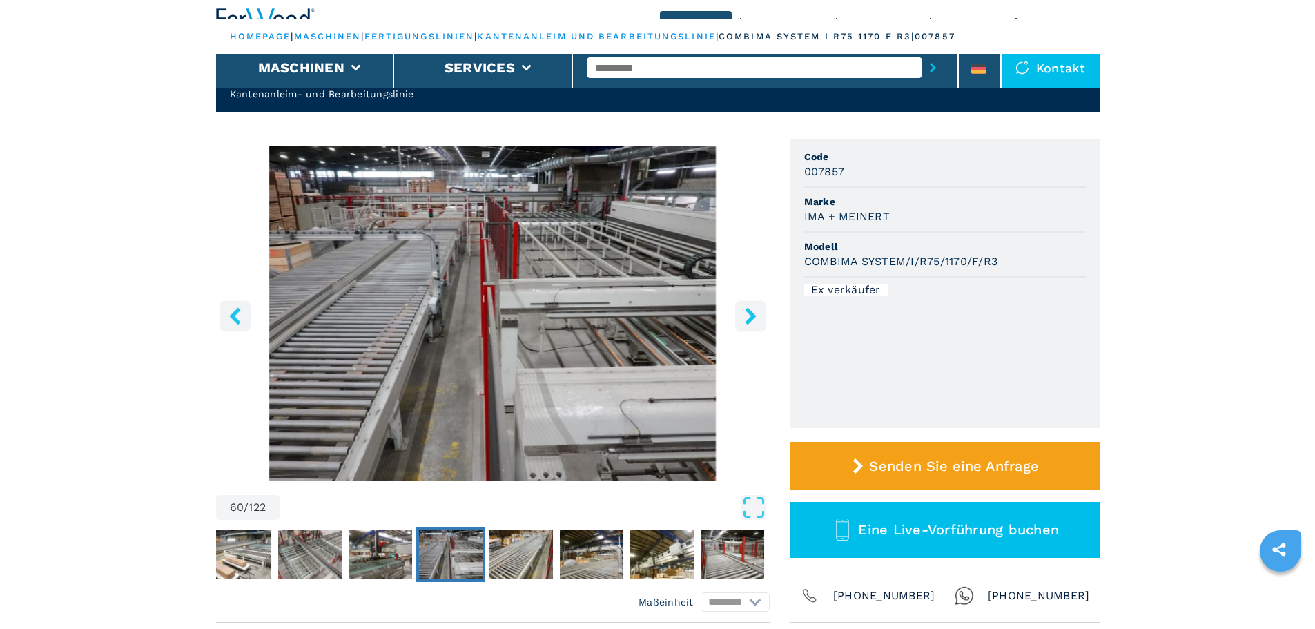
click at [751, 313] on icon "right-button" at bounding box center [750, 315] width 11 height 17
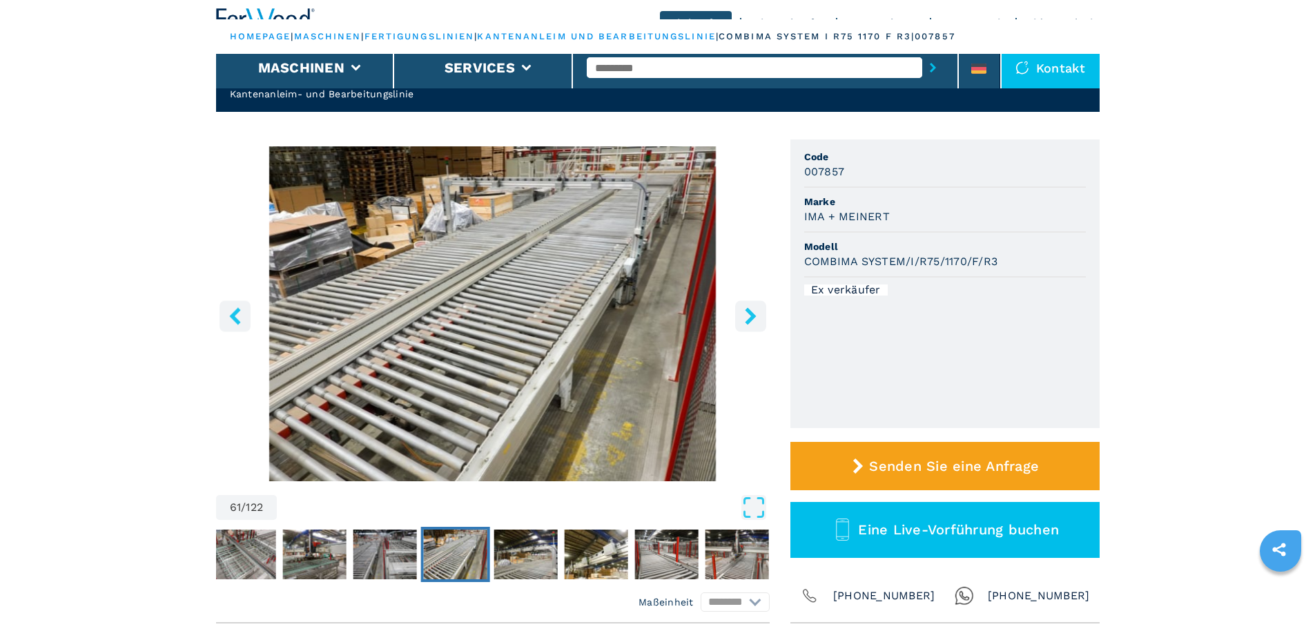
click at [740, 313] on button "right-button" at bounding box center [750, 315] width 31 height 31
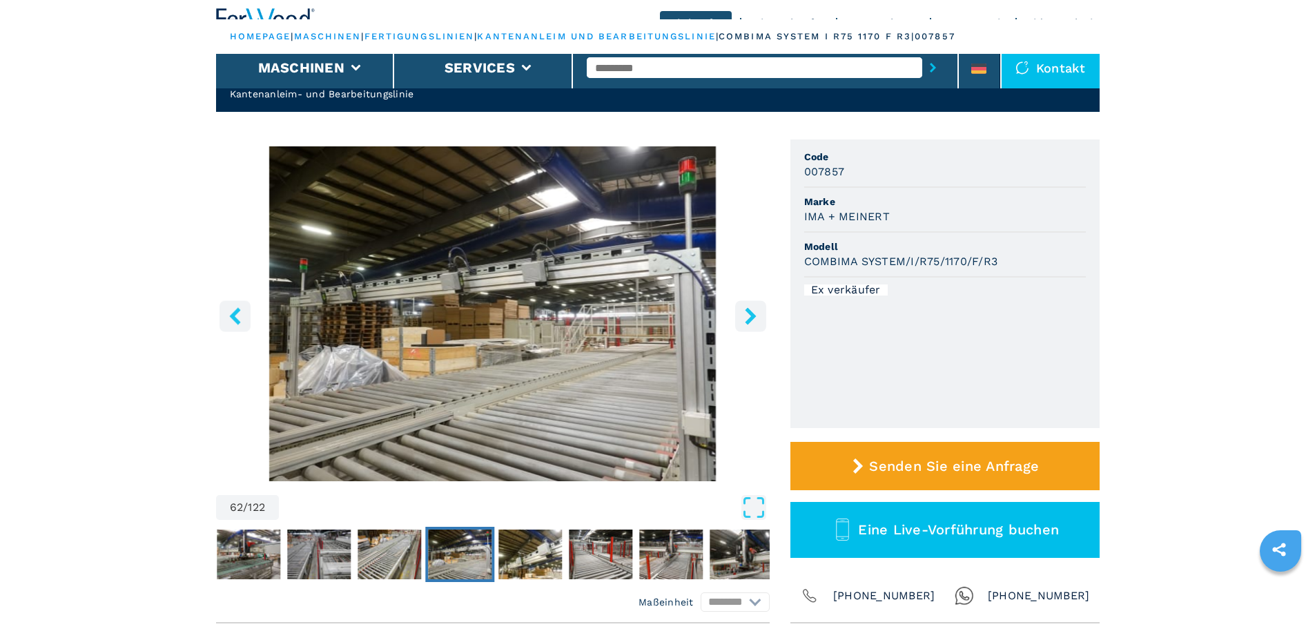
click at [740, 313] on button "right-button" at bounding box center [750, 315] width 31 height 31
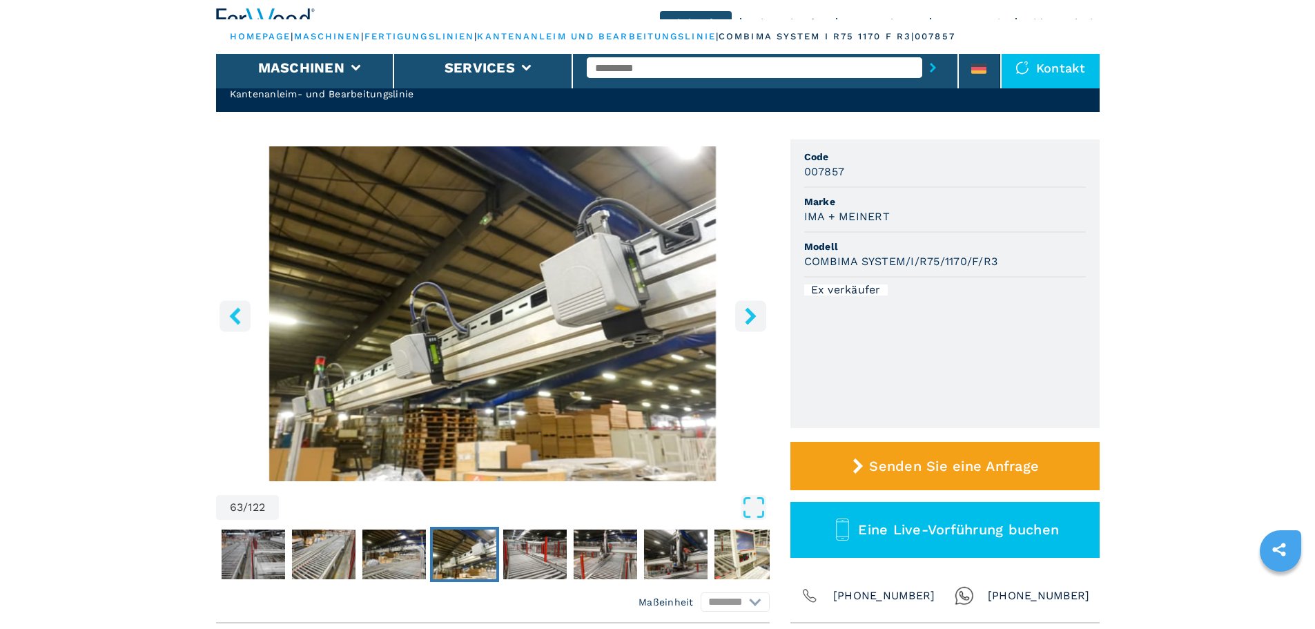
click at [740, 313] on button "right-button" at bounding box center [750, 315] width 31 height 31
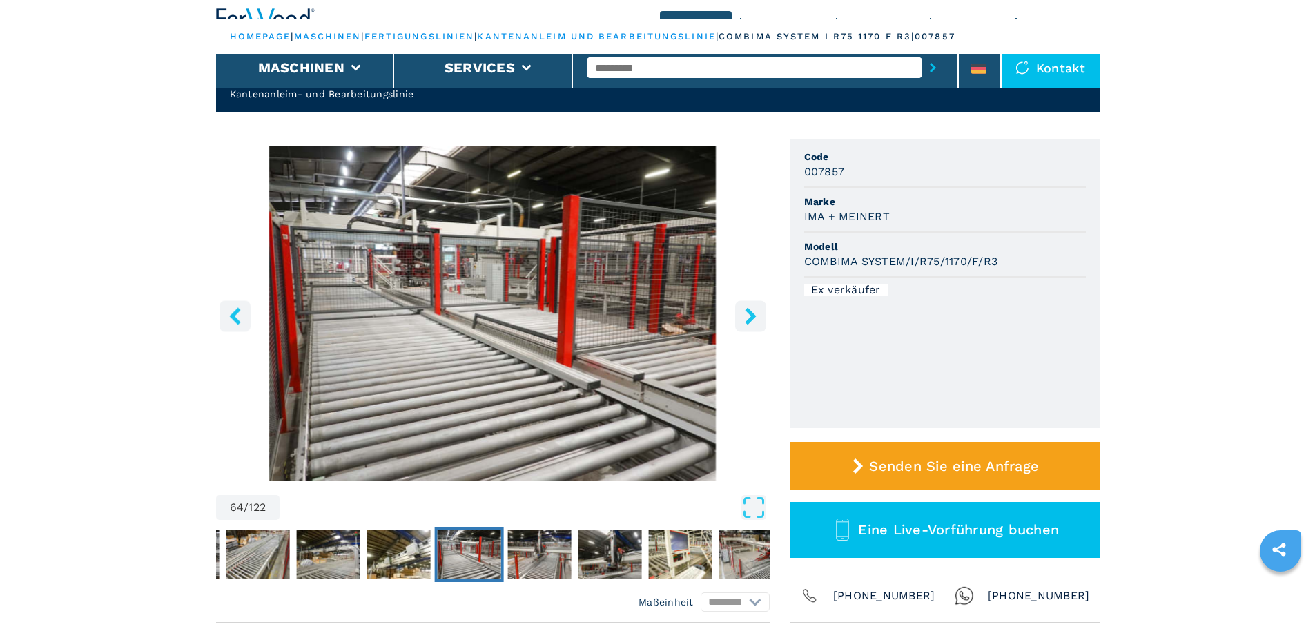
click at [740, 313] on button "right-button" at bounding box center [750, 315] width 31 height 31
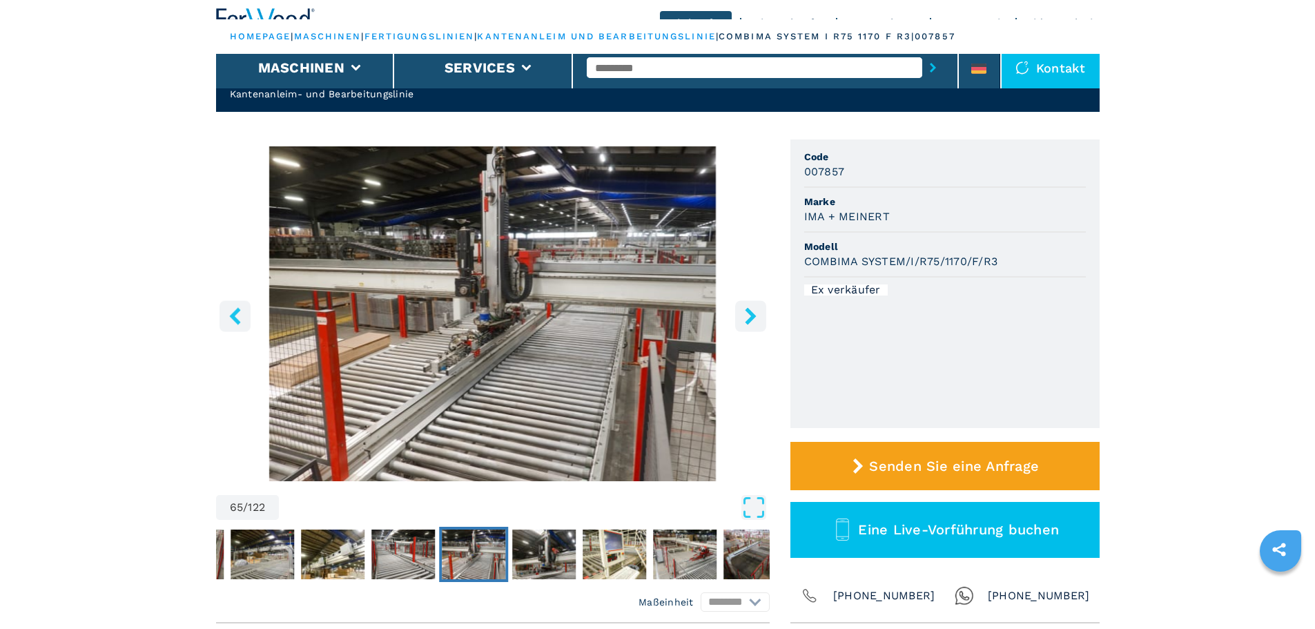
click at [740, 313] on button "right-button" at bounding box center [750, 315] width 31 height 31
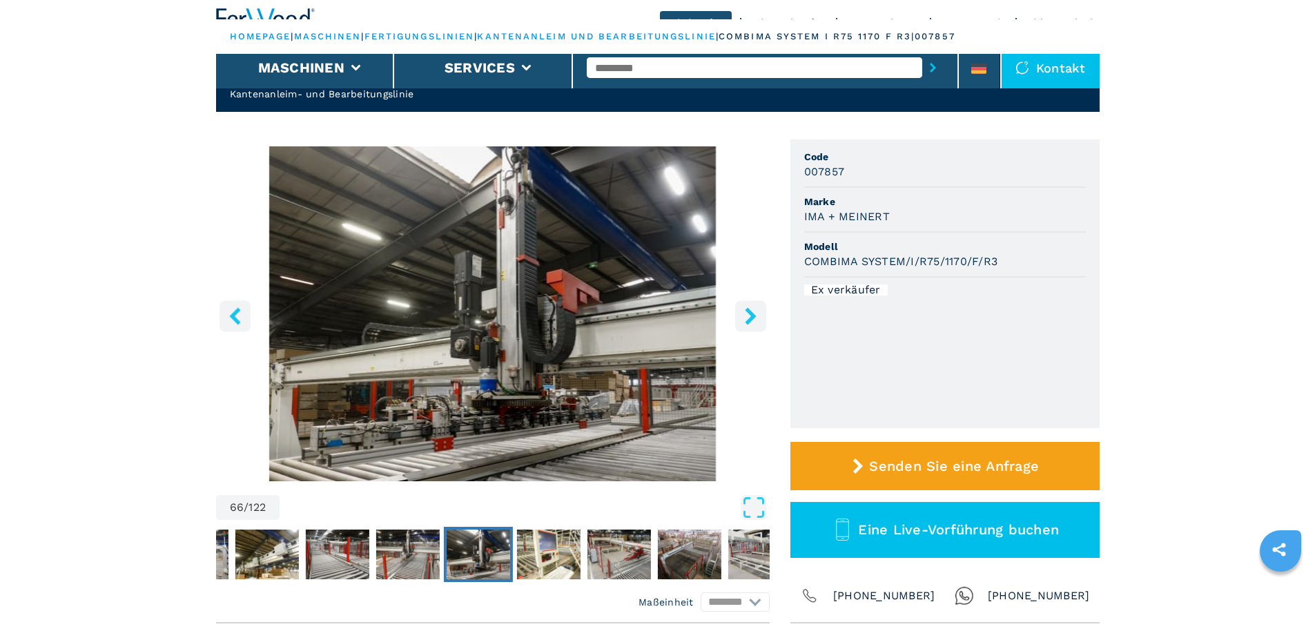
click at [740, 313] on button "right-button" at bounding box center [750, 315] width 31 height 31
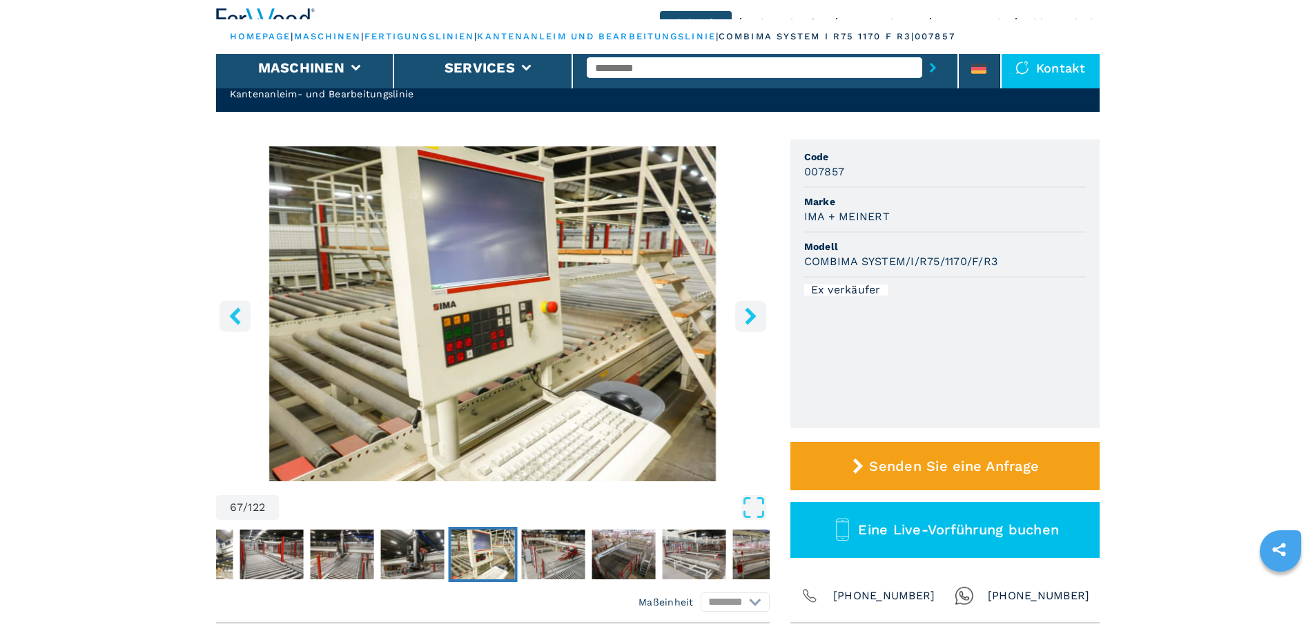
click at [740, 313] on button "right-button" at bounding box center [750, 315] width 31 height 31
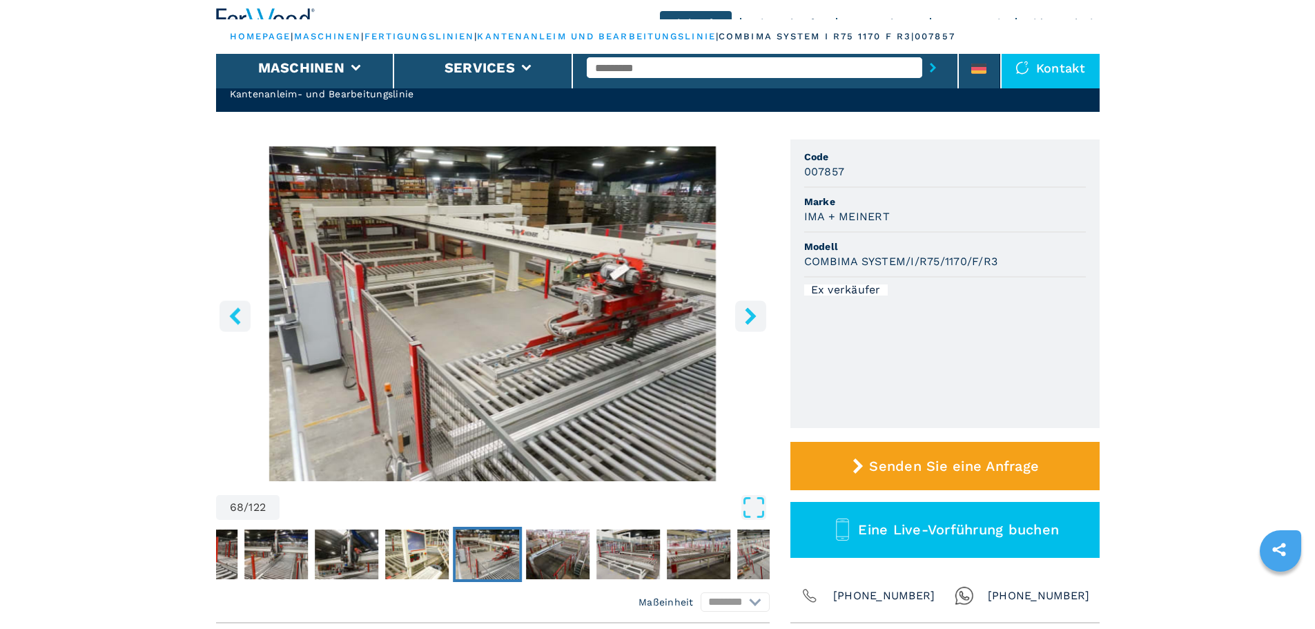
click at [740, 313] on button "right-button" at bounding box center [750, 315] width 31 height 31
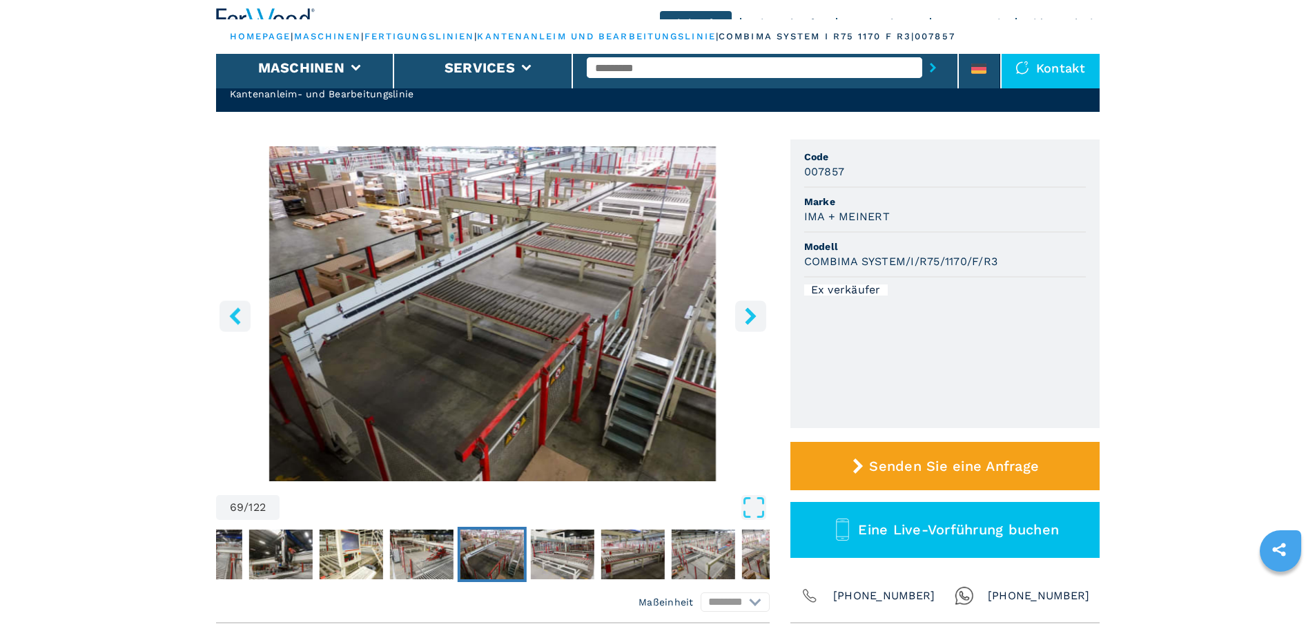
click at [750, 316] on icon "right-button" at bounding box center [750, 315] width 17 height 17
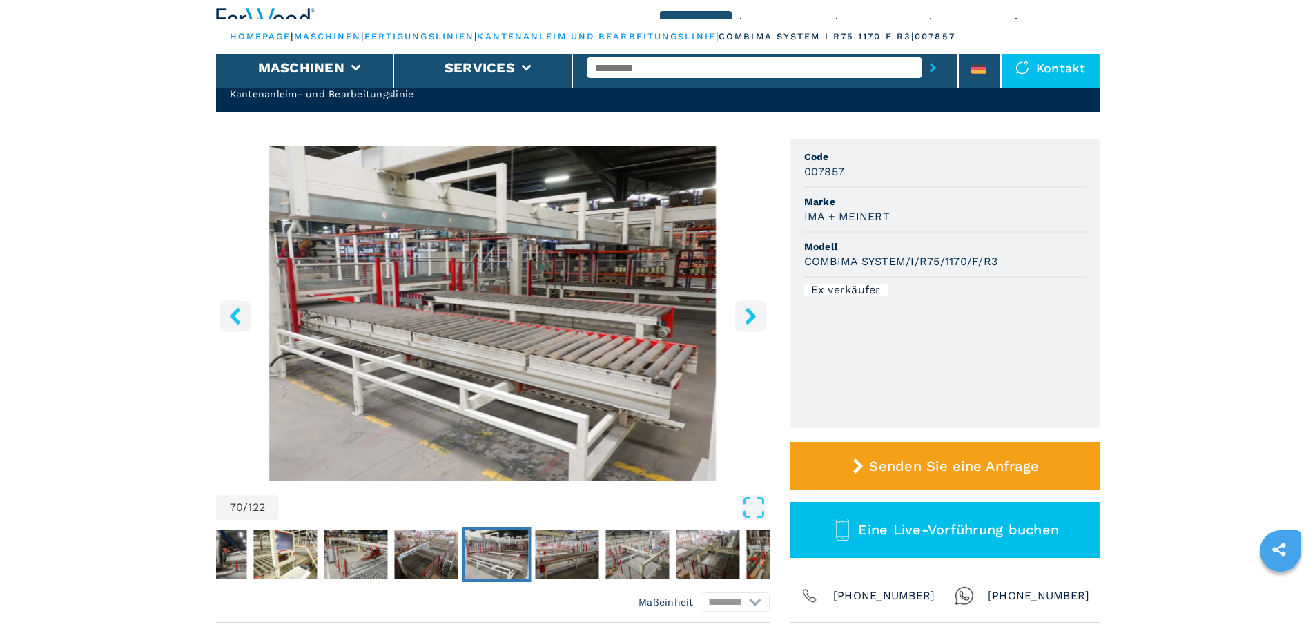
click at [750, 316] on icon "right-button" at bounding box center [750, 315] width 17 height 17
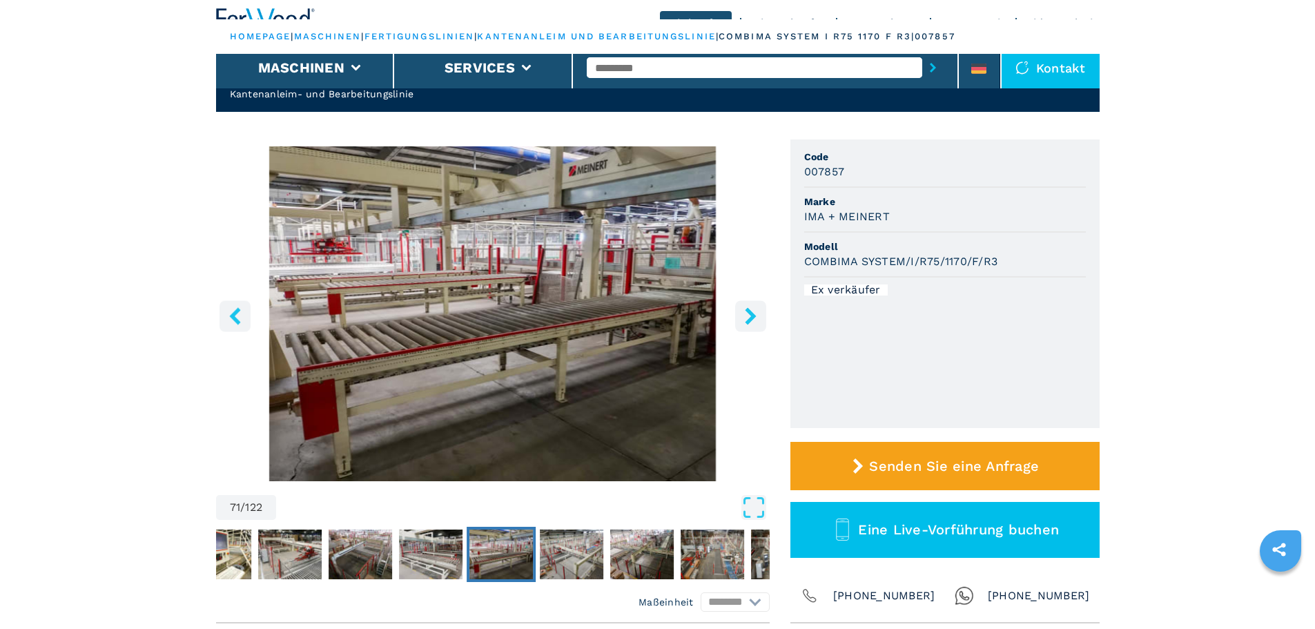
click at [750, 316] on icon "right-button" at bounding box center [750, 315] width 17 height 17
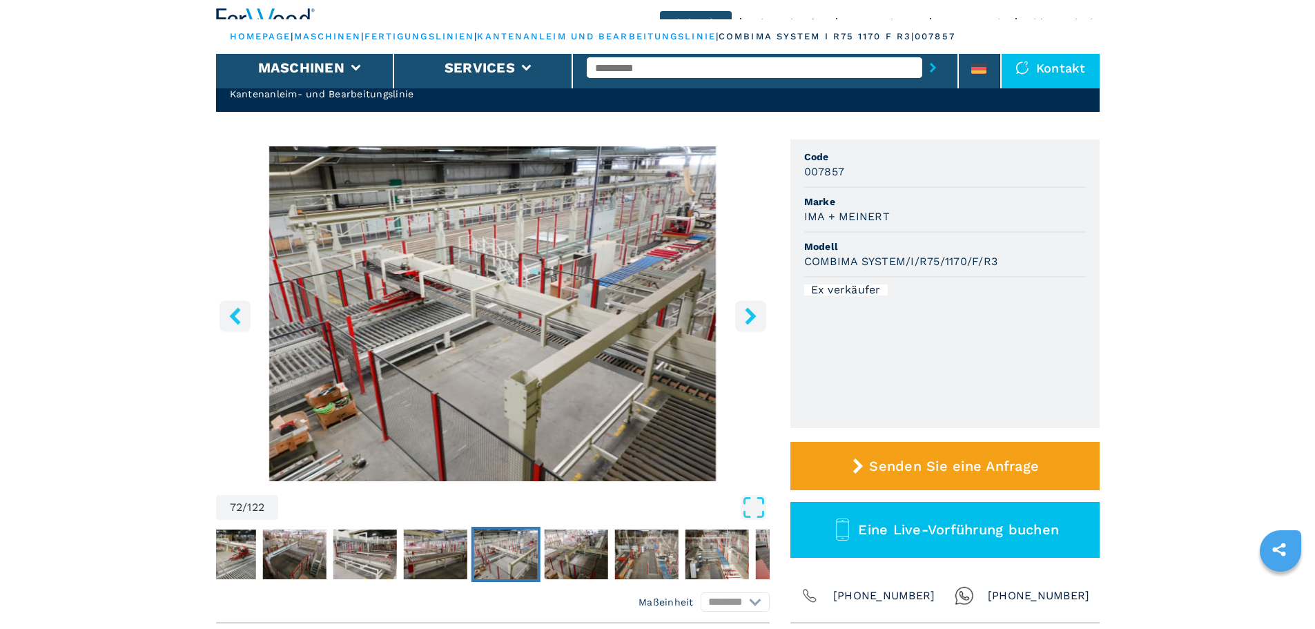
click at [750, 316] on icon "right-button" at bounding box center [750, 315] width 17 height 17
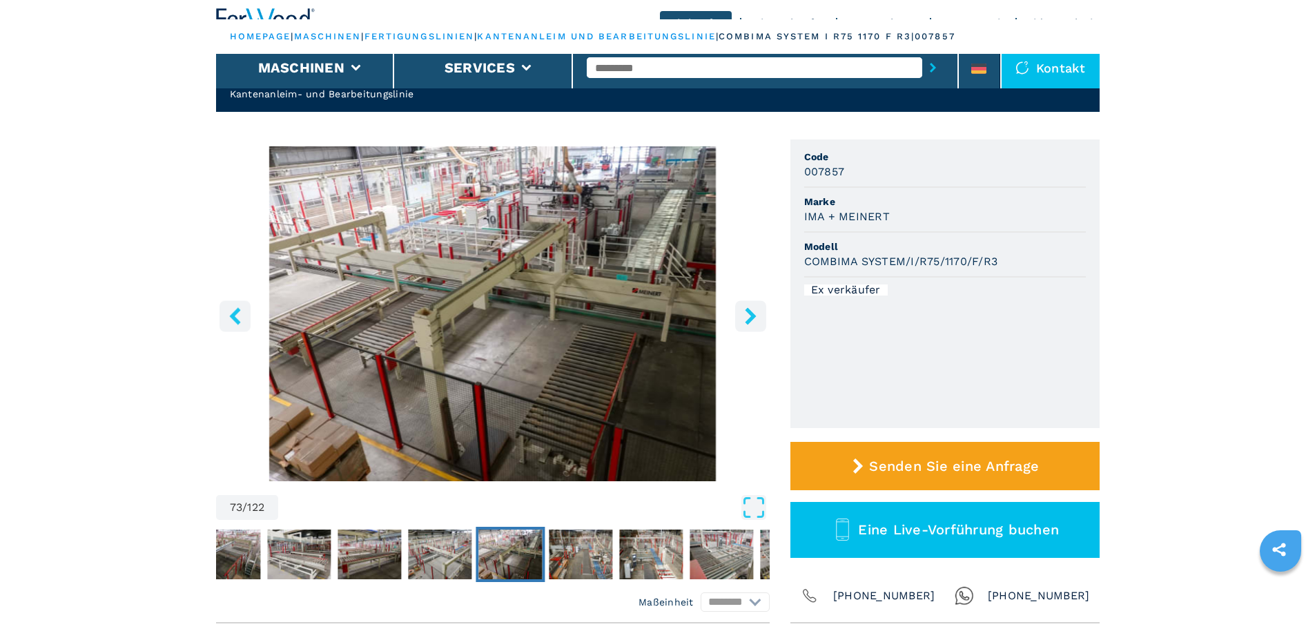
click at [750, 316] on icon "right-button" at bounding box center [750, 315] width 17 height 17
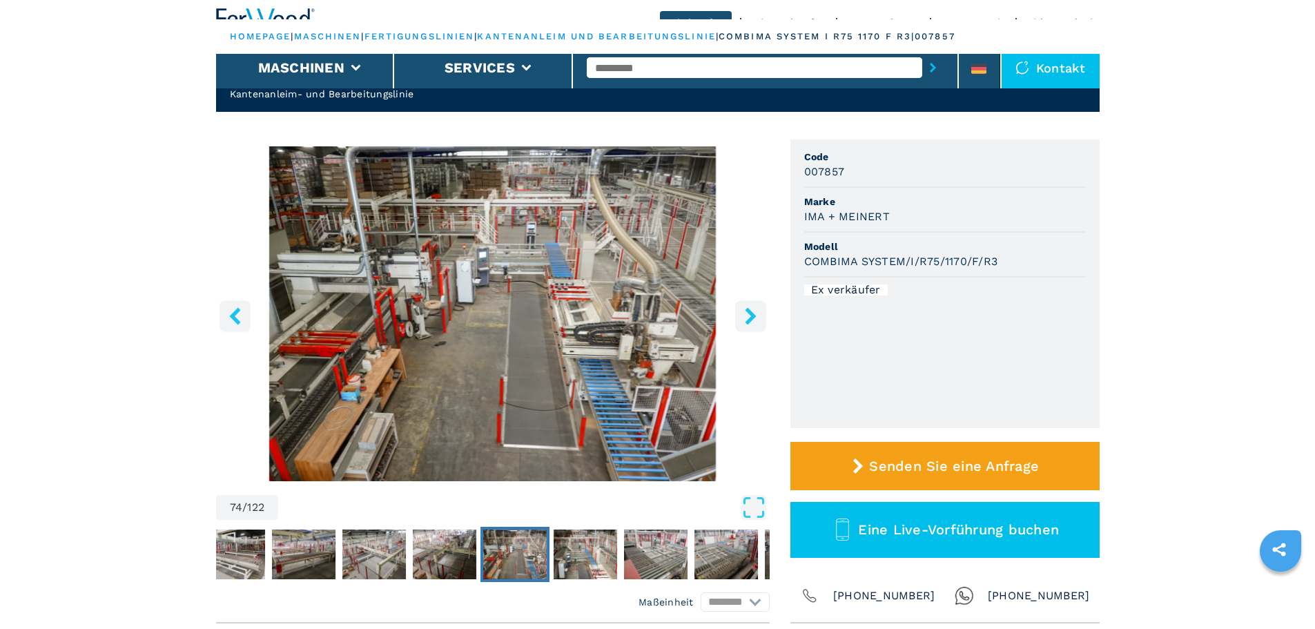
click at [750, 316] on icon "right-button" at bounding box center [750, 315] width 17 height 17
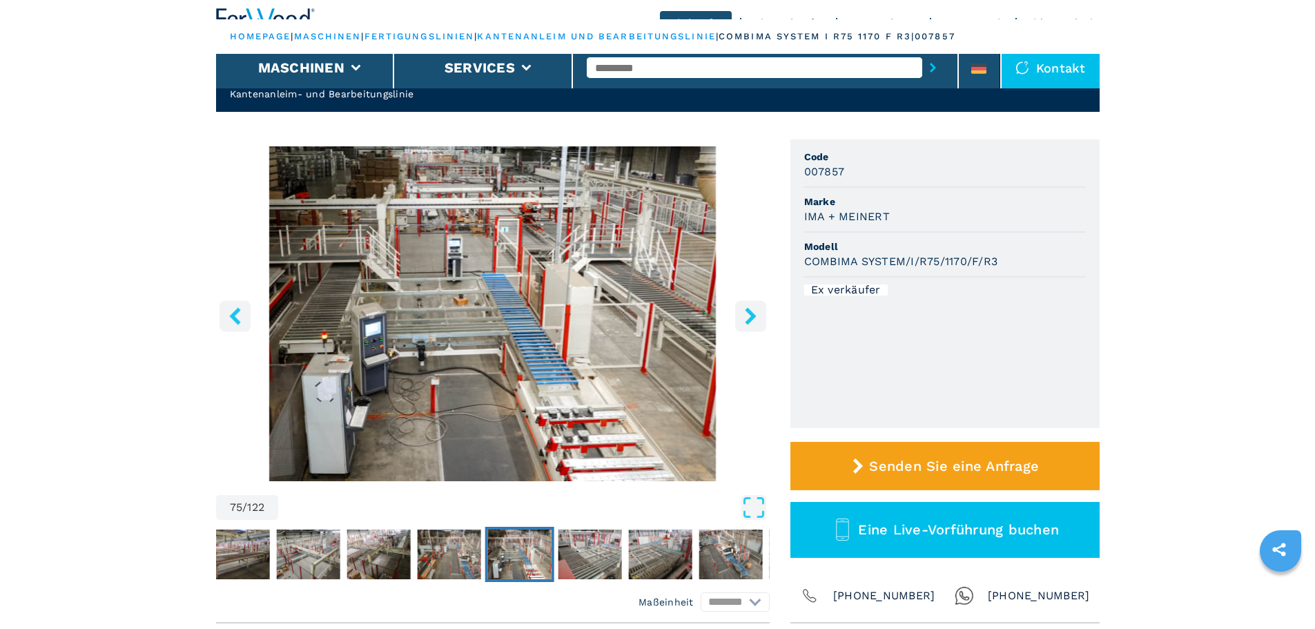
click at [750, 316] on icon "right-button" at bounding box center [750, 315] width 17 height 17
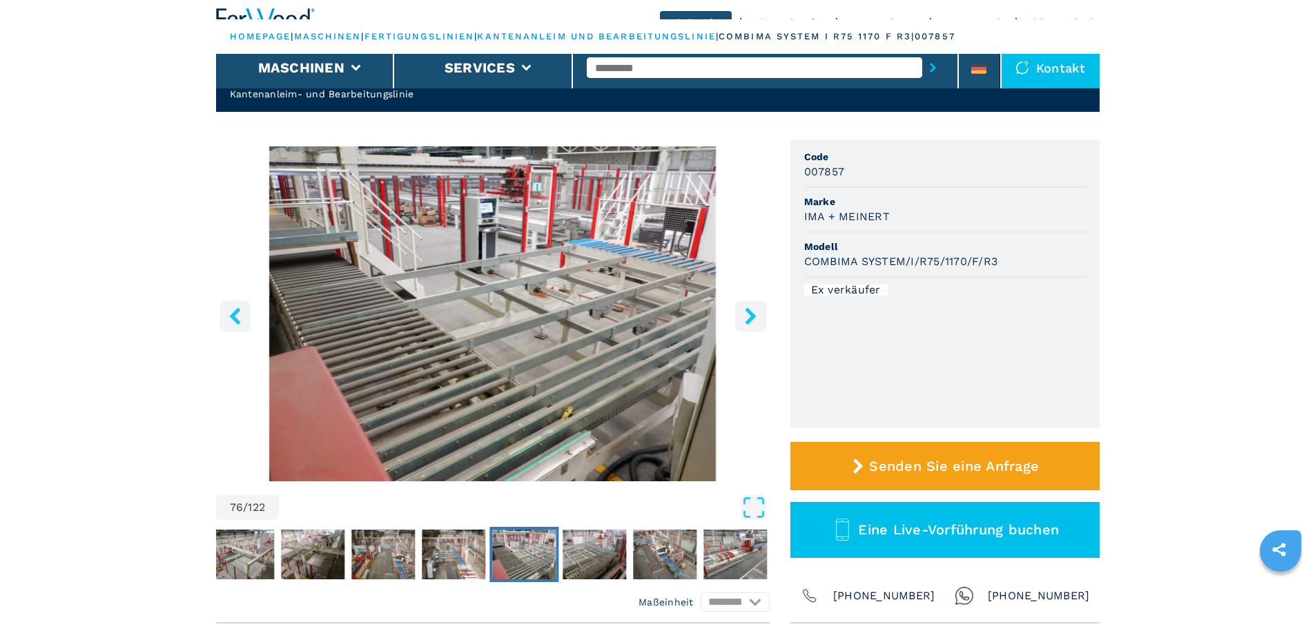
click at [750, 316] on icon "right-button" at bounding box center [750, 315] width 17 height 17
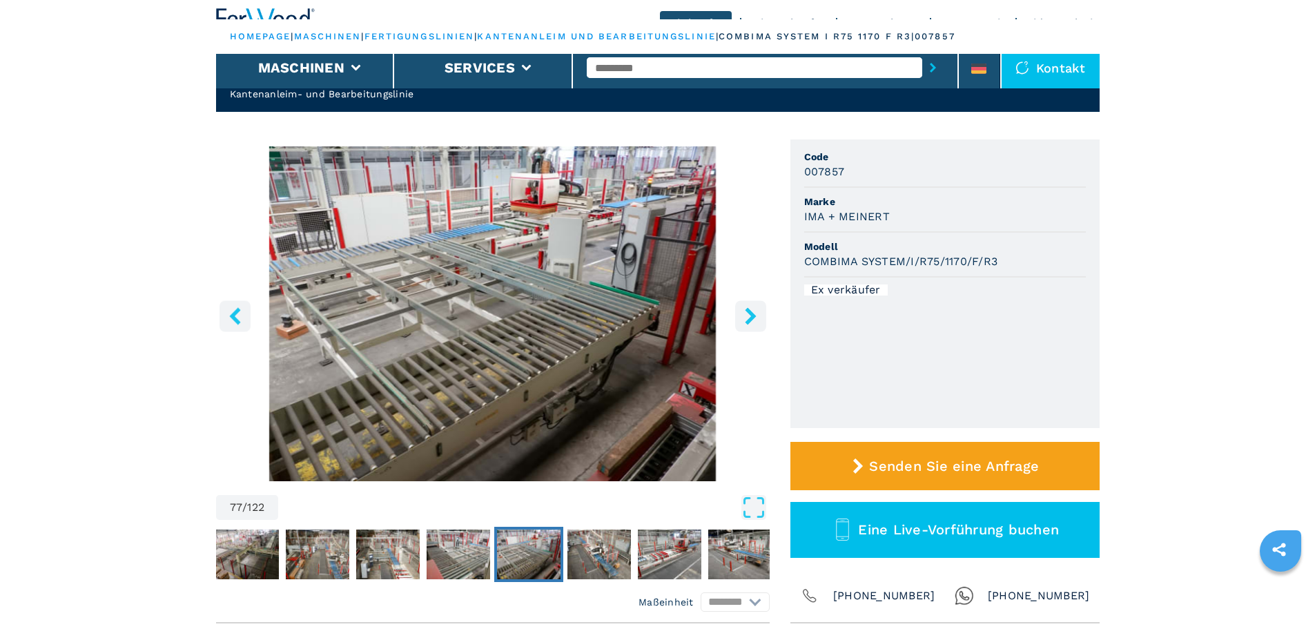
click at [750, 316] on icon "right-button" at bounding box center [750, 315] width 17 height 17
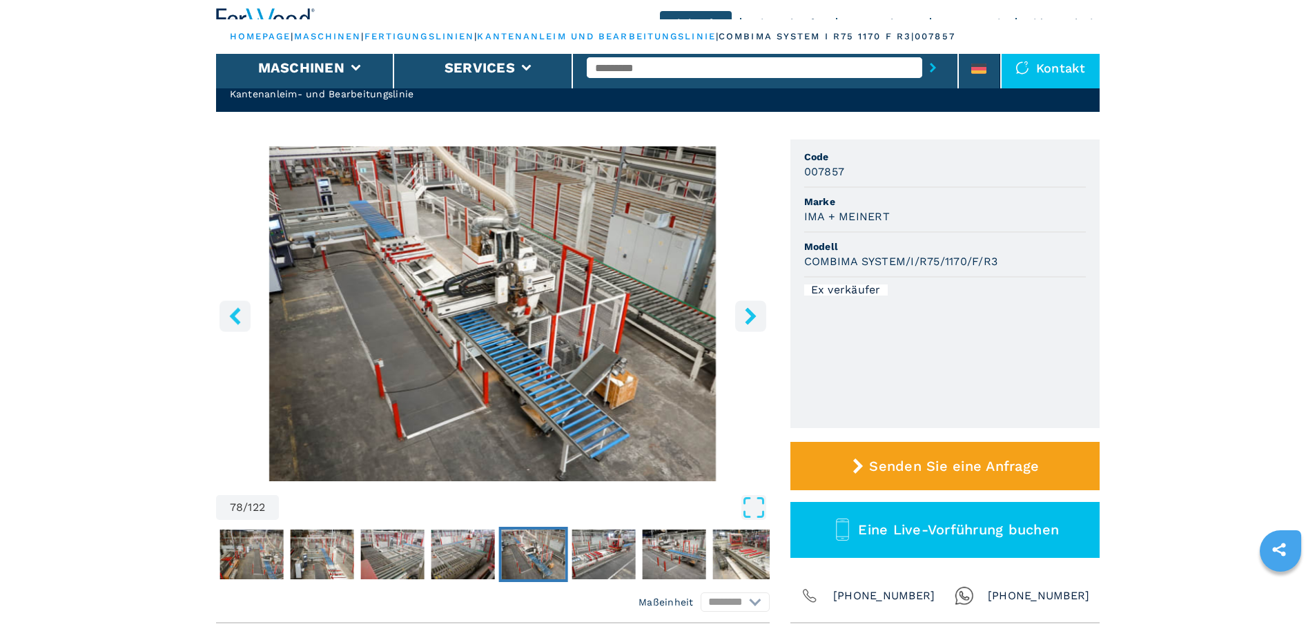
click at [750, 316] on icon "right-button" at bounding box center [750, 315] width 17 height 17
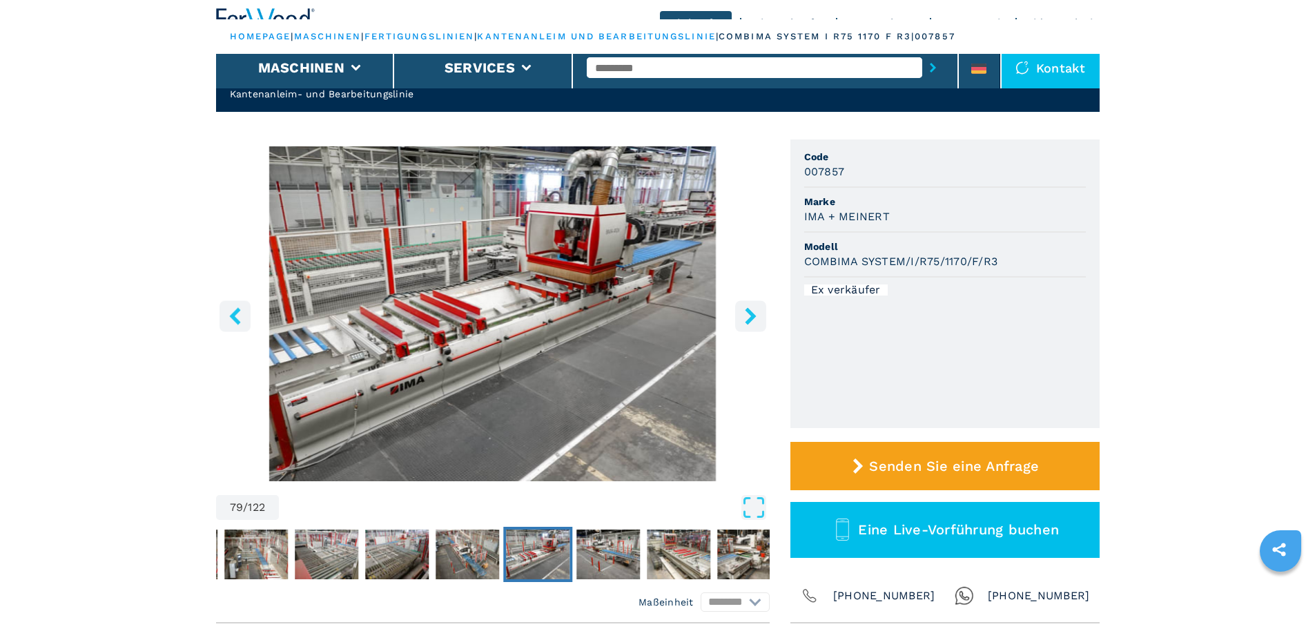
click at [750, 316] on icon "right-button" at bounding box center [750, 315] width 17 height 17
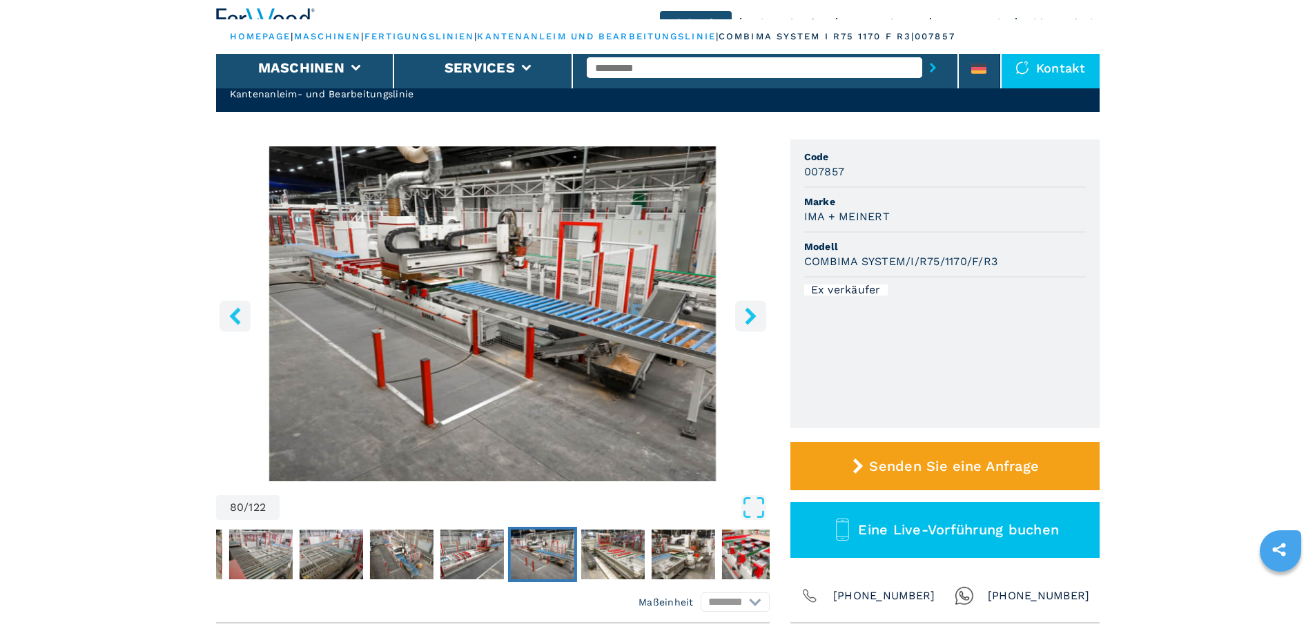
click at [750, 316] on icon "right-button" at bounding box center [750, 315] width 17 height 17
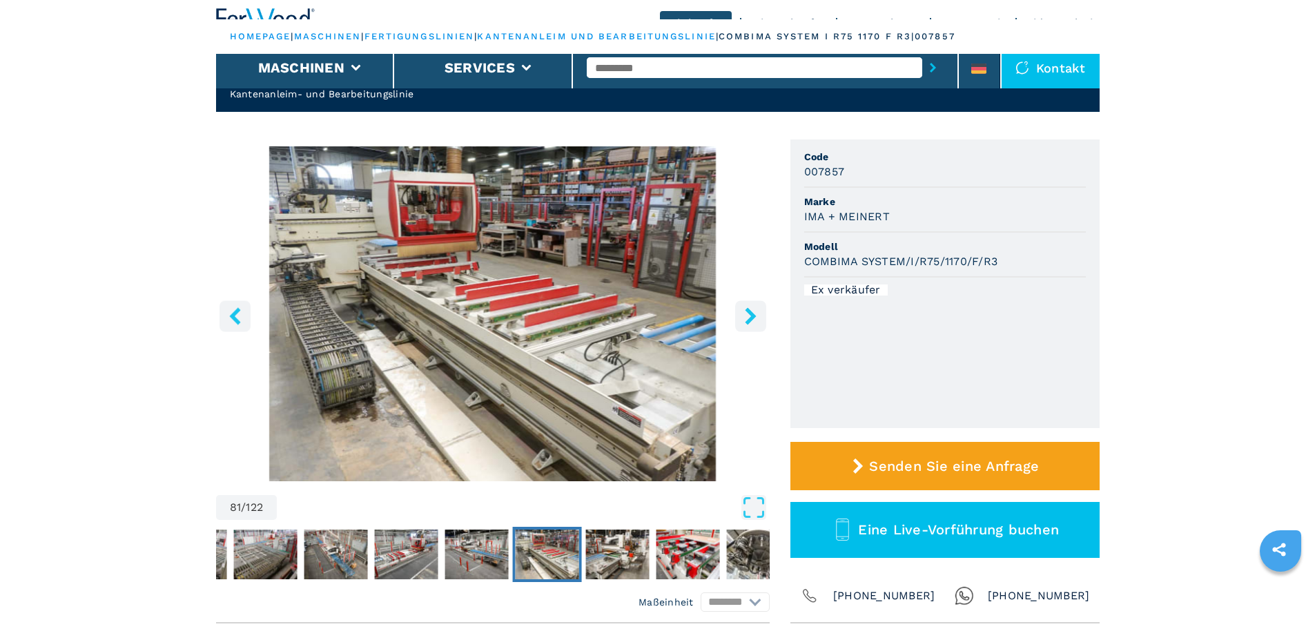
click at [750, 316] on icon "right-button" at bounding box center [750, 315] width 17 height 17
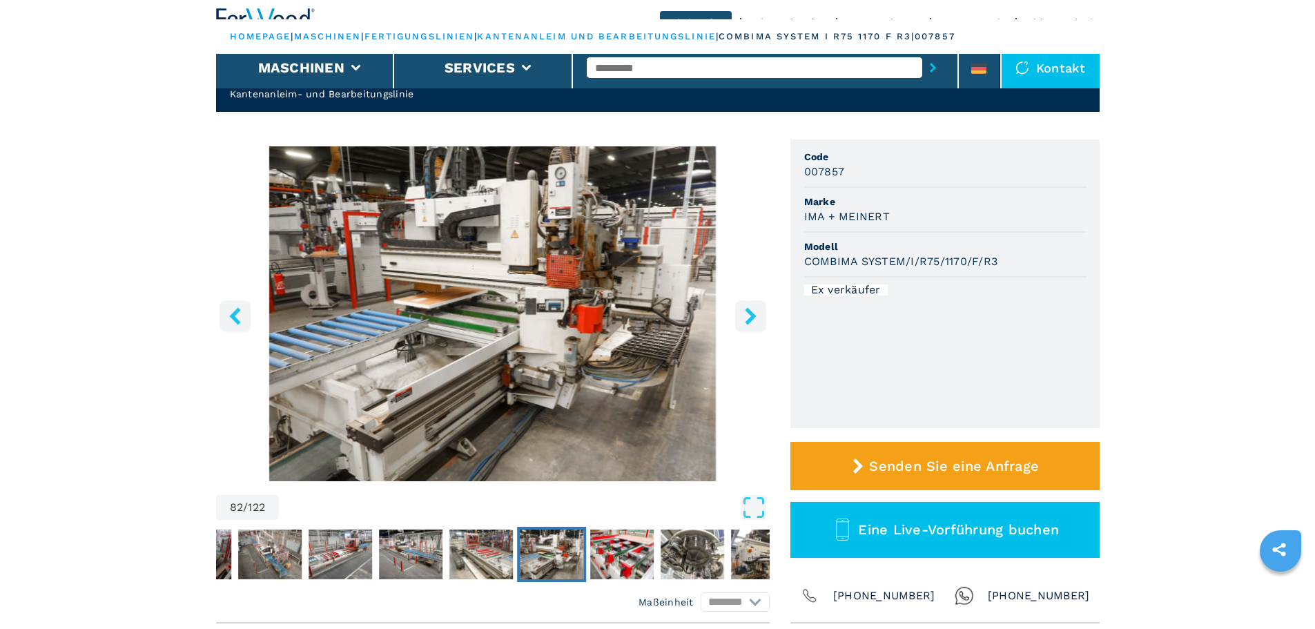
click at [750, 316] on icon "right-button" at bounding box center [750, 315] width 17 height 17
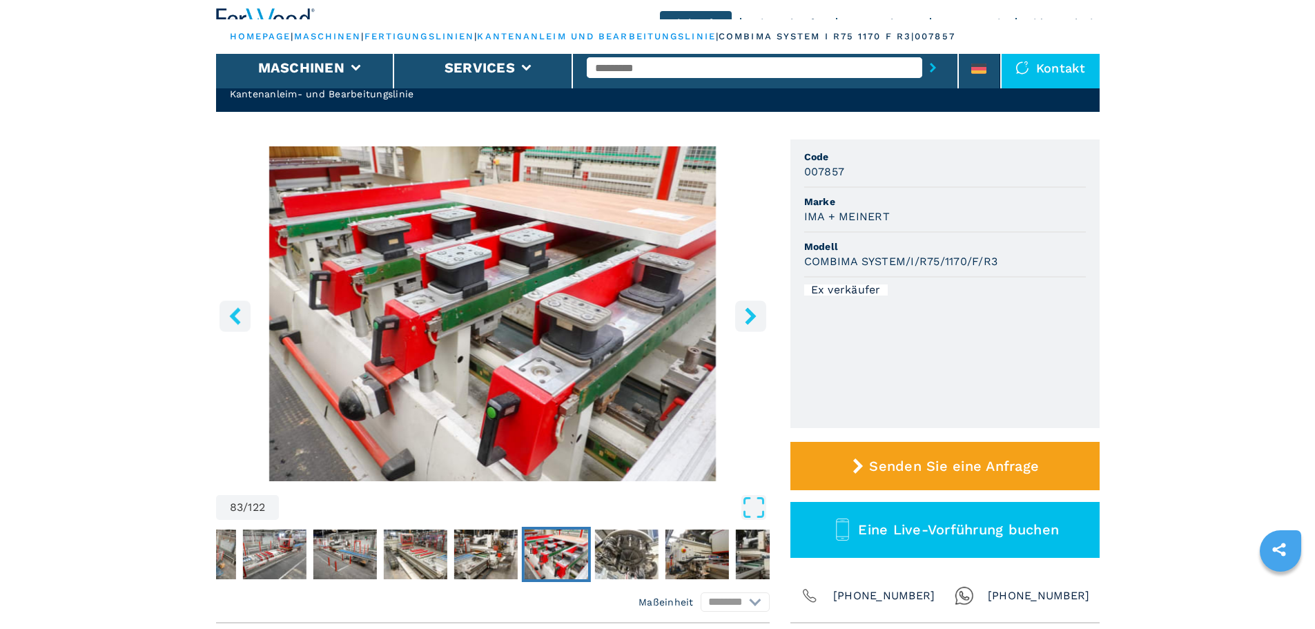
click at [750, 316] on icon "right-button" at bounding box center [750, 315] width 17 height 17
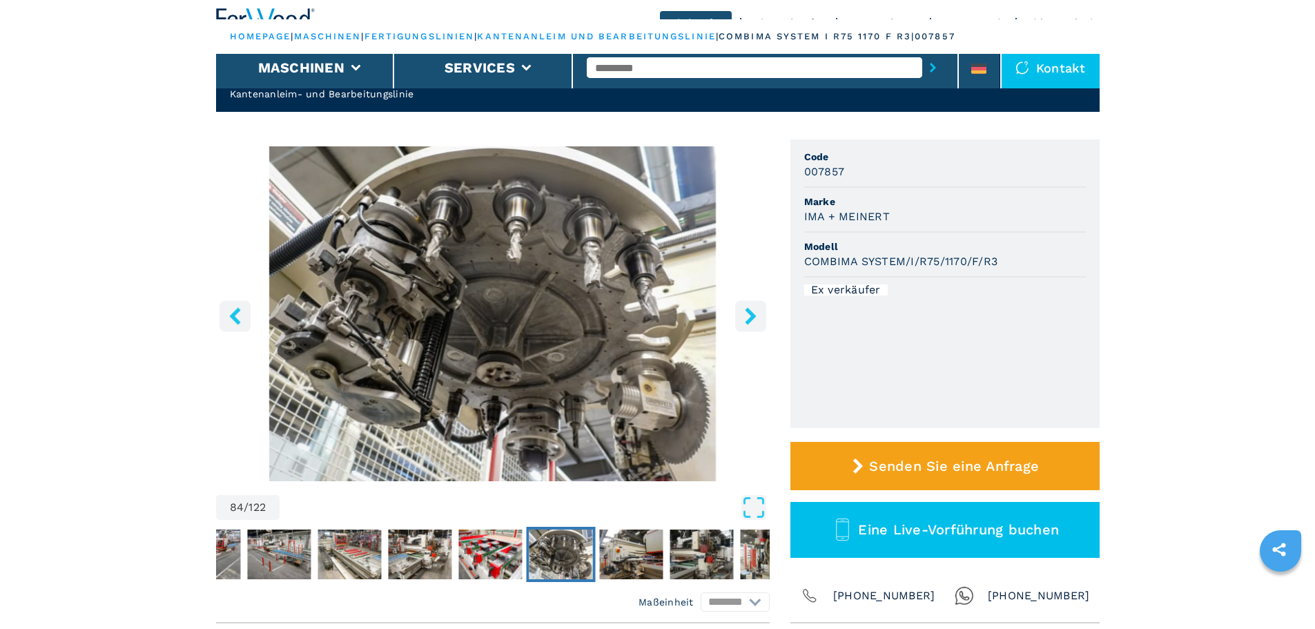
click at [750, 316] on icon "right-button" at bounding box center [750, 315] width 17 height 17
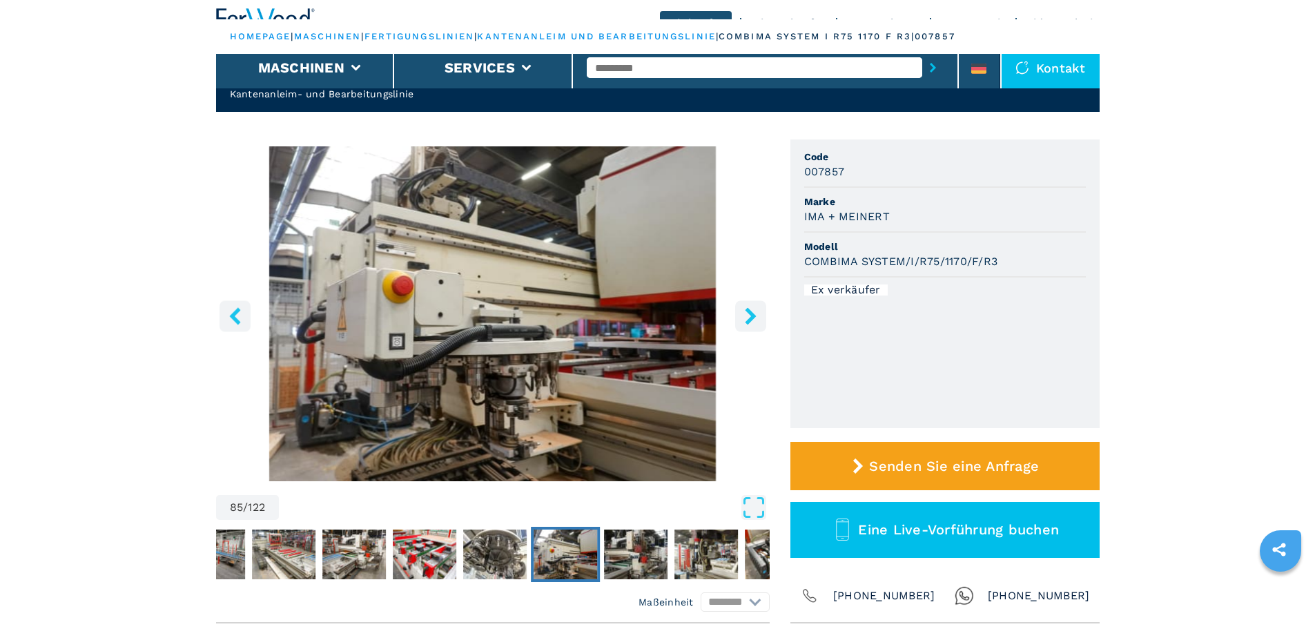
click at [750, 316] on icon "right-button" at bounding box center [750, 315] width 17 height 17
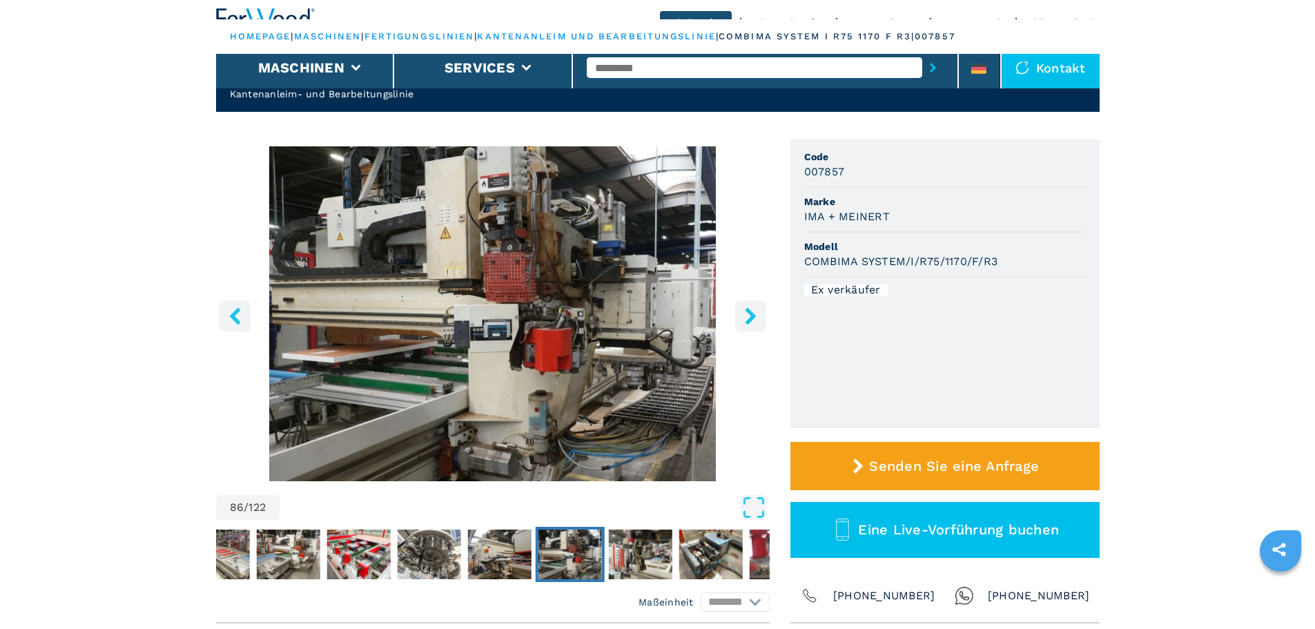
click at [750, 316] on icon "right-button" at bounding box center [750, 315] width 17 height 17
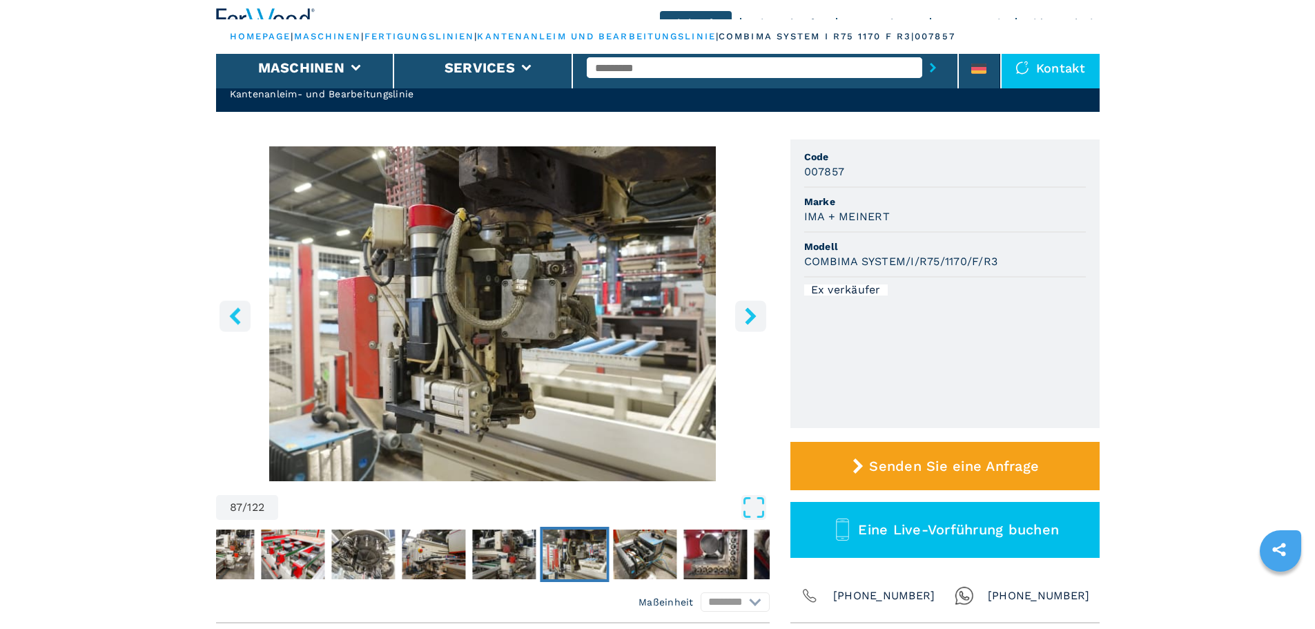
click at [750, 316] on icon "right-button" at bounding box center [750, 315] width 17 height 17
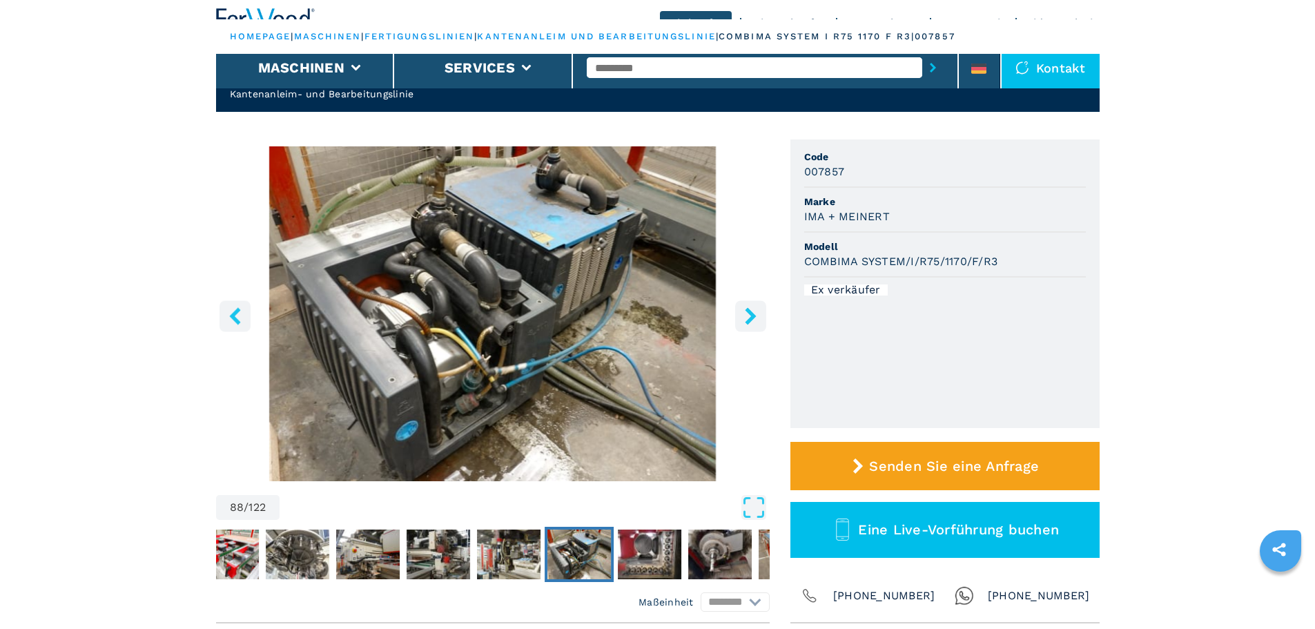
click at [752, 306] on button "right-button" at bounding box center [750, 315] width 31 height 31
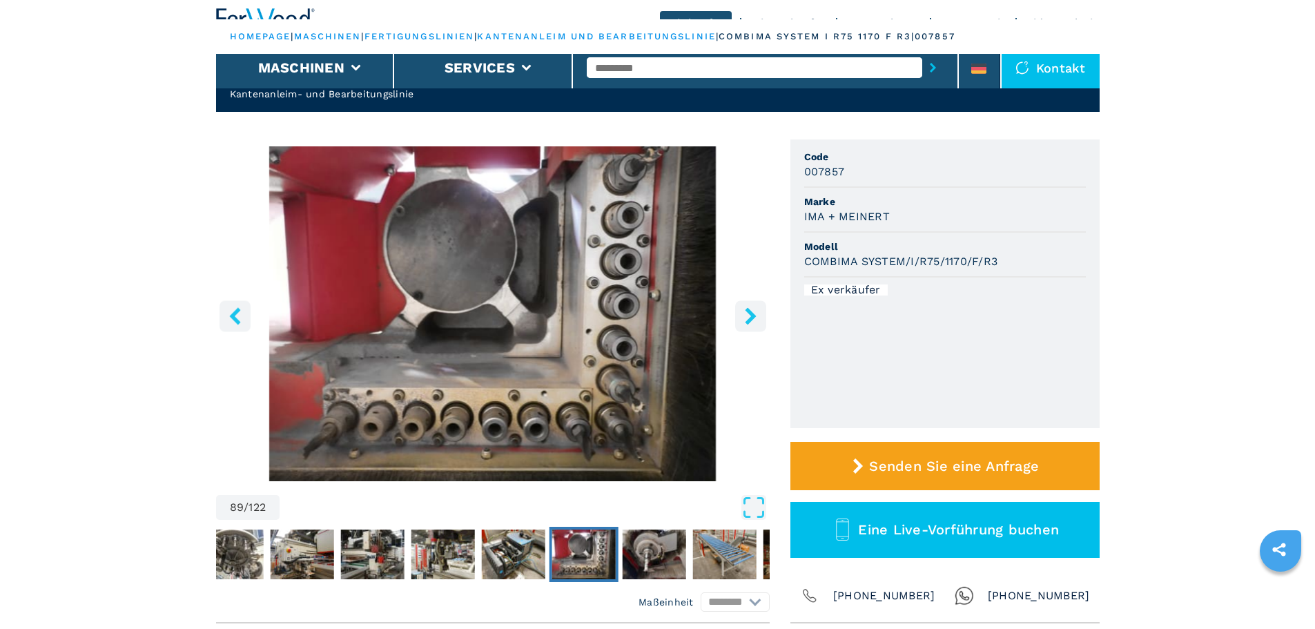
click at [752, 306] on button "right-button" at bounding box center [750, 315] width 31 height 31
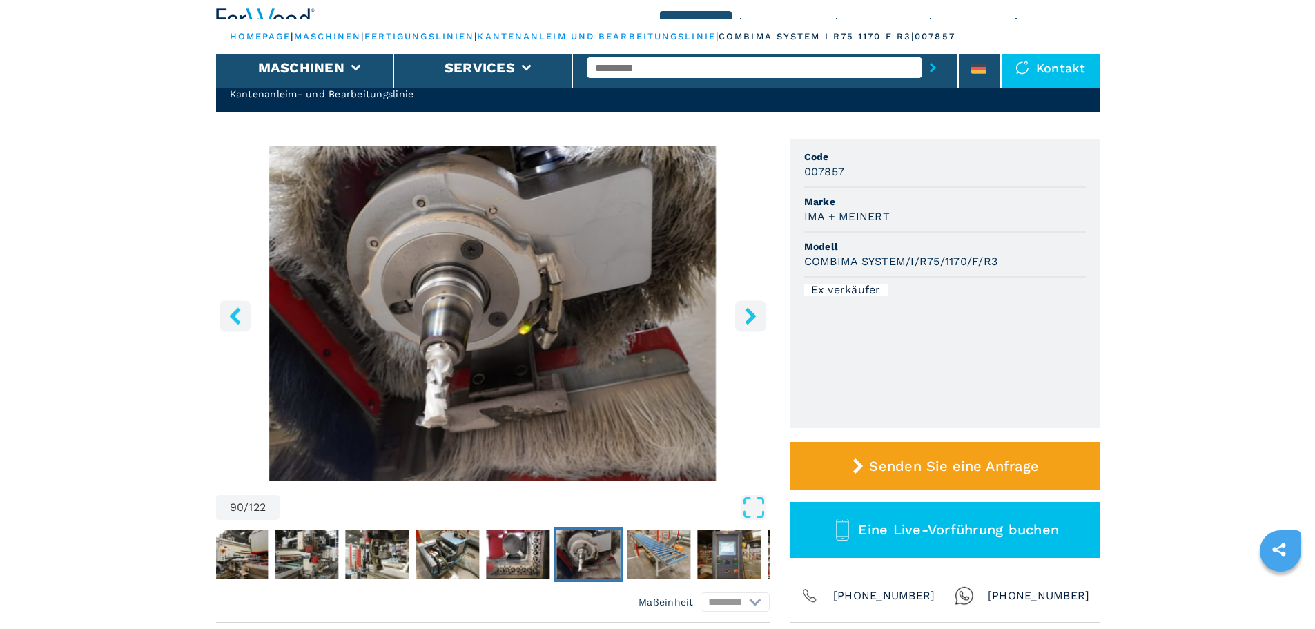
click at [752, 306] on button "right-button" at bounding box center [750, 315] width 31 height 31
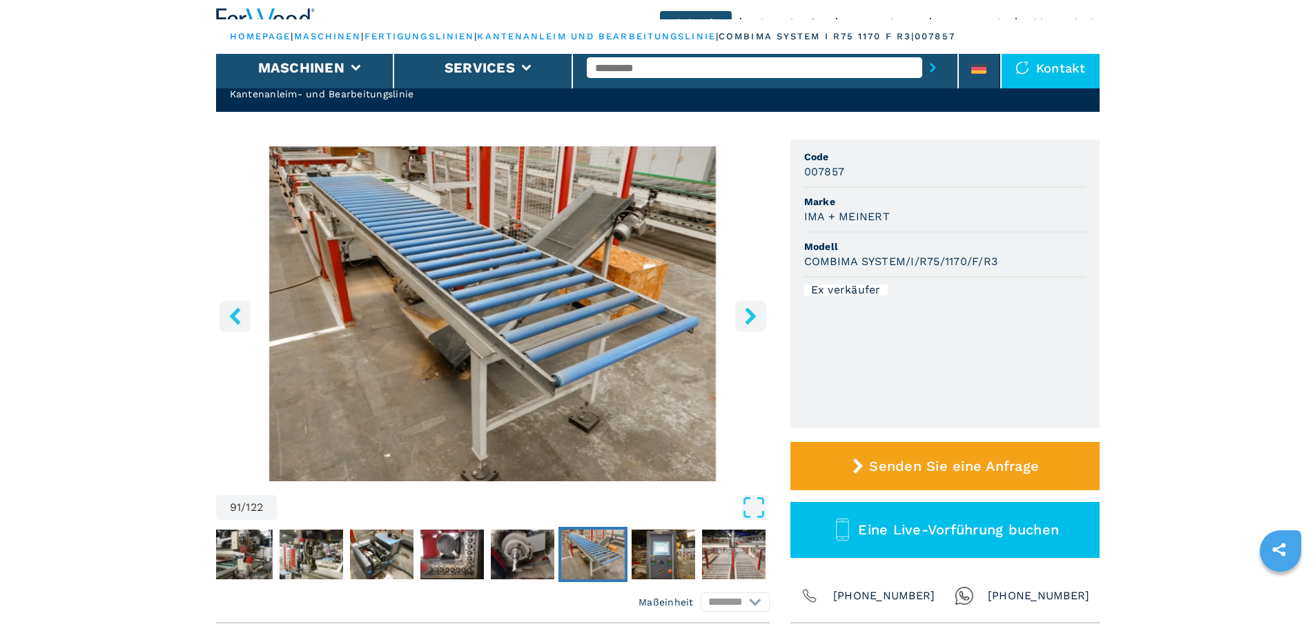
click at [752, 306] on button "right-button" at bounding box center [750, 315] width 31 height 31
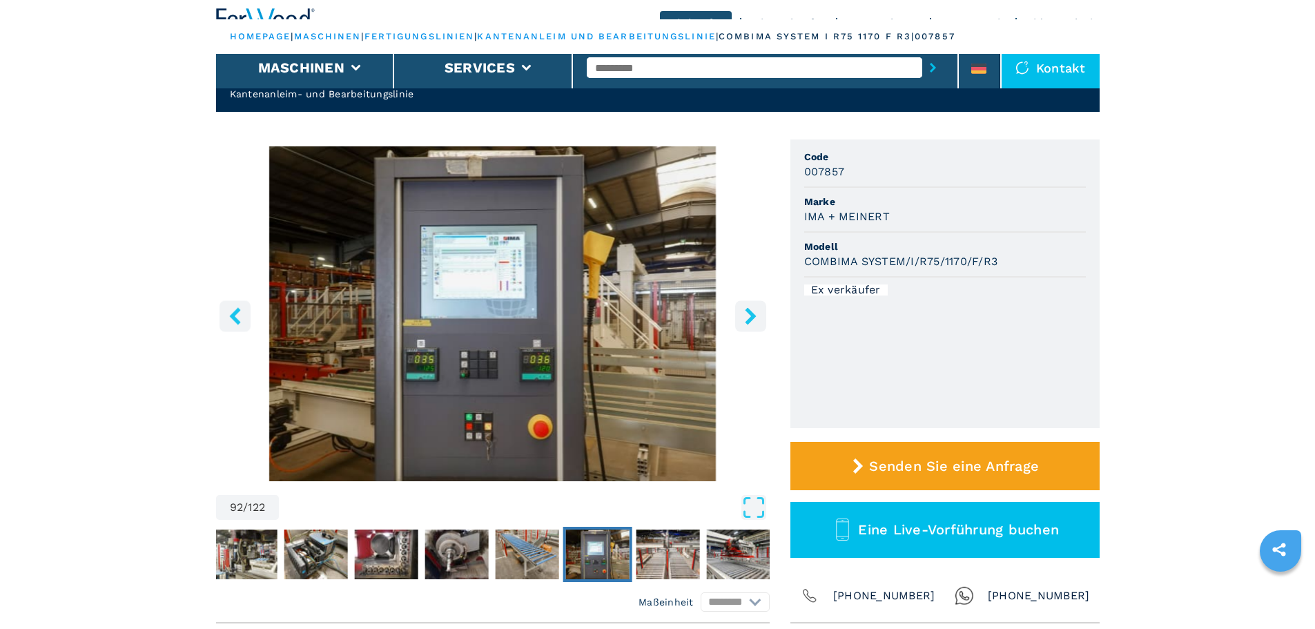
click at [752, 306] on button "right-button" at bounding box center [750, 315] width 31 height 31
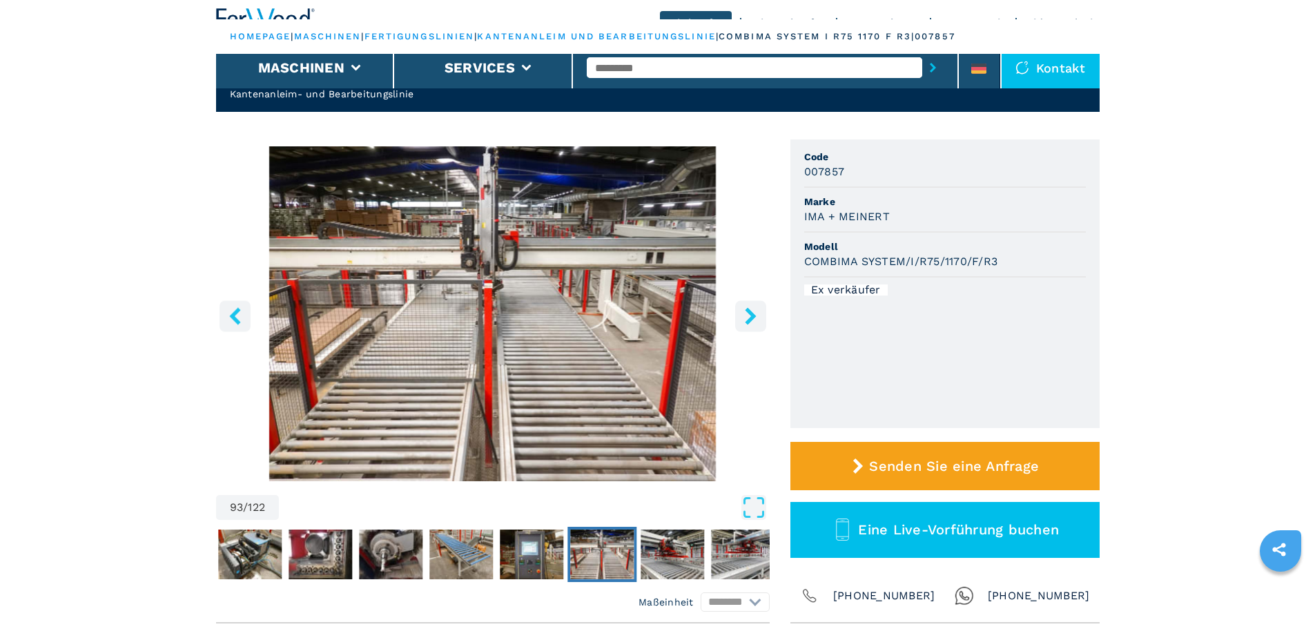
click at [752, 306] on button "right-button" at bounding box center [750, 315] width 31 height 31
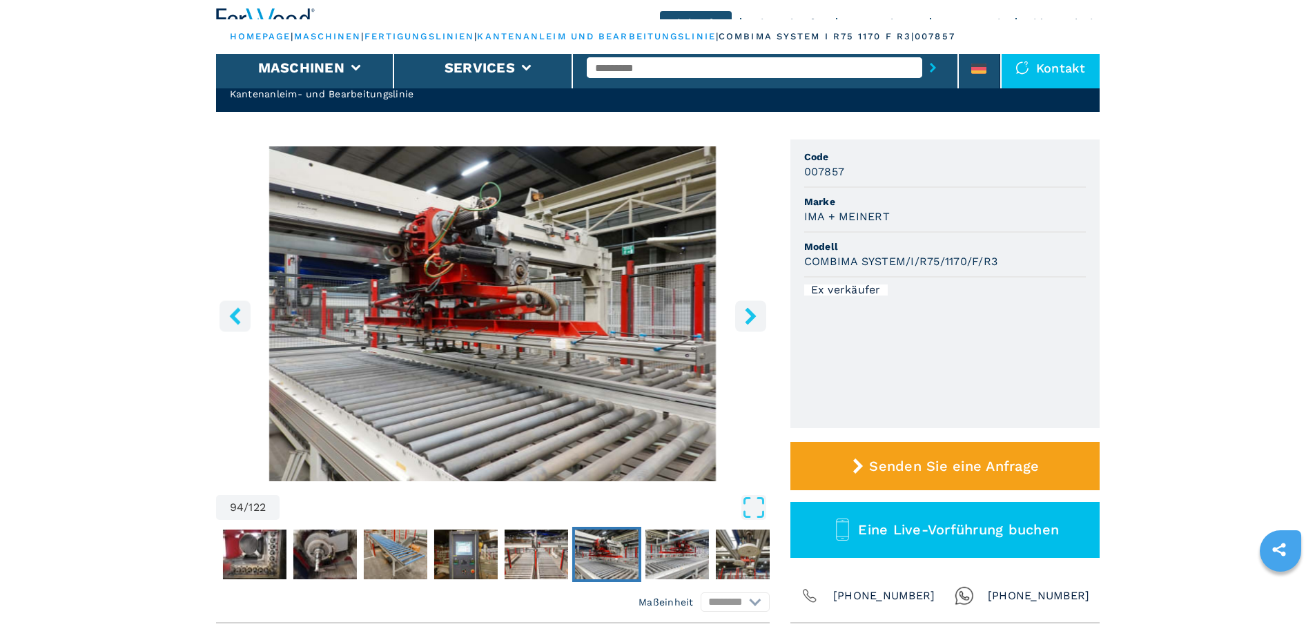
click at [752, 306] on button "right-button" at bounding box center [750, 315] width 31 height 31
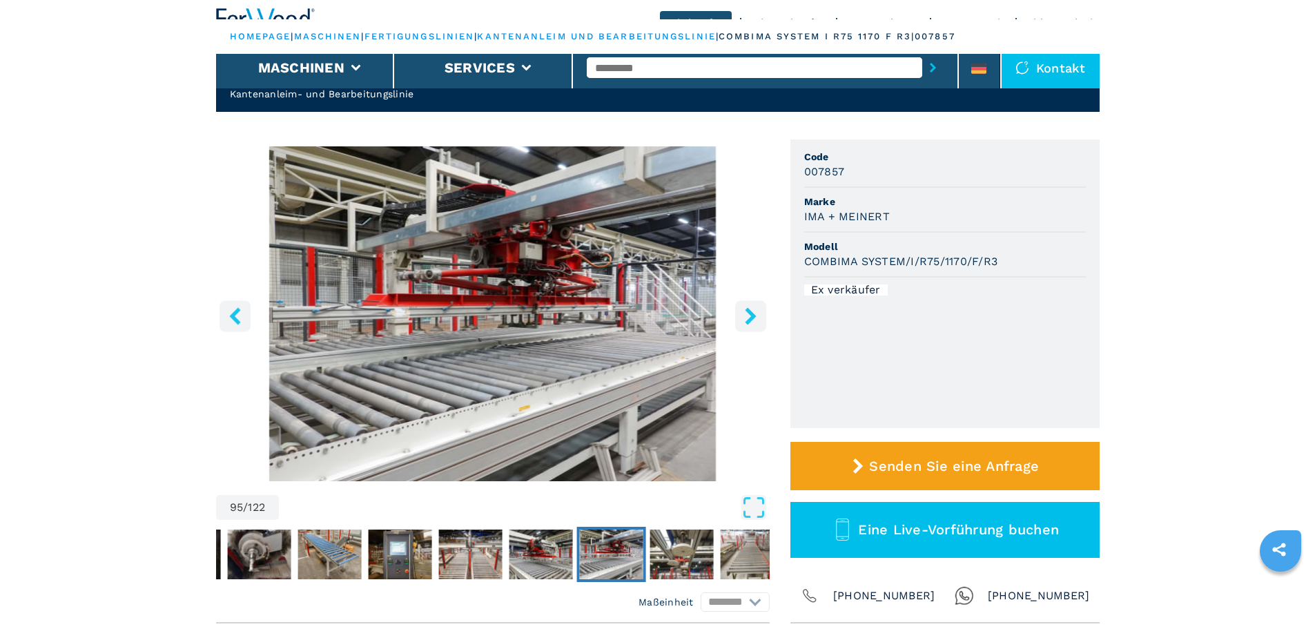
click at [752, 306] on button "right-button" at bounding box center [750, 315] width 31 height 31
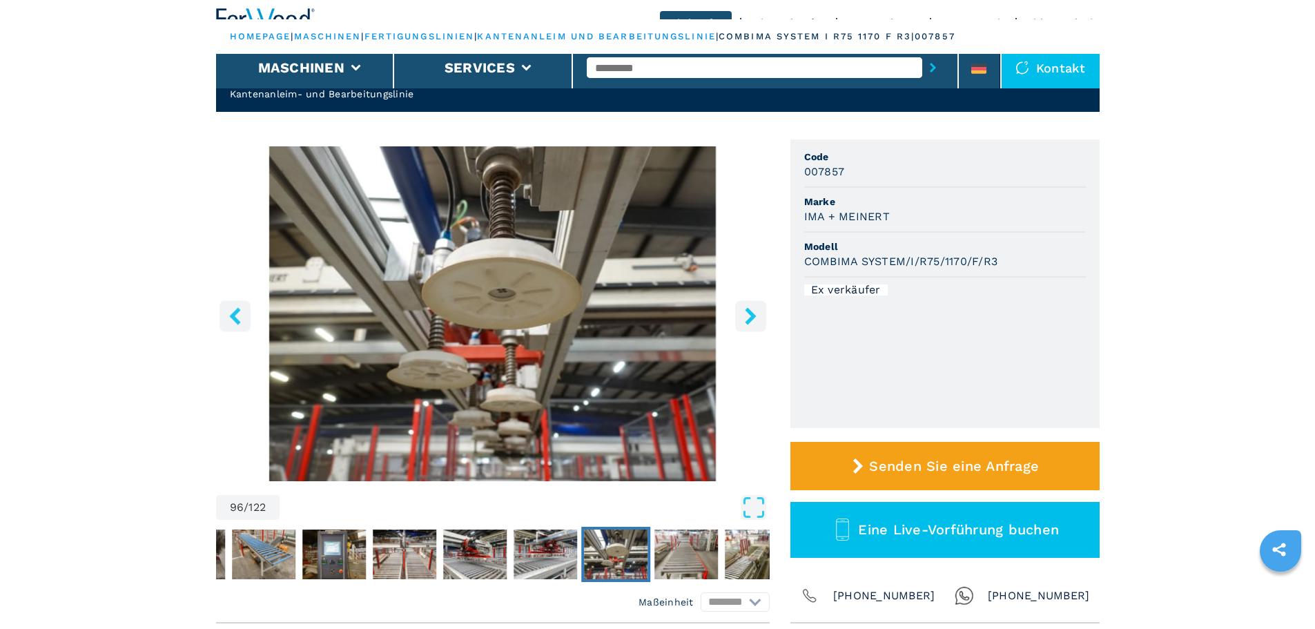
click at [752, 306] on button "right-button" at bounding box center [750, 315] width 31 height 31
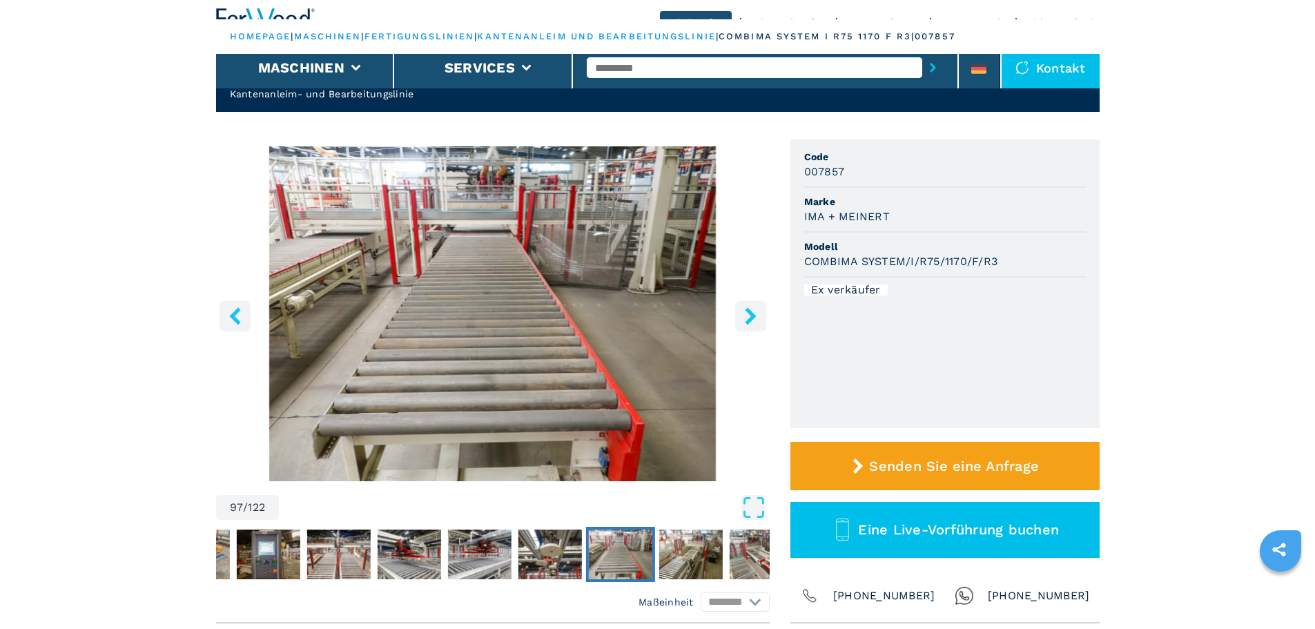
click at [752, 306] on button "right-button" at bounding box center [750, 315] width 31 height 31
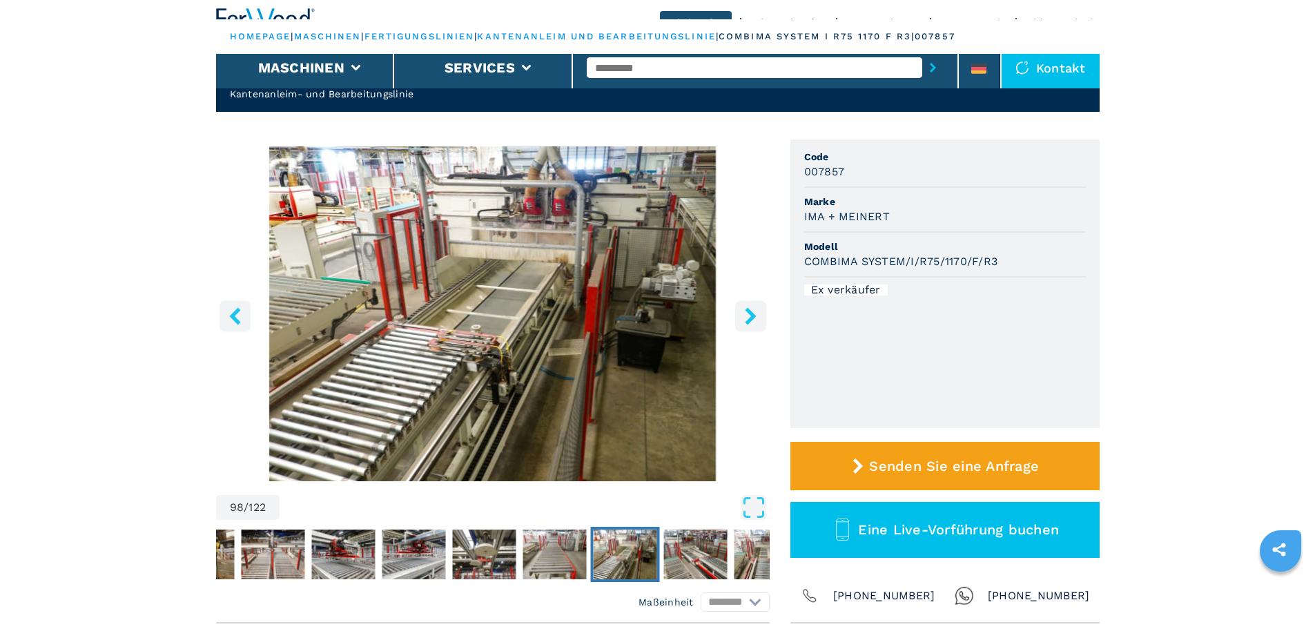
click at [752, 306] on button "right-button" at bounding box center [750, 315] width 31 height 31
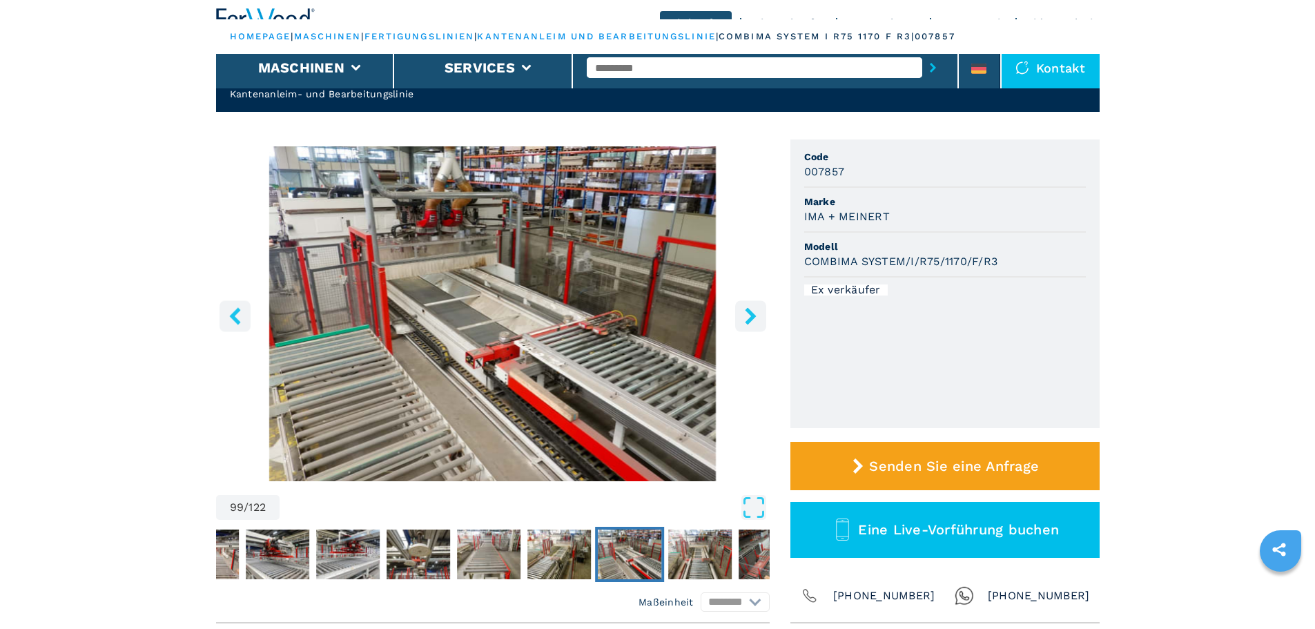
click at [752, 306] on button "right-button" at bounding box center [750, 315] width 31 height 31
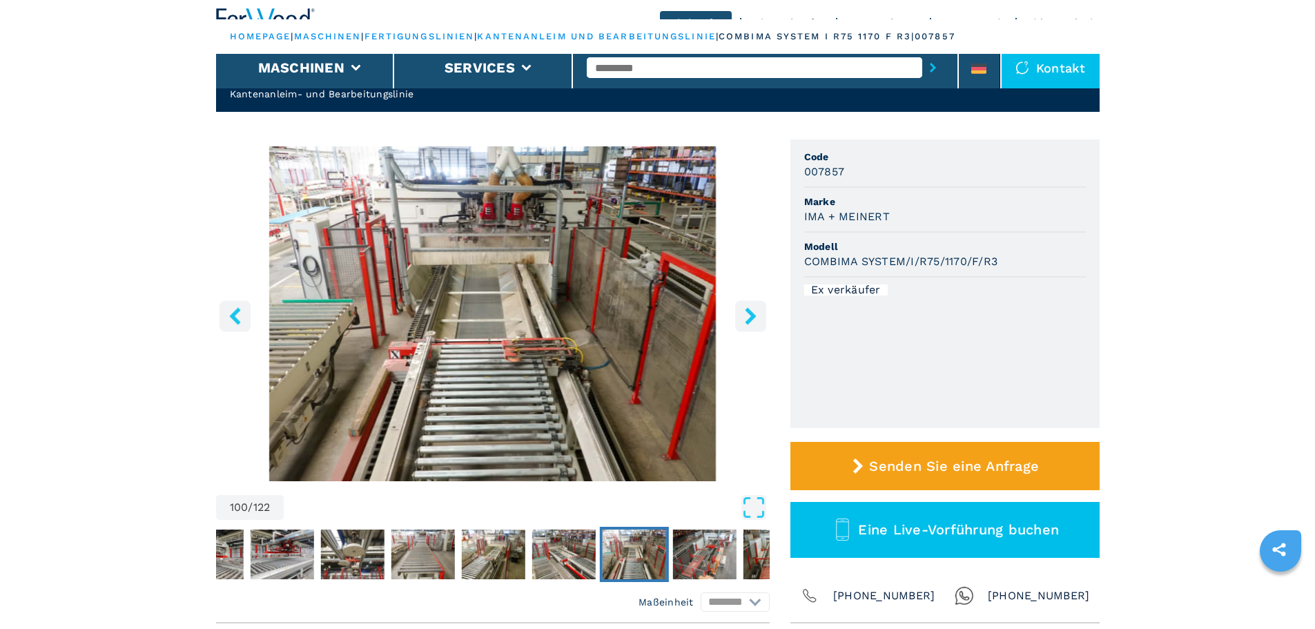
click at [752, 306] on button "right-button" at bounding box center [750, 315] width 31 height 31
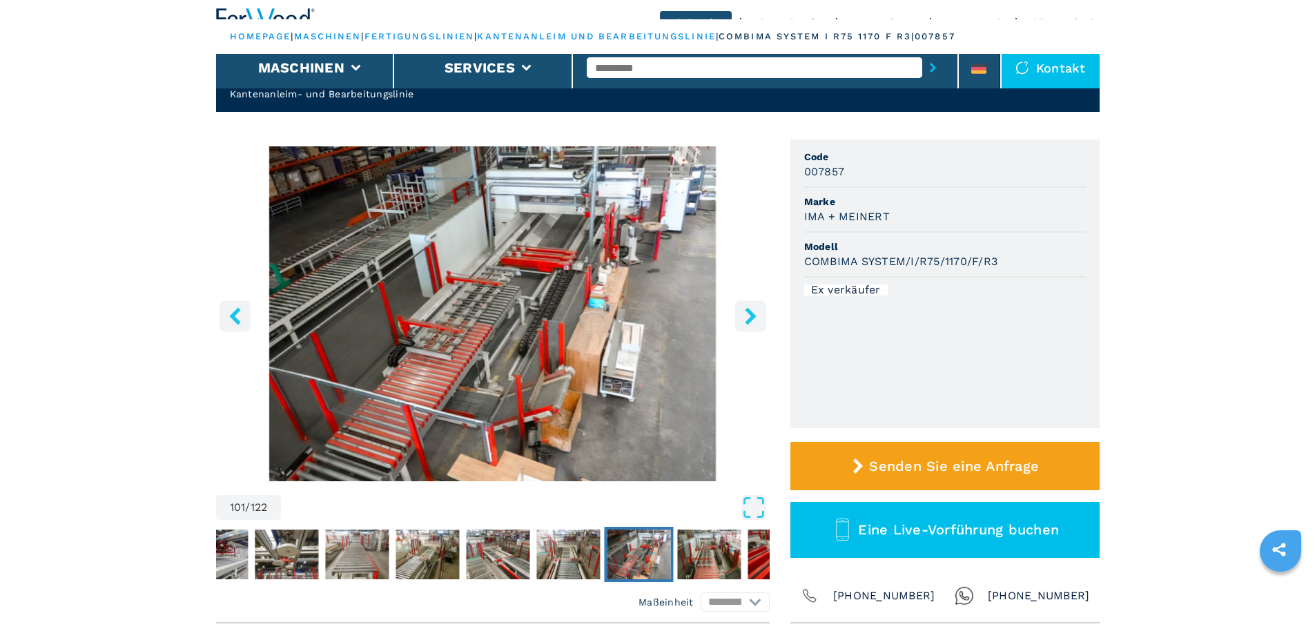
click at [752, 306] on button "right-button" at bounding box center [750, 315] width 31 height 31
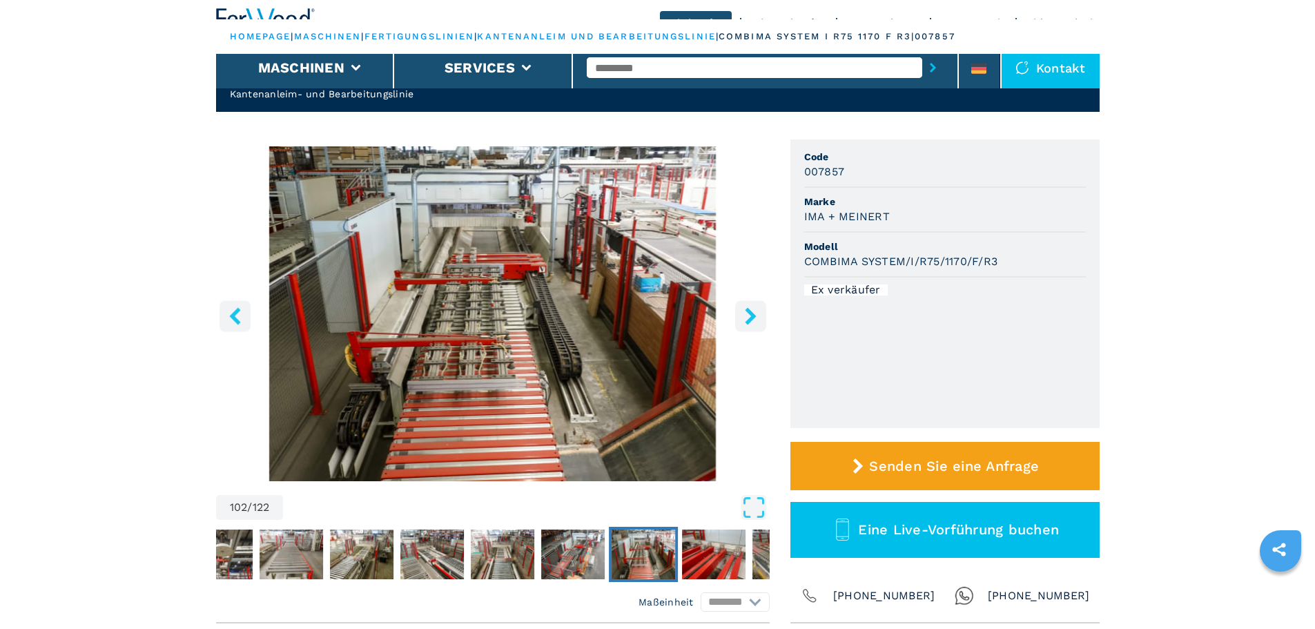
click at [752, 306] on button "right-button" at bounding box center [750, 315] width 31 height 31
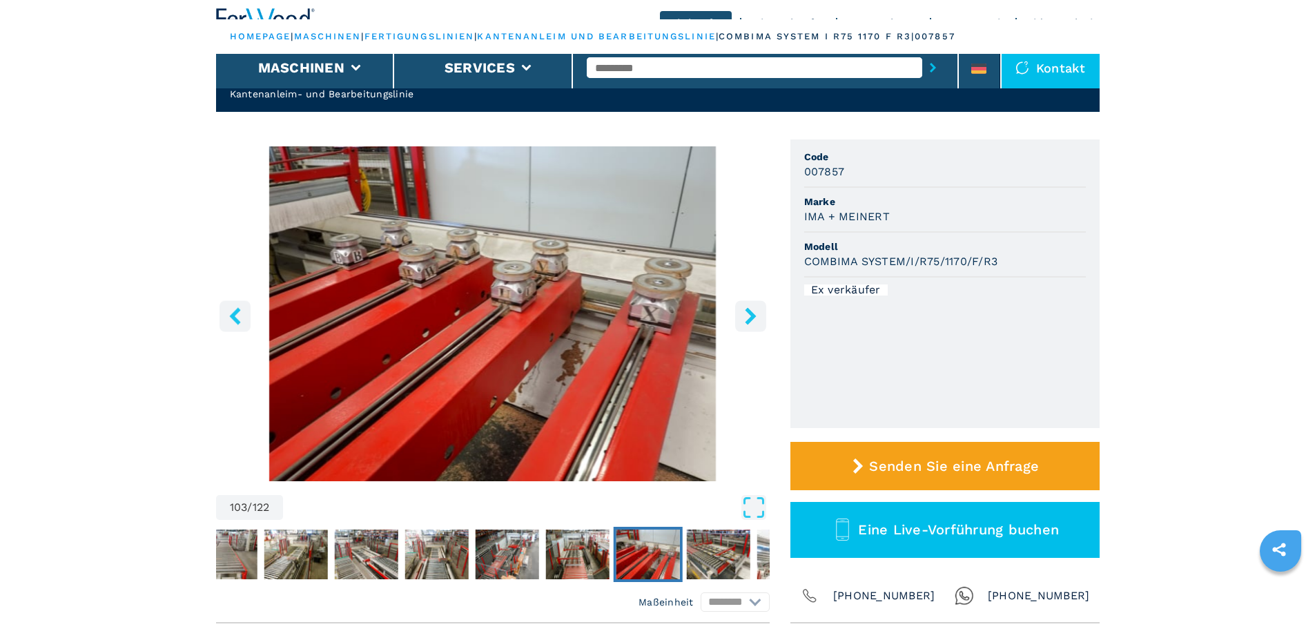
click at [752, 306] on button "right-button" at bounding box center [750, 315] width 31 height 31
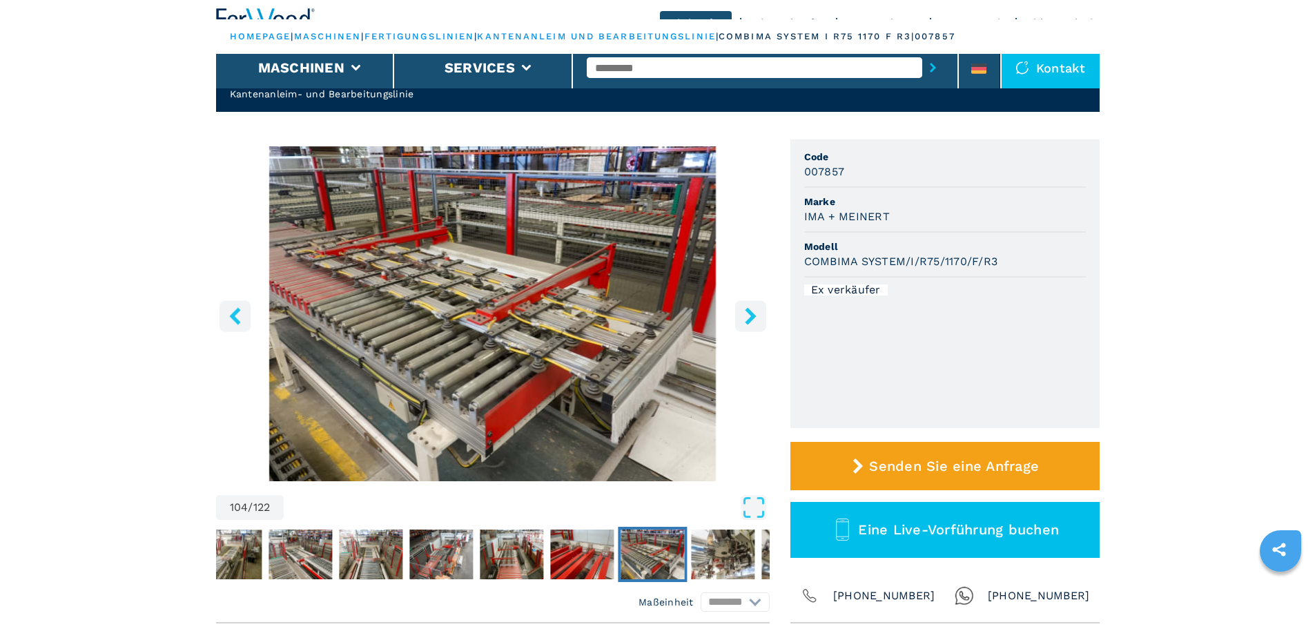
click at [752, 306] on button "right-button" at bounding box center [750, 315] width 31 height 31
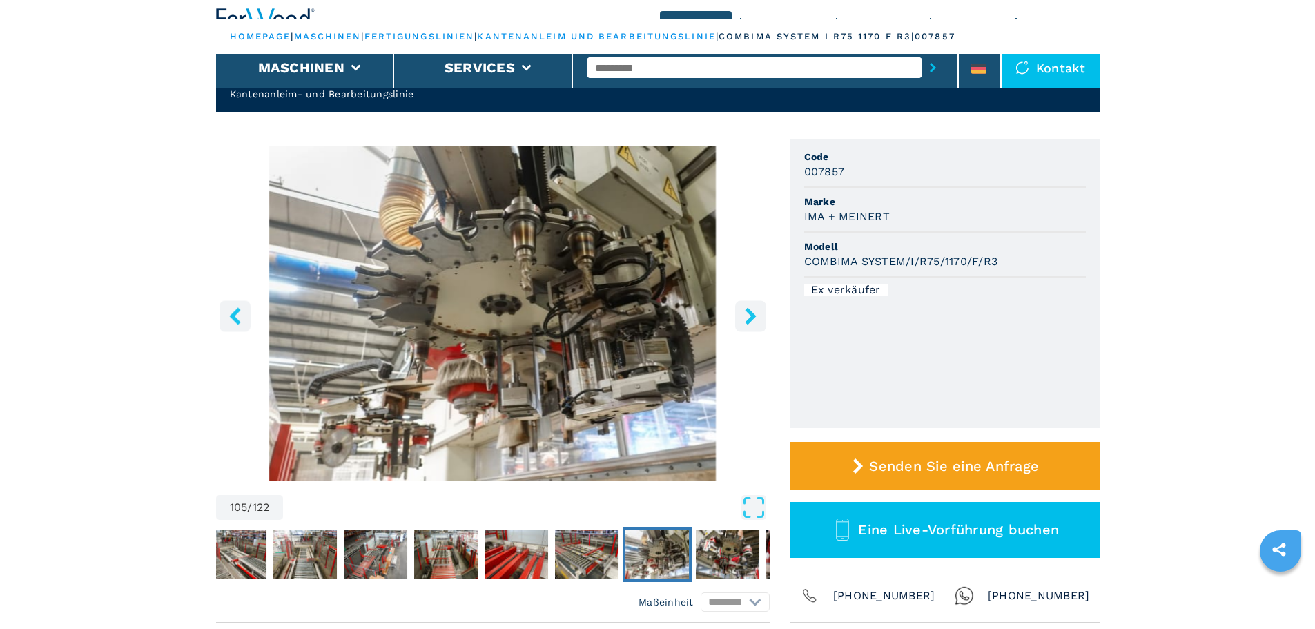
click at [752, 306] on button "right-button" at bounding box center [750, 315] width 31 height 31
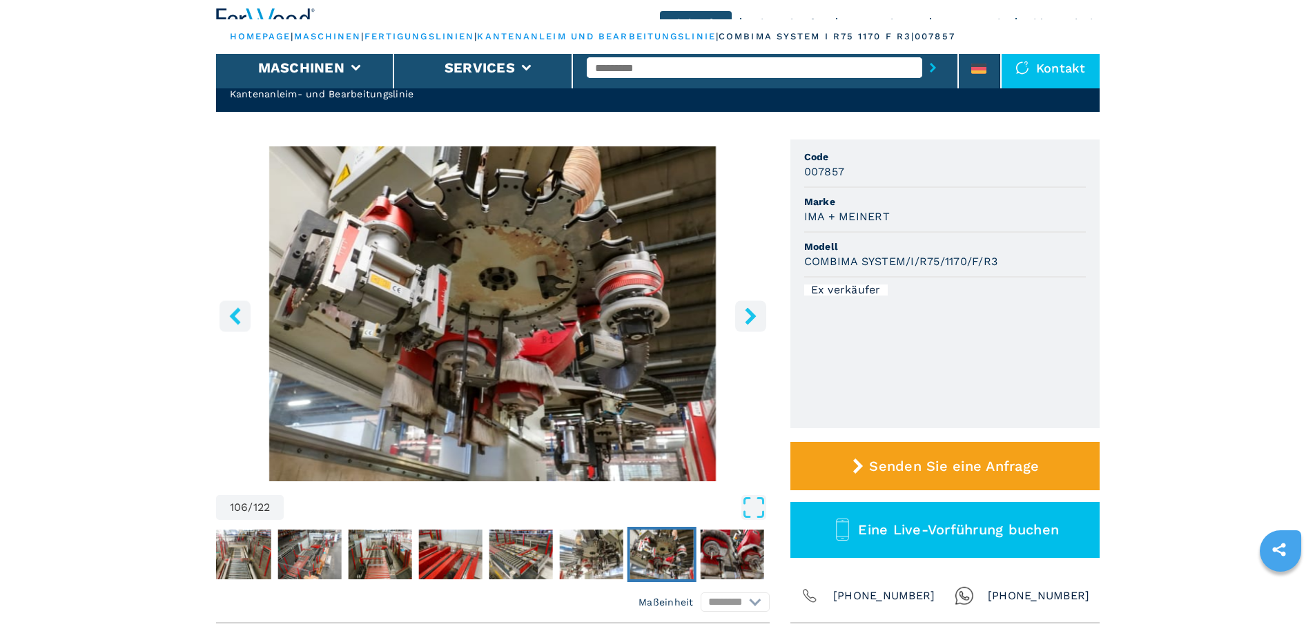
click at [752, 306] on button "right-button" at bounding box center [750, 315] width 31 height 31
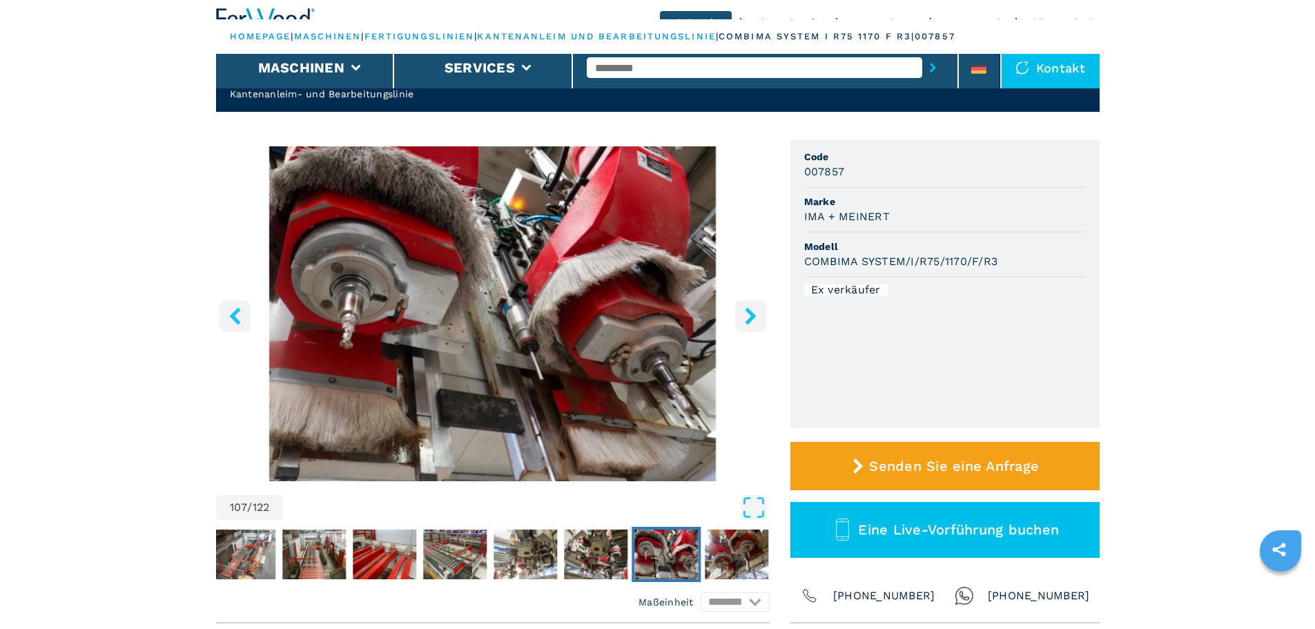
click at [752, 306] on button "right-button" at bounding box center [750, 315] width 31 height 31
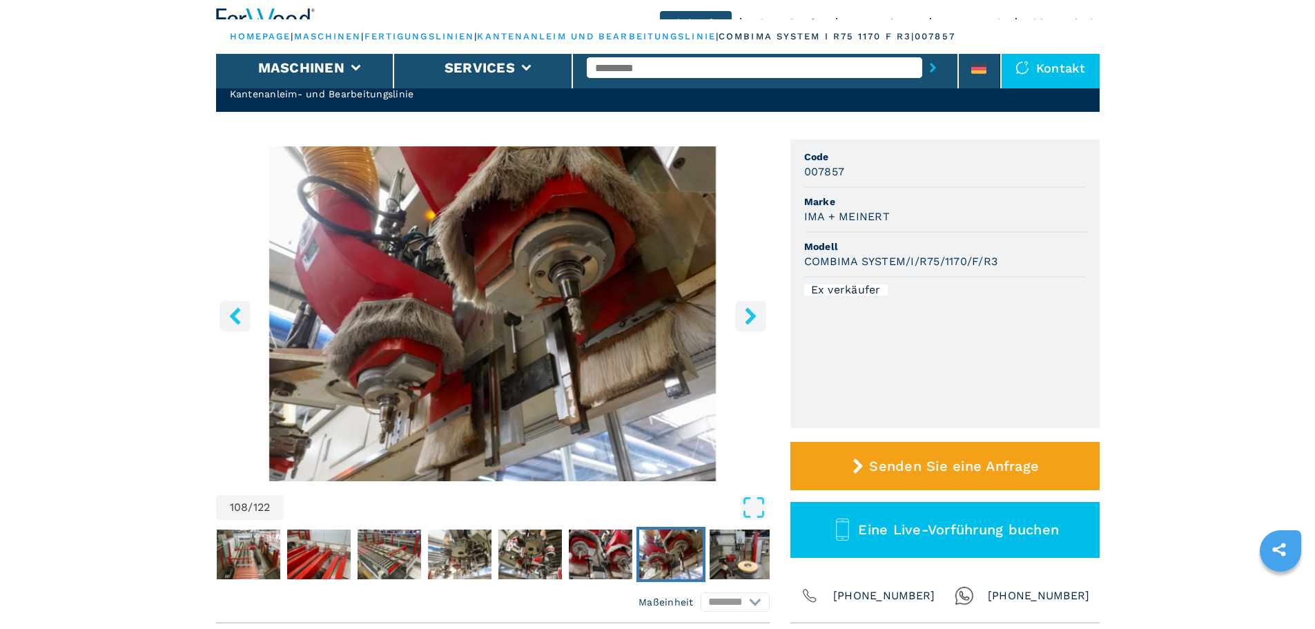
click at [752, 306] on button "right-button" at bounding box center [750, 315] width 31 height 31
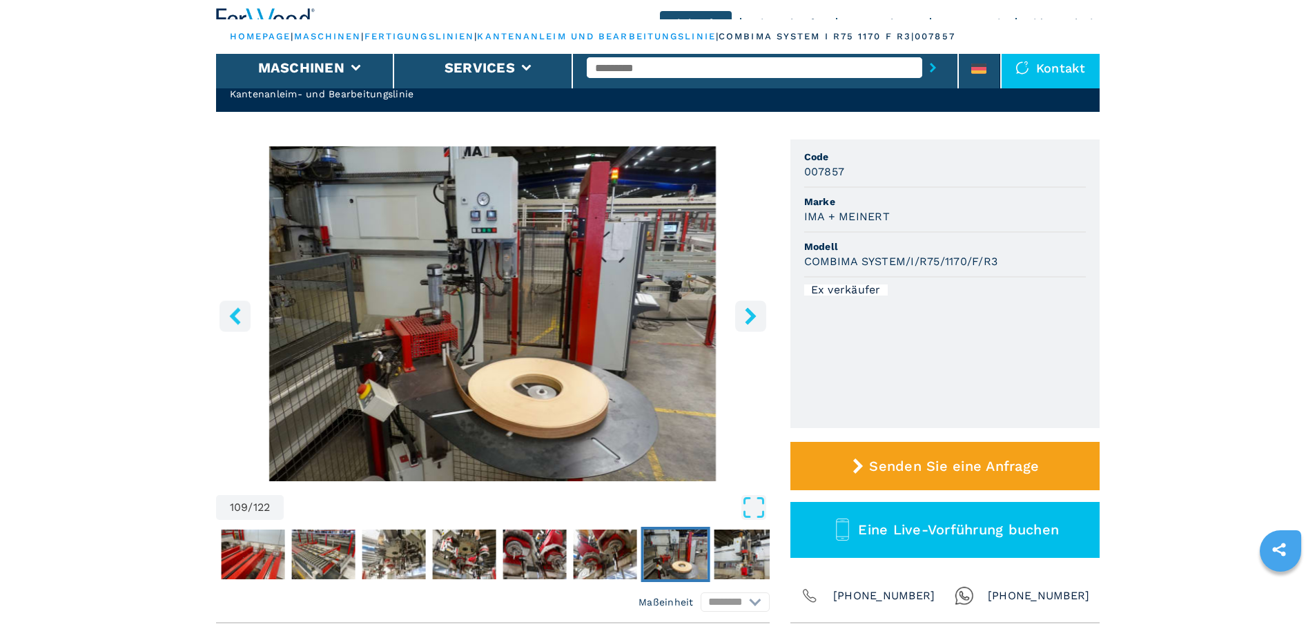
click at [752, 306] on button "right-button" at bounding box center [750, 315] width 31 height 31
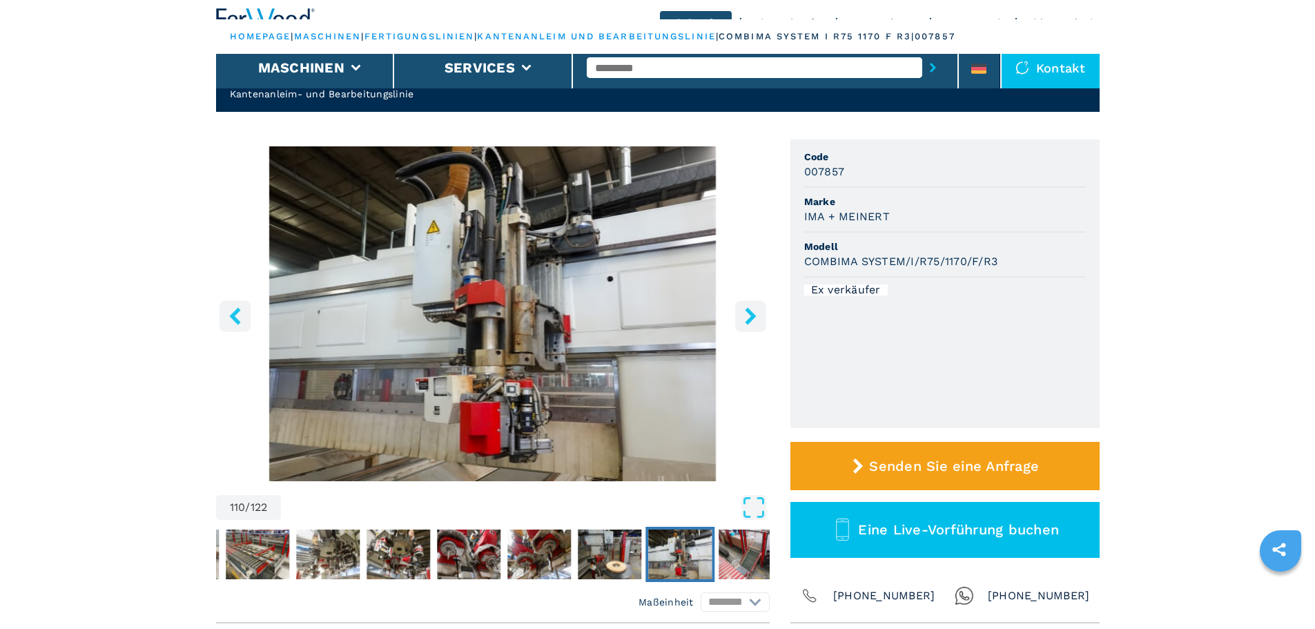
click at [752, 306] on button "right-button" at bounding box center [750, 315] width 31 height 31
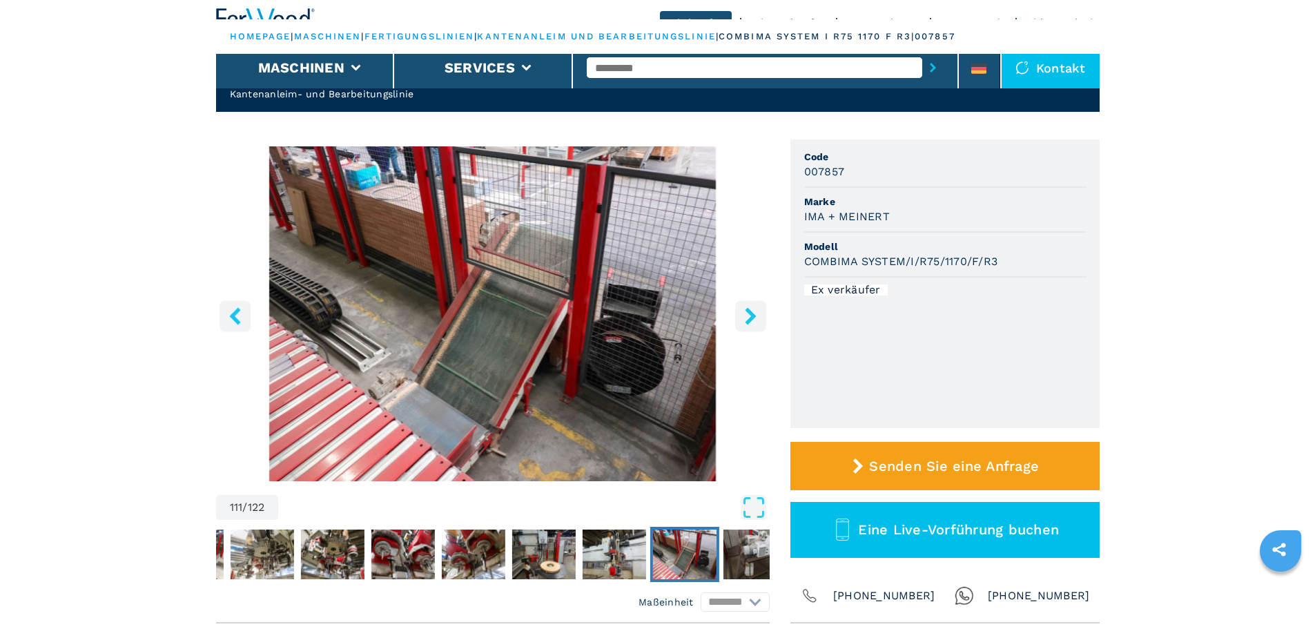
click at [752, 306] on button "right-button" at bounding box center [750, 315] width 31 height 31
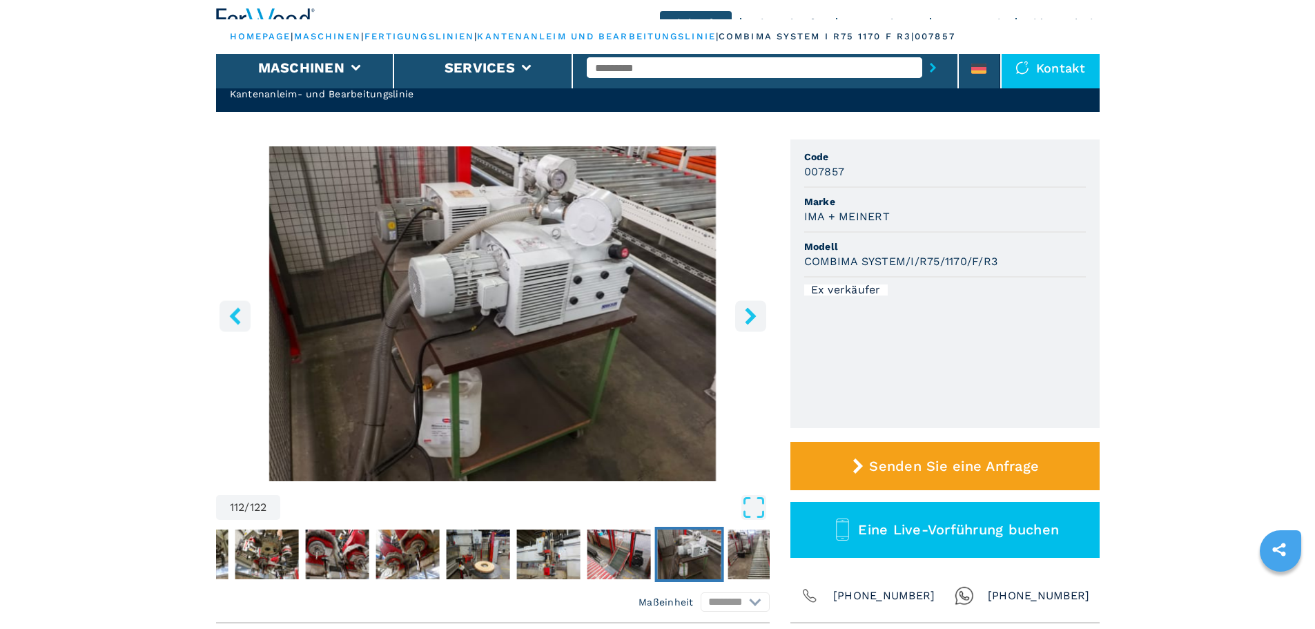
click at [752, 306] on button "right-button" at bounding box center [750, 315] width 31 height 31
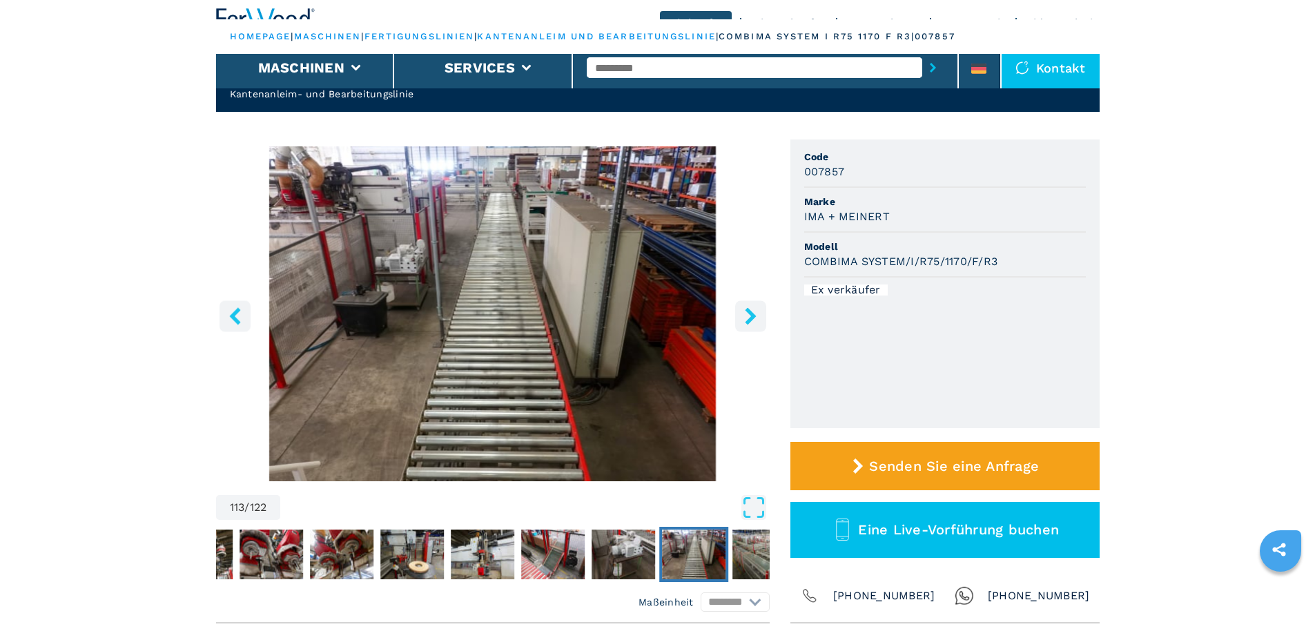
click at [752, 306] on button "right-button" at bounding box center [750, 315] width 31 height 31
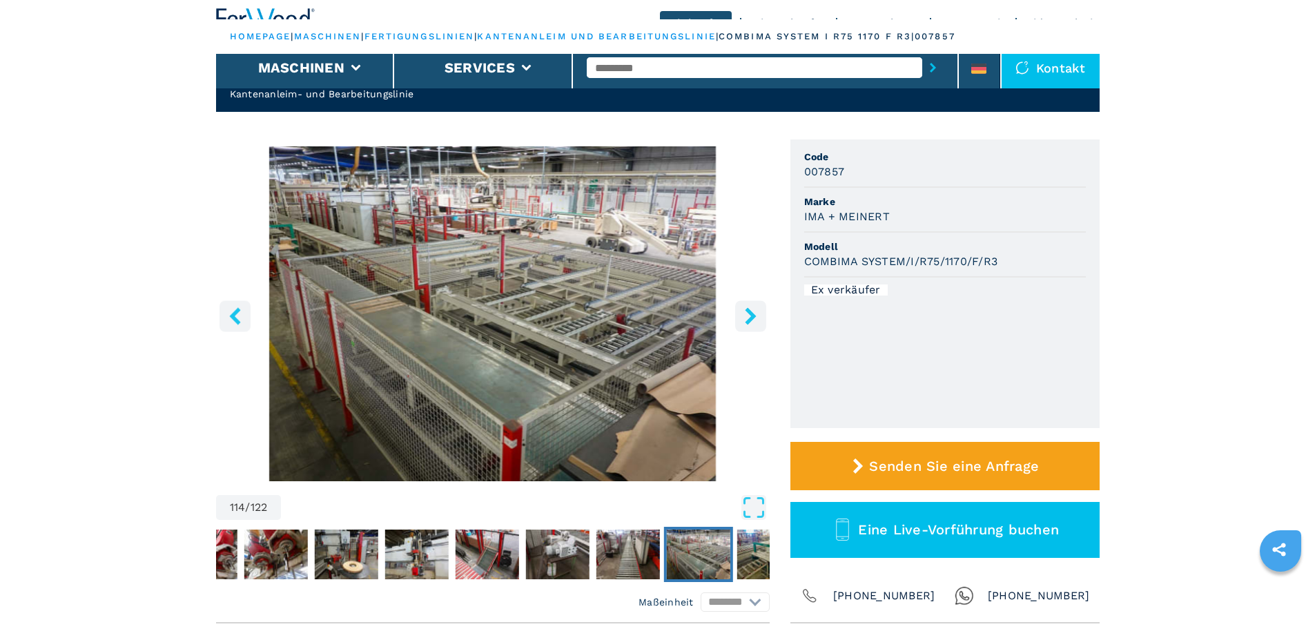
click at [752, 306] on button "right-button" at bounding box center [750, 315] width 31 height 31
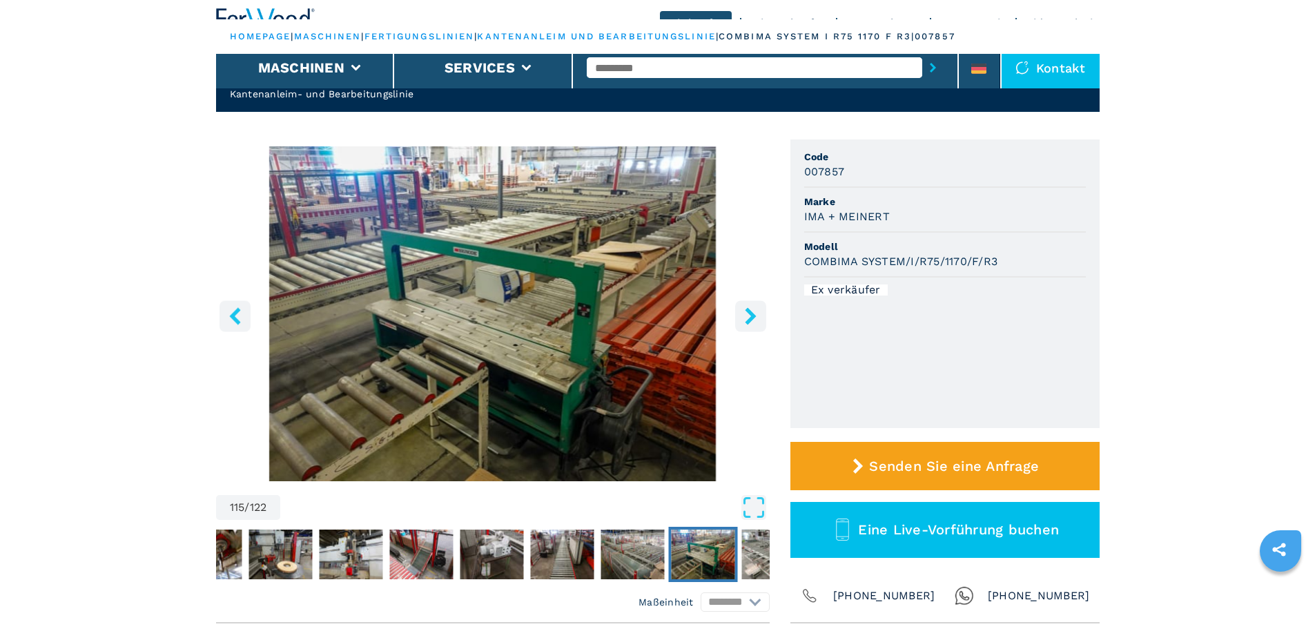
click at [731, 319] on img "Go to Slide 115" at bounding box center [492, 313] width 553 height 335
click at [758, 319] on icon "right-button" at bounding box center [750, 315] width 17 height 17
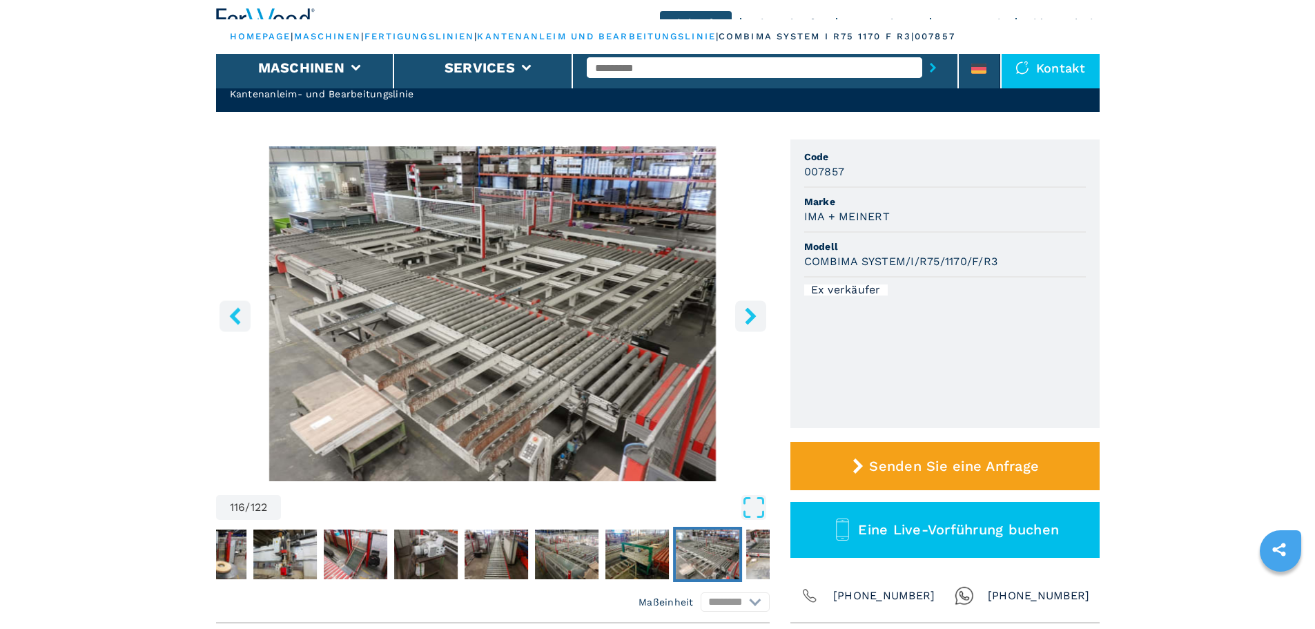
click at [754, 317] on icon "right-button" at bounding box center [750, 315] width 11 height 17
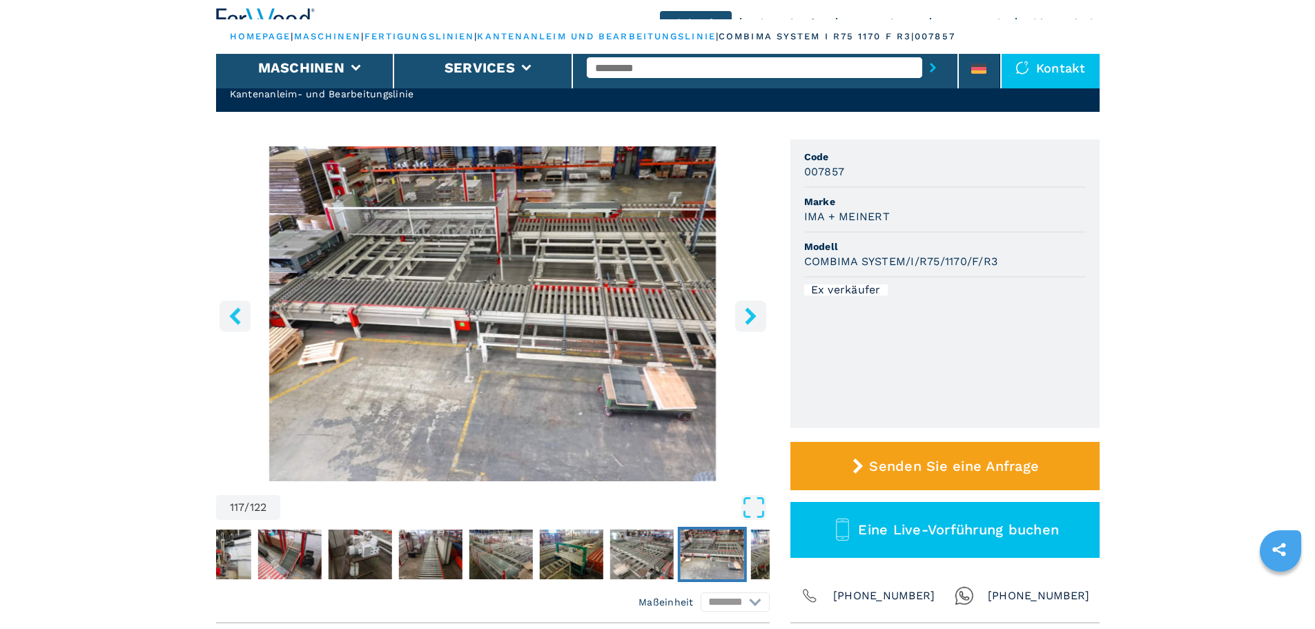
click at [754, 317] on icon "right-button" at bounding box center [750, 315] width 11 height 17
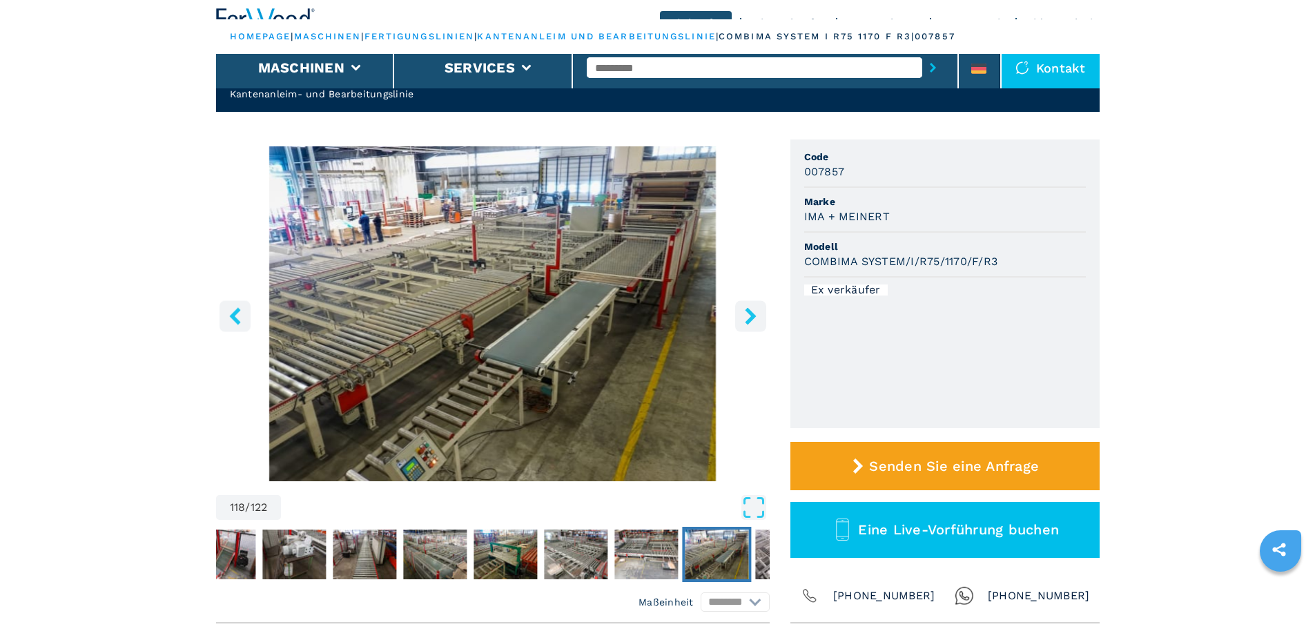
click at [754, 317] on icon "right-button" at bounding box center [750, 315] width 11 height 17
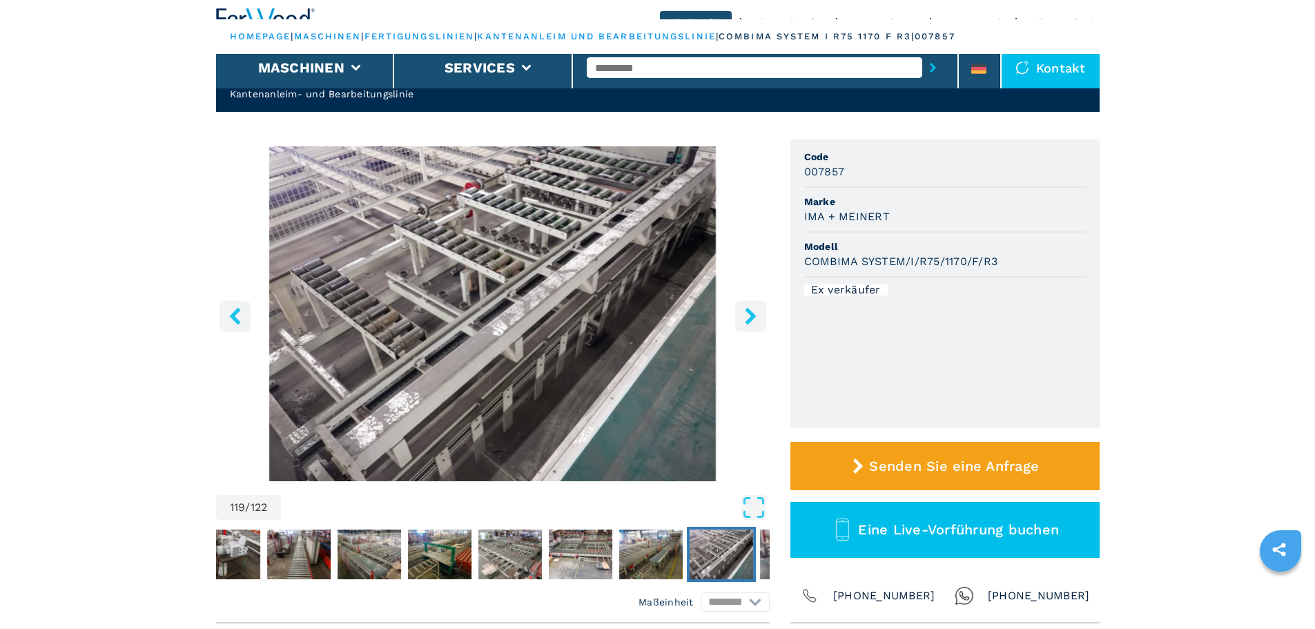
click at [754, 317] on icon "right-button" at bounding box center [750, 315] width 11 height 17
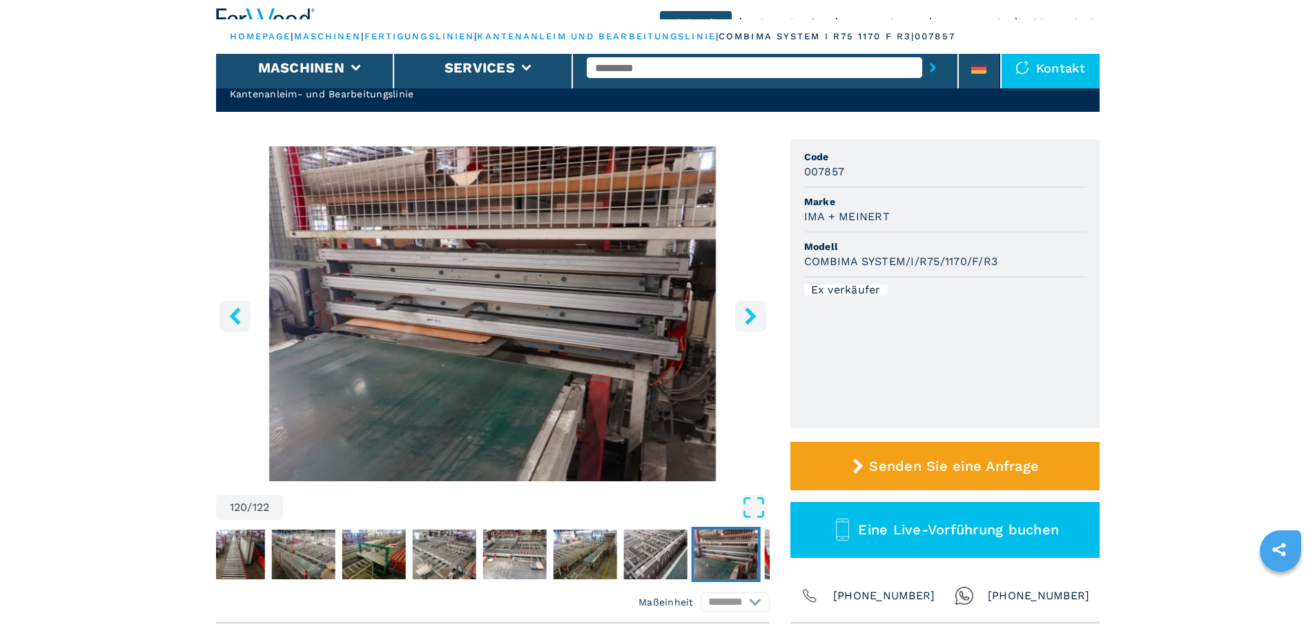
click at [751, 314] on icon "right-button" at bounding box center [750, 315] width 11 height 17
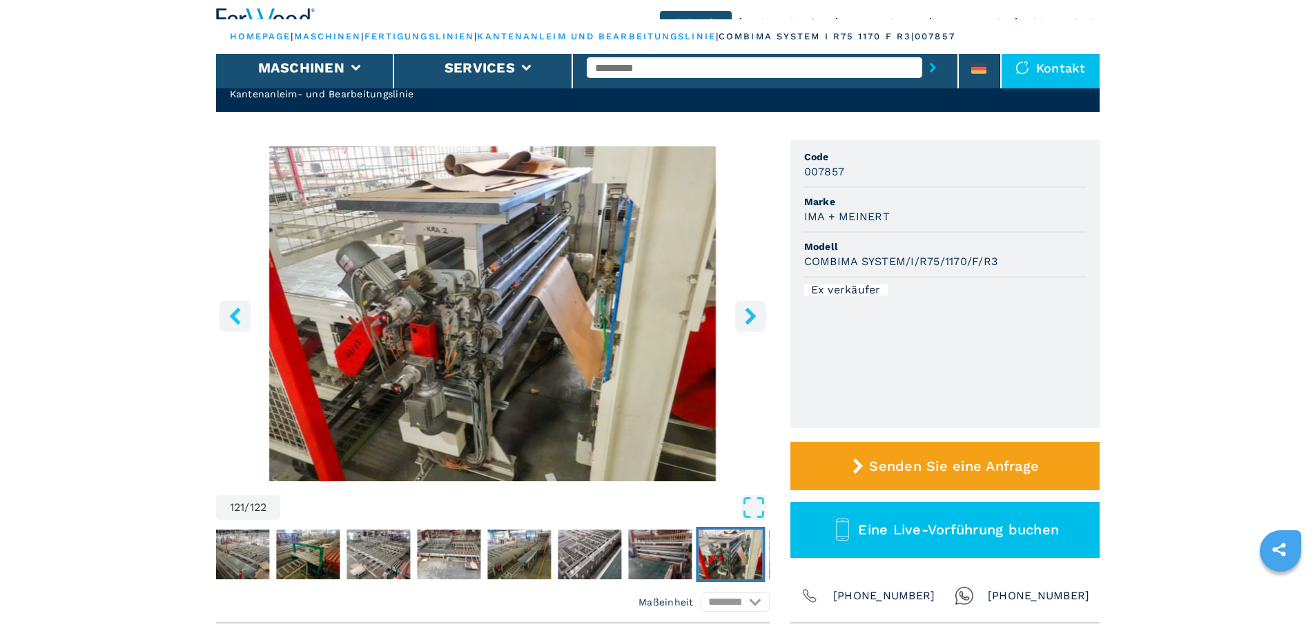
click at [751, 314] on icon "right-button" at bounding box center [750, 315] width 11 height 17
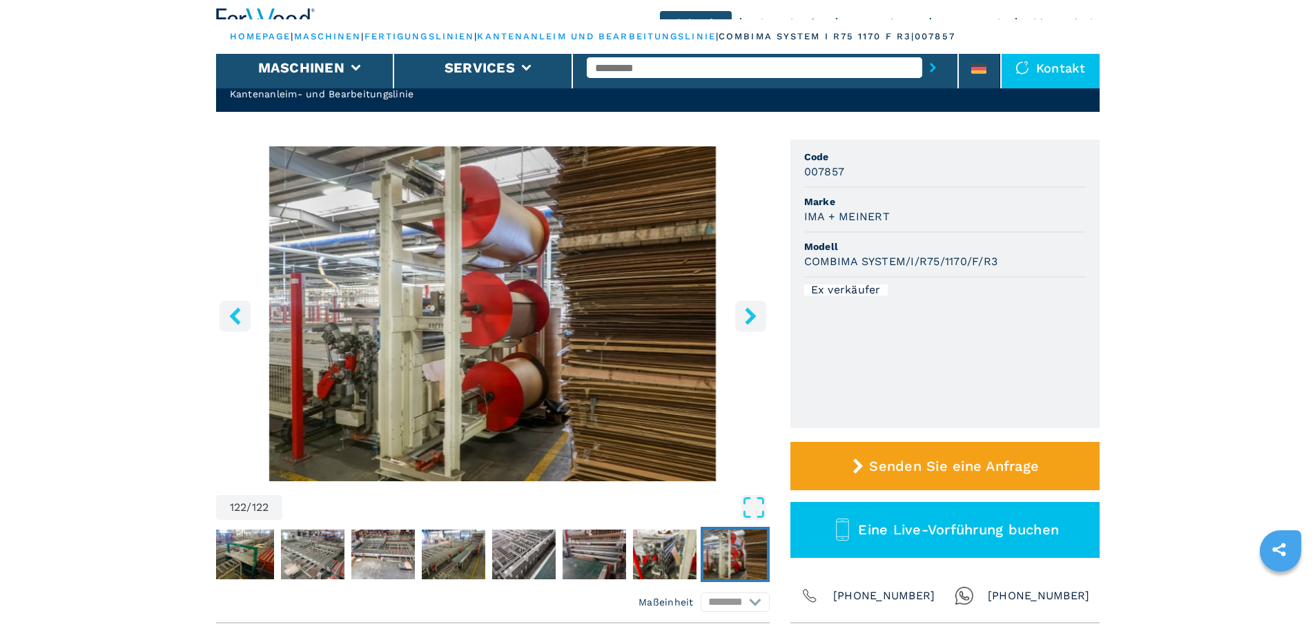
click at [235, 329] on button "left-button" at bounding box center [234, 315] width 31 height 31
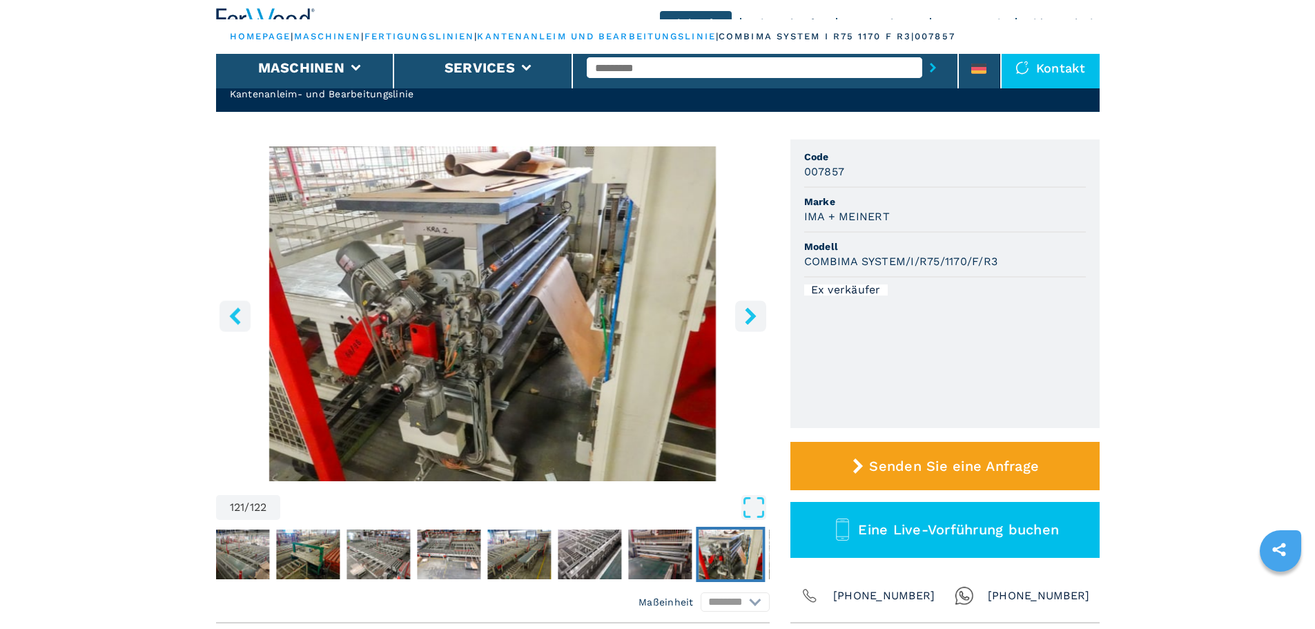
click at [742, 321] on icon "right-button" at bounding box center [750, 315] width 17 height 17
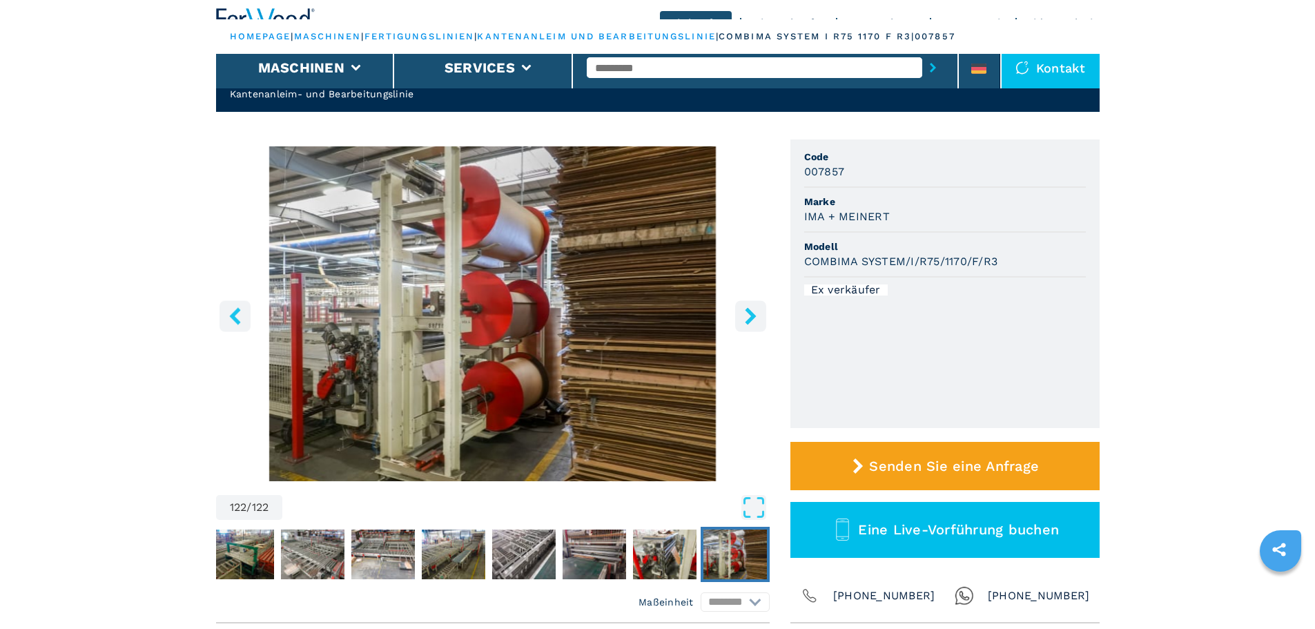
click at [742, 321] on icon "right-button" at bounding box center [750, 315] width 17 height 17
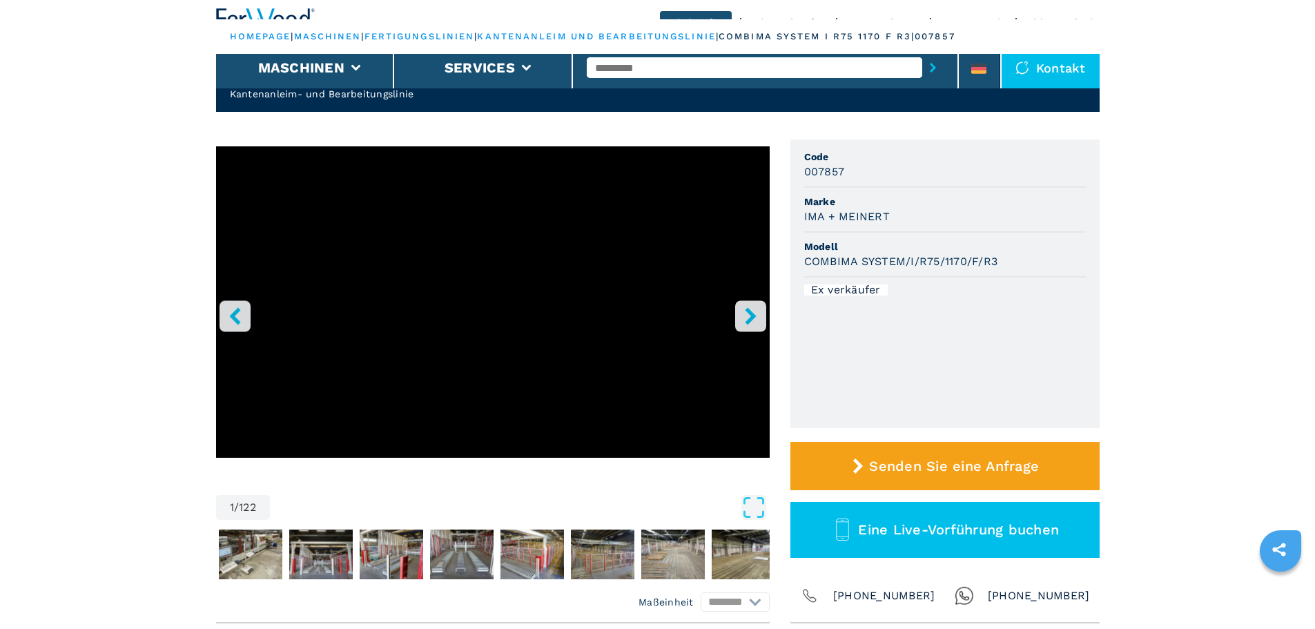
click at [742, 318] on icon "right-button" at bounding box center [750, 315] width 17 height 17
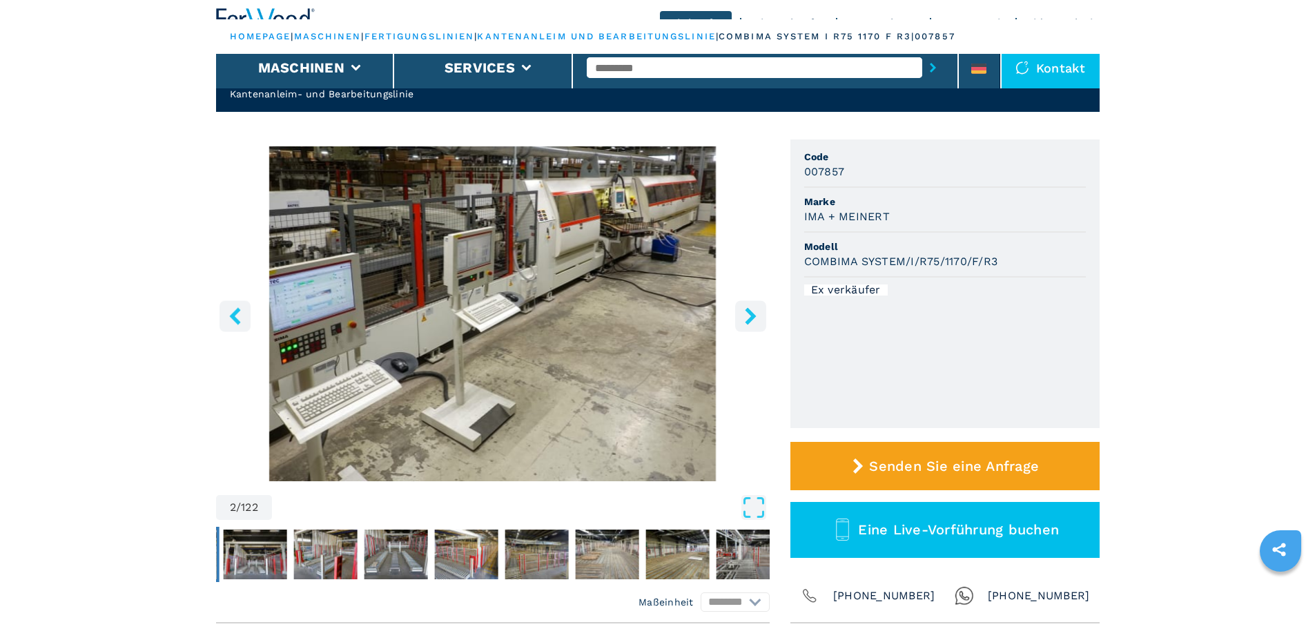
click at [742, 318] on icon "right-button" at bounding box center [750, 315] width 17 height 17
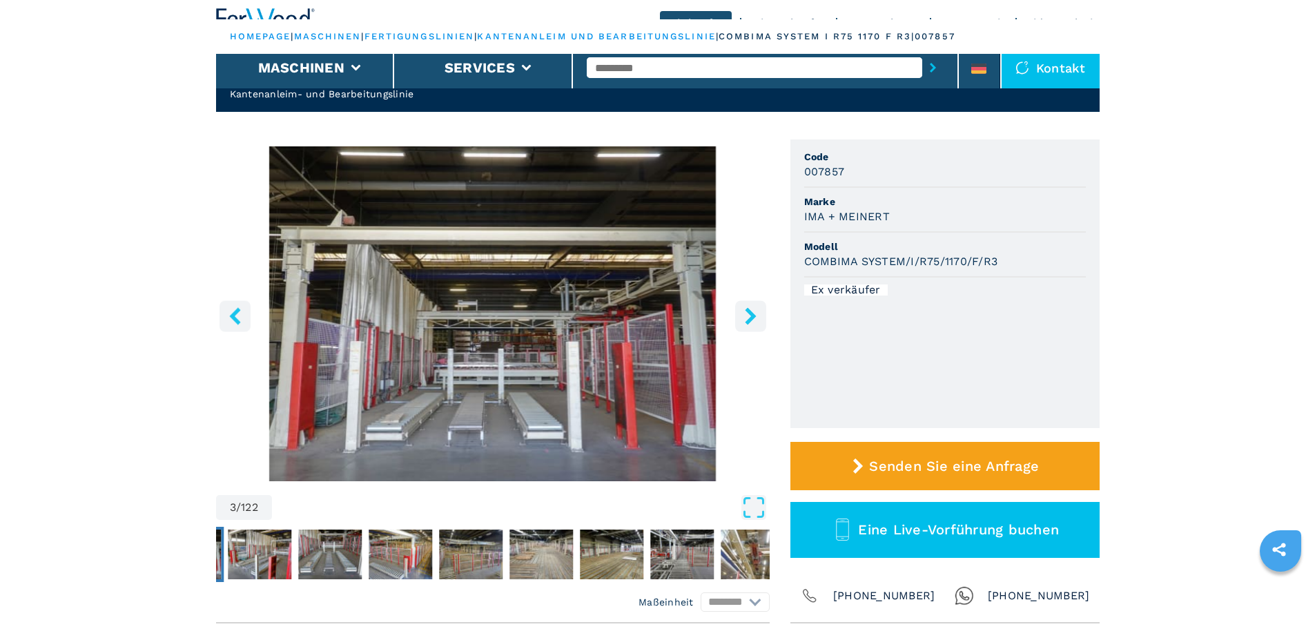
click at [742, 318] on icon "right-button" at bounding box center [750, 315] width 17 height 17
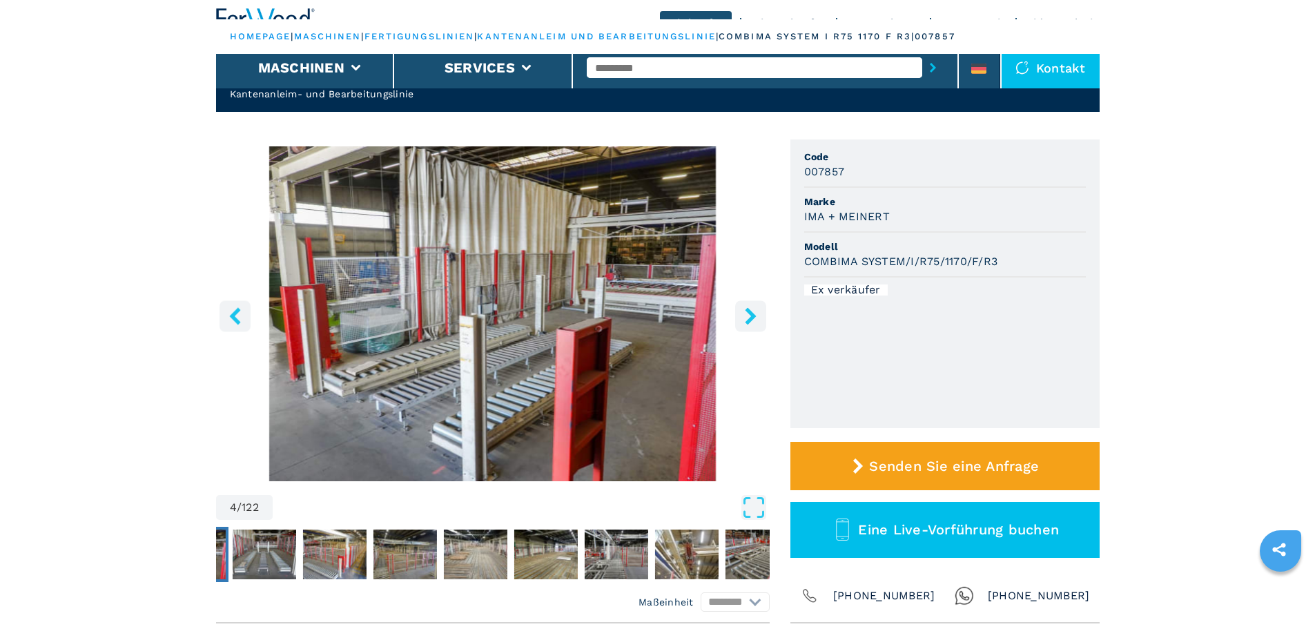
click at [742, 318] on icon "right-button" at bounding box center [750, 315] width 17 height 17
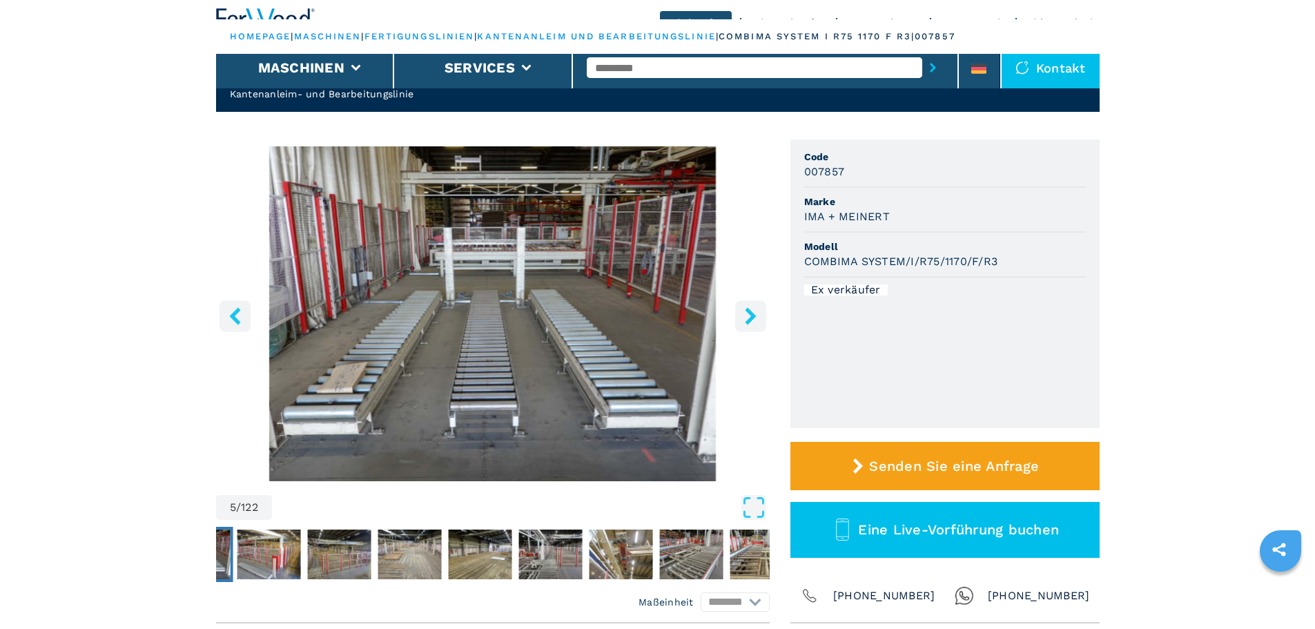
click at [742, 318] on icon "right-button" at bounding box center [750, 315] width 17 height 17
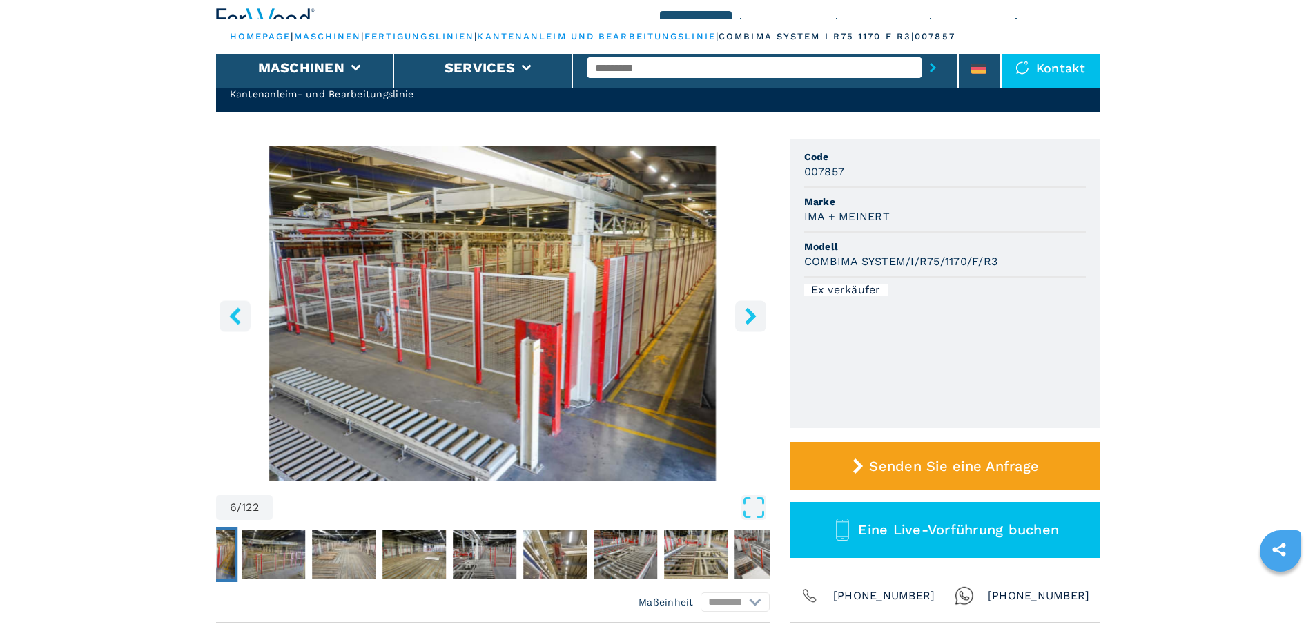
click at [742, 318] on icon "right-button" at bounding box center [750, 315] width 17 height 17
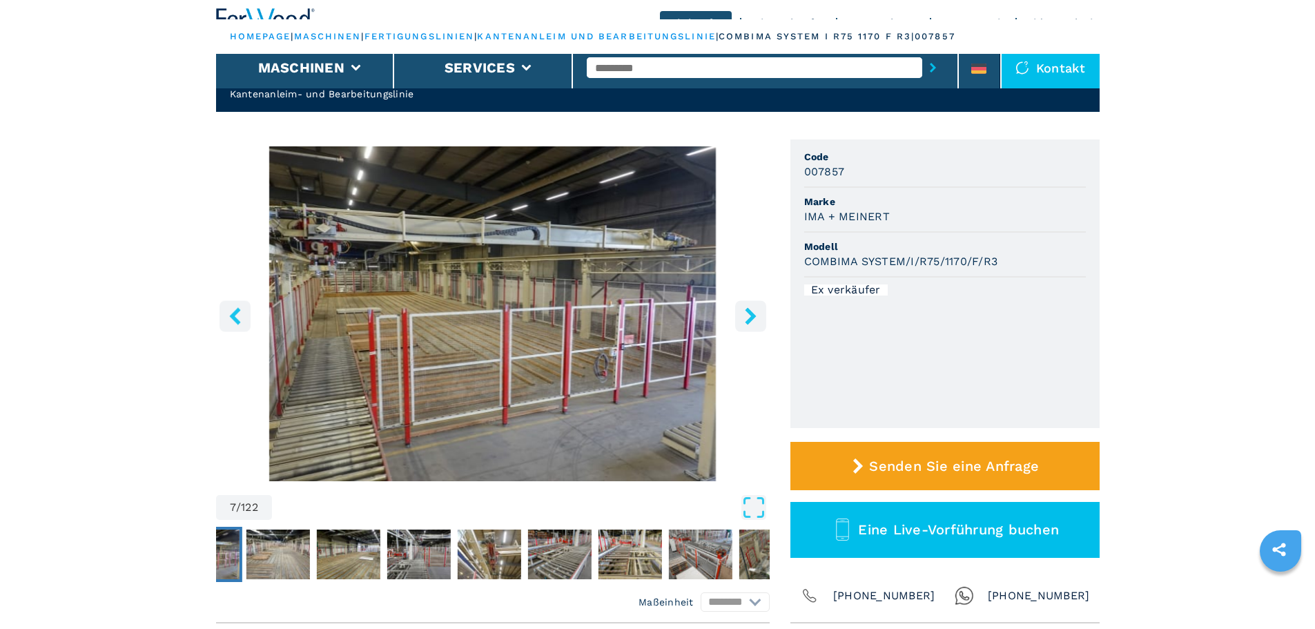
click at [742, 318] on icon "right-button" at bounding box center [750, 315] width 17 height 17
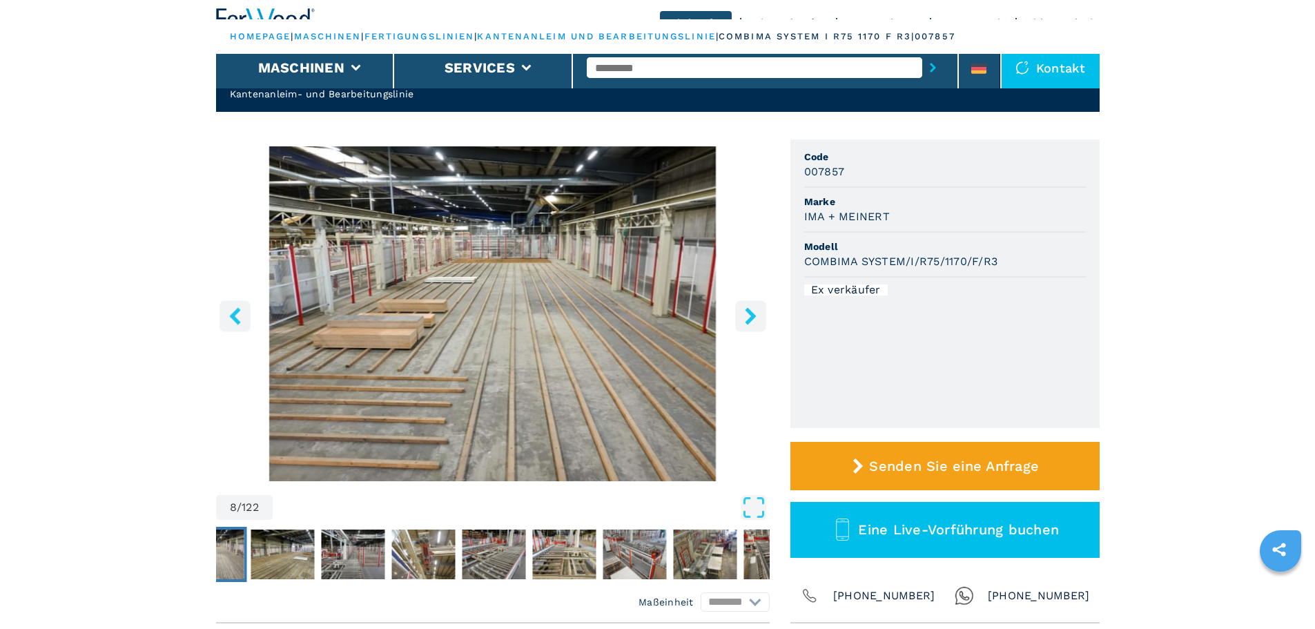
click at [742, 319] on icon "right-button" at bounding box center [750, 315] width 17 height 17
